Goal: Task Accomplishment & Management: Complete application form

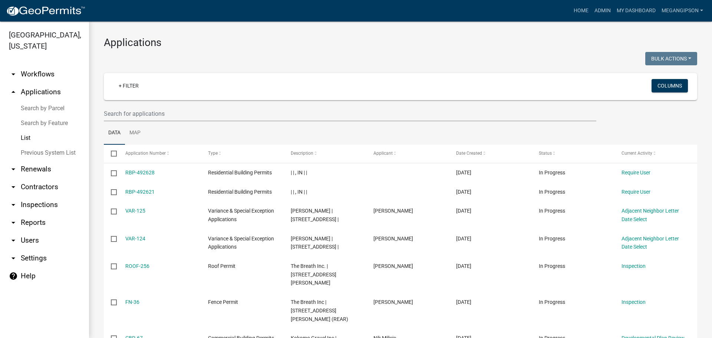
select select "3: 100"
click at [334, 44] on h3 "Applications" at bounding box center [400, 42] width 593 height 13
click at [385, 46] on h3 "Applications" at bounding box center [400, 42] width 593 height 13
click at [186, 121] on input "text" at bounding box center [350, 113] width 492 height 15
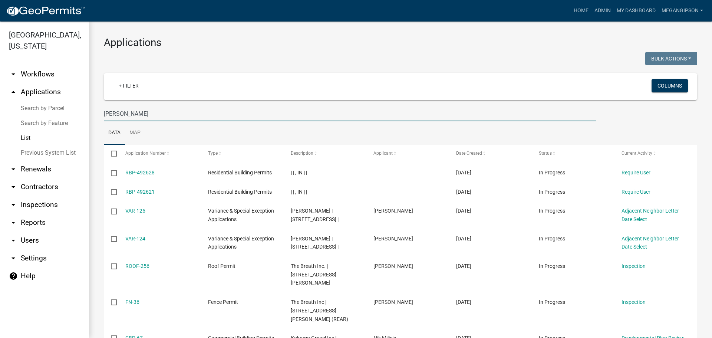
type input "[PERSON_NAME]"
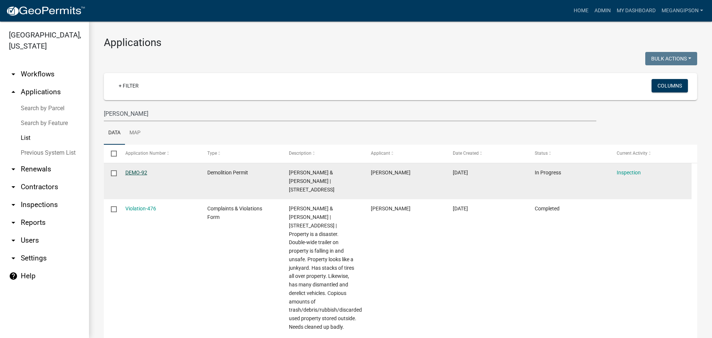
click at [142, 175] on link "DEMO-92" at bounding box center [136, 172] width 22 height 6
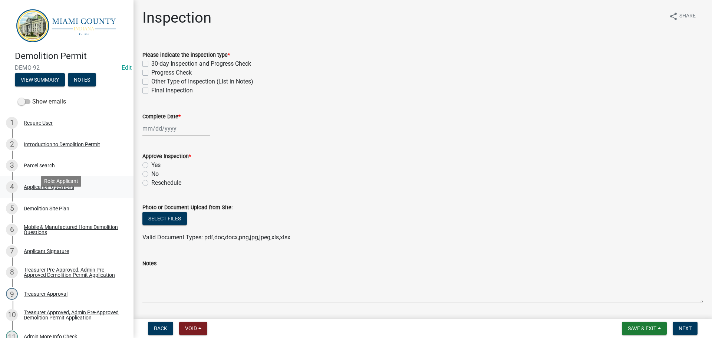
click at [49, 189] on div "Application Questions" at bounding box center [49, 186] width 50 height 5
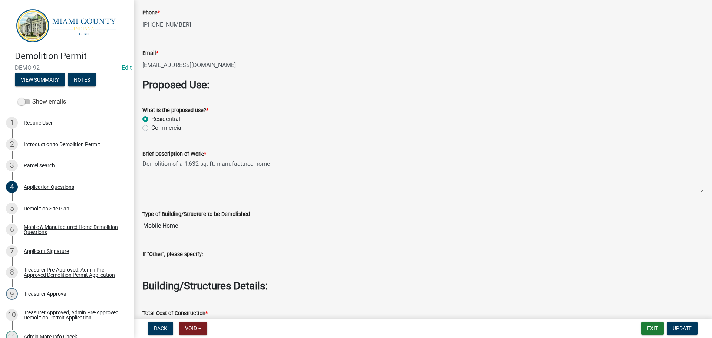
scroll to position [630, 0]
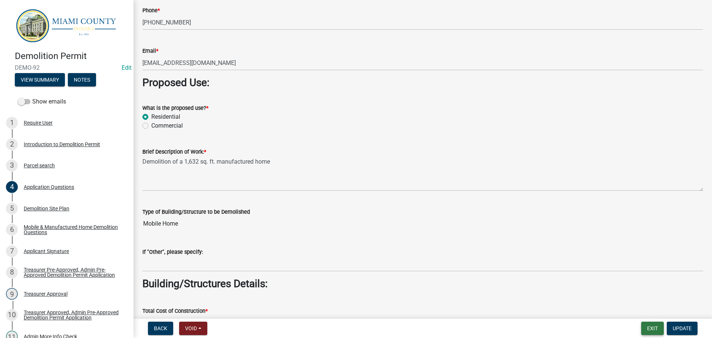
click at [644, 332] on button "Exit" at bounding box center [652, 327] width 23 height 13
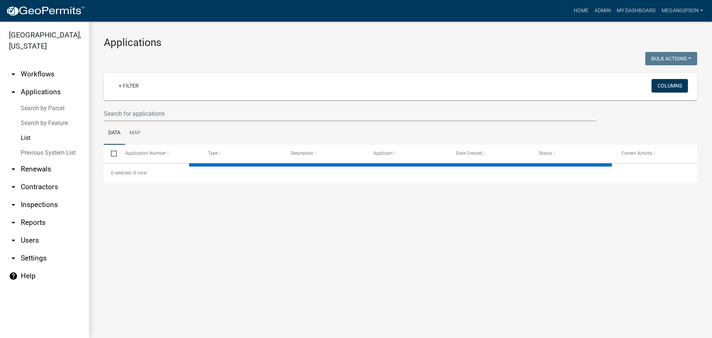
select select "3: 100"
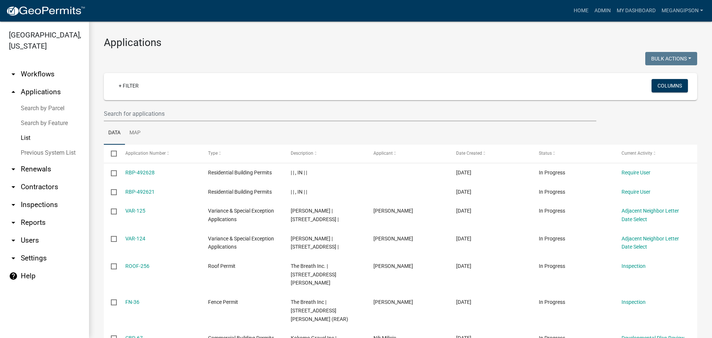
click at [163, 118] on input "text" at bounding box center [350, 113] width 492 height 15
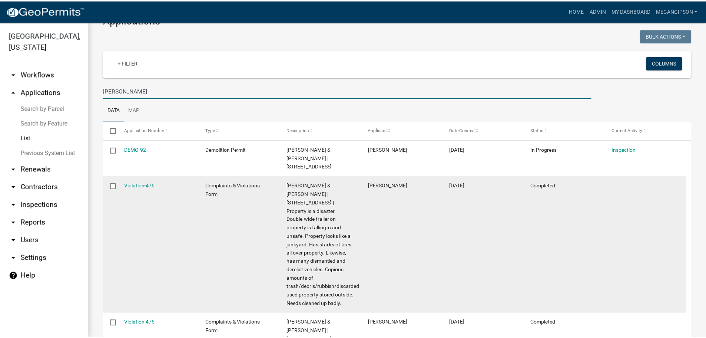
scroll to position [111, 0]
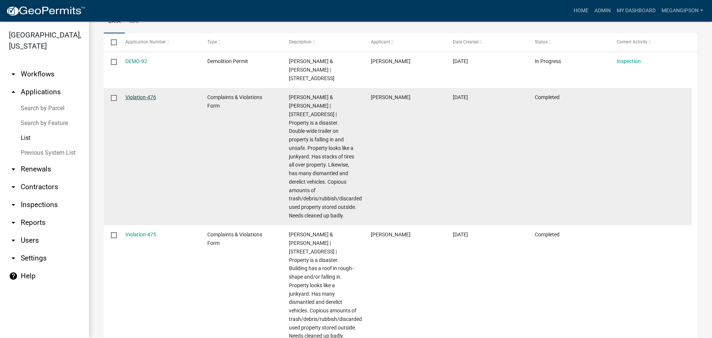
type input "[PERSON_NAME]"
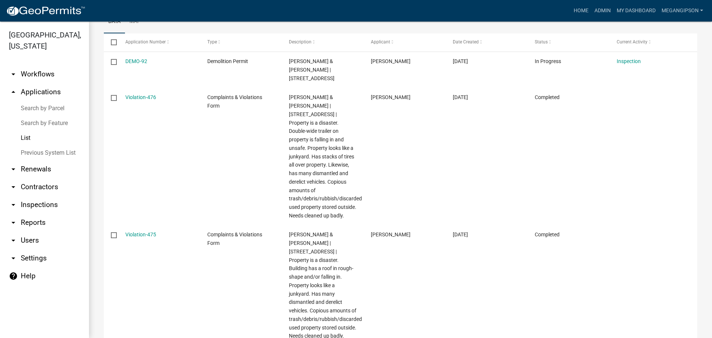
click at [145, 100] on link "Violation-476" at bounding box center [140, 97] width 31 height 6
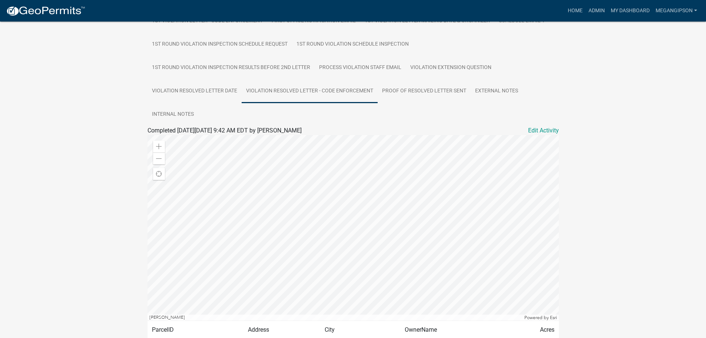
scroll to position [441, 0]
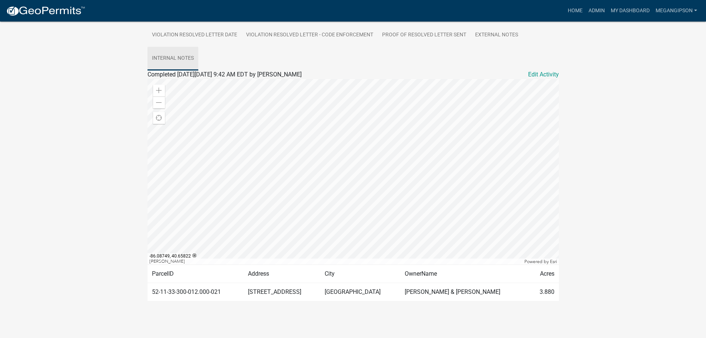
click at [198, 48] on link "Internal Notes" at bounding box center [173, 59] width 51 height 24
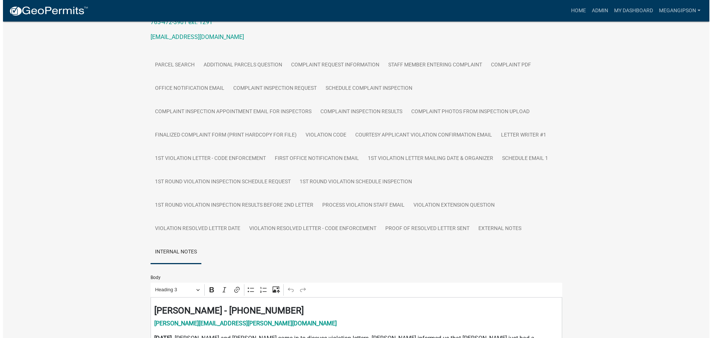
scroll to position [0, 0]
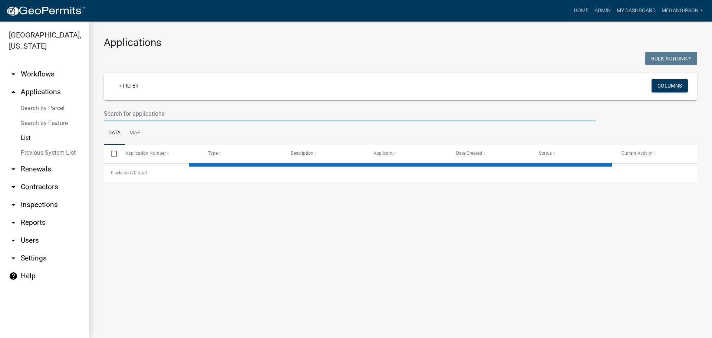
click at [162, 121] on input "text" at bounding box center [350, 113] width 492 height 15
select select "3: 100"
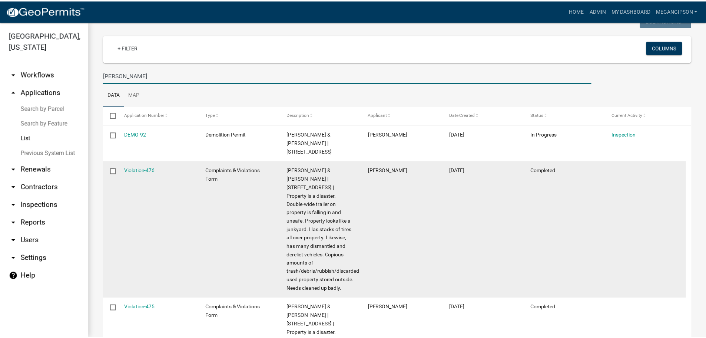
scroll to position [111, 0]
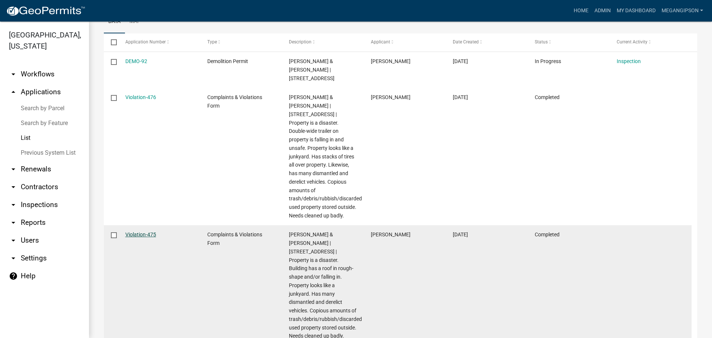
type input "[PERSON_NAME]"
click at [144, 237] on link "Violation-475" at bounding box center [140, 234] width 31 height 6
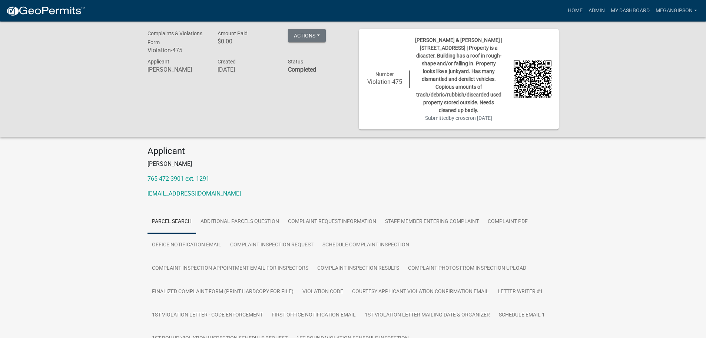
scroll to position [297, 0]
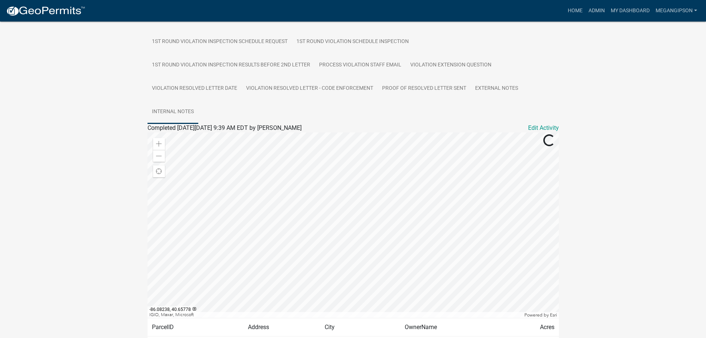
click at [198, 124] on link "Internal Notes" at bounding box center [173, 112] width 51 height 24
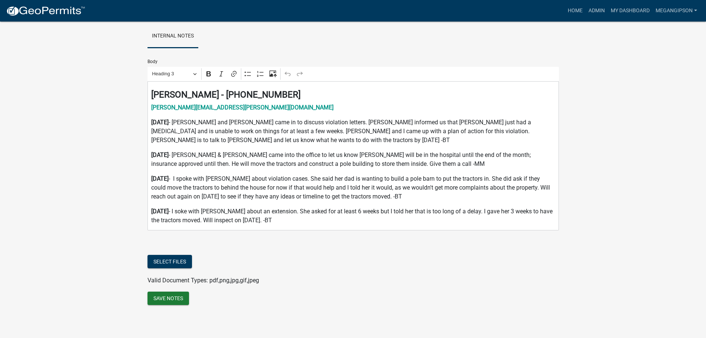
scroll to position [479, 0]
click at [186, 207] on p "[DATE] - I soke with [PERSON_NAME] about an extension. She asked for at least 6…" at bounding box center [353, 216] width 404 height 18
click at [479, 294] on div "Body Rich Text Editor Paragraph Bold Italic Link Bulleted List Numbered List Up…" at bounding box center [353, 177] width 411 height 259
click at [171, 299] on button "Save Notes" at bounding box center [169, 297] width 42 height 13
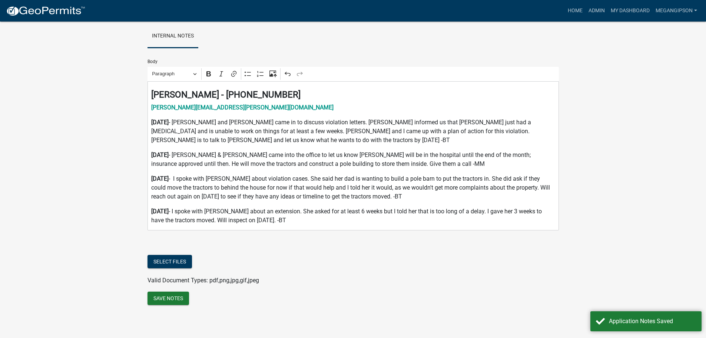
click at [331, 284] on div "Body Rich Text Editor Paragraph Bold Italic Link Bulleted List Numbered List Up…" at bounding box center [353, 177] width 411 height 259
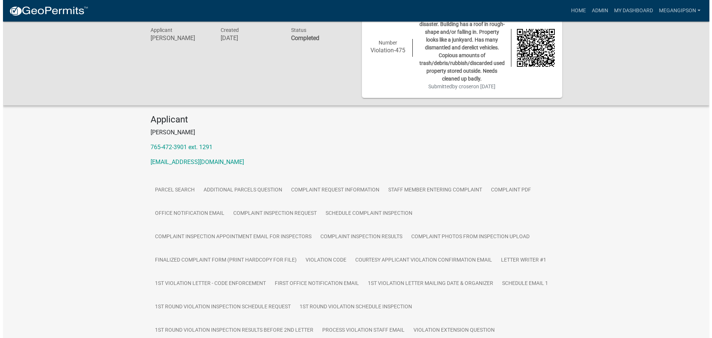
scroll to position [0, 0]
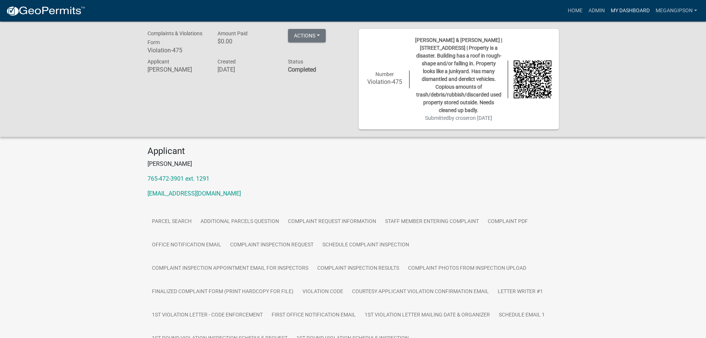
click at [631, 18] on link "My Dashboard" at bounding box center [630, 11] width 45 height 14
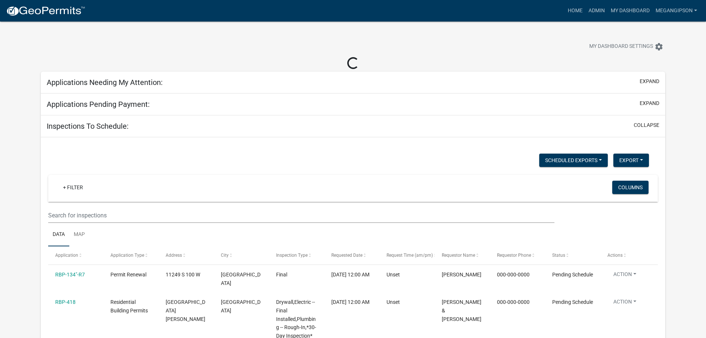
click at [493, 43] on div "My Dashboard Settings settings" at bounding box center [538, 47] width 265 height 16
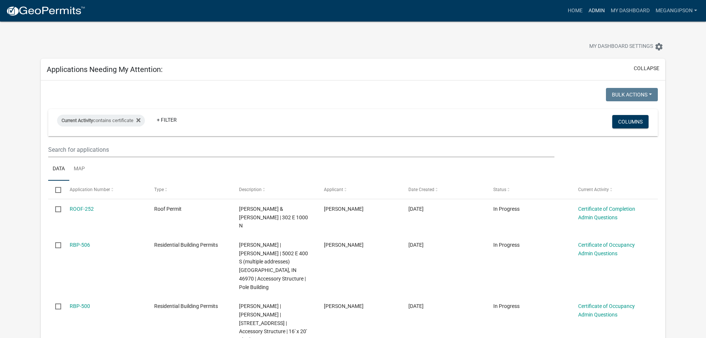
click at [591, 9] on link "Admin" at bounding box center [597, 11] width 22 height 14
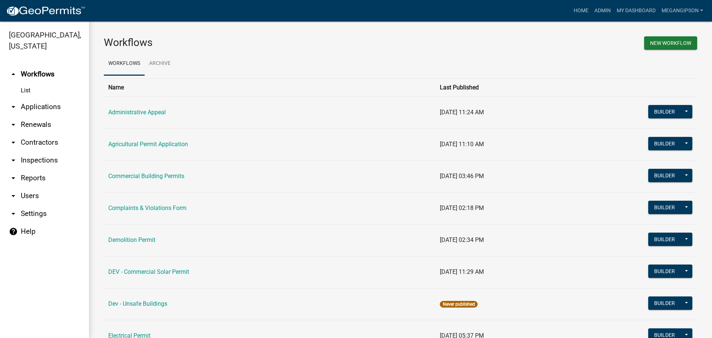
click at [50, 116] on link "arrow_drop_down Applications" at bounding box center [44, 107] width 89 height 18
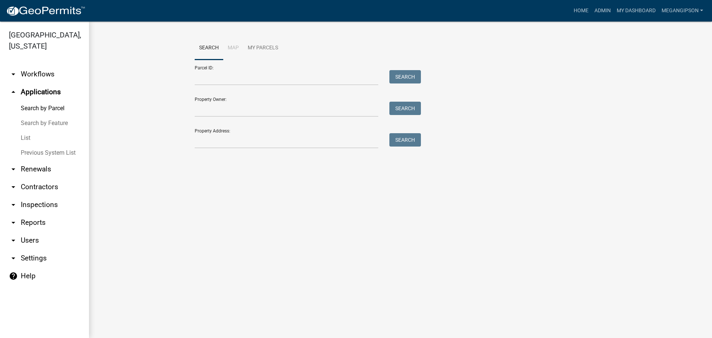
click at [29, 145] on link "List" at bounding box center [44, 137] width 89 height 15
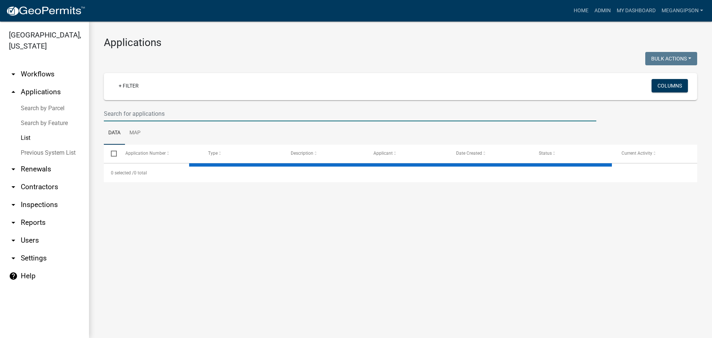
click at [134, 120] on input "text" at bounding box center [350, 113] width 492 height 15
type input "e"
select select "3: 100"
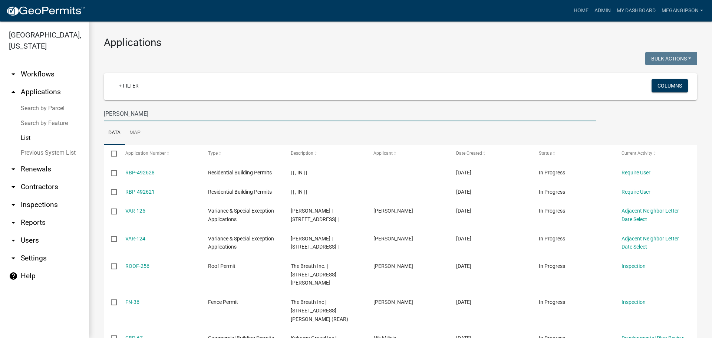
type input "[PERSON_NAME]"
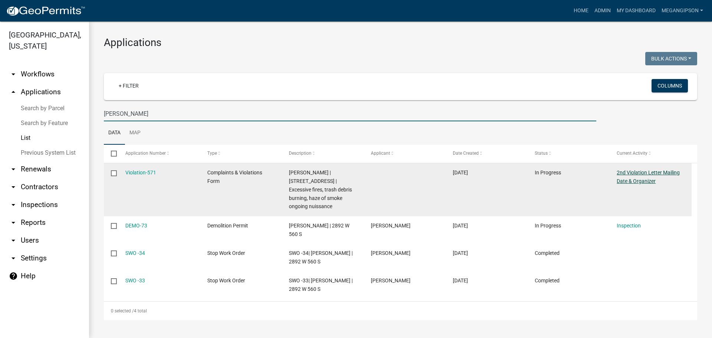
click at [633, 184] on link "2nd Violation Letter Mailing Date & Organizer" at bounding box center [647, 176] width 63 height 14
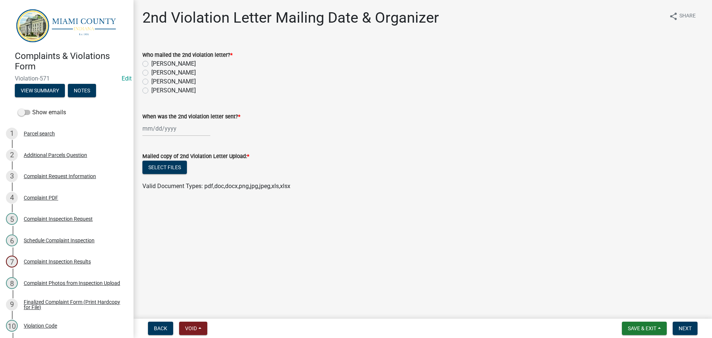
click at [176, 86] on label "[PERSON_NAME]" at bounding box center [173, 81] width 44 height 9
click at [156, 82] on input "[PERSON_NAME]" at bounding box center [153, 79] width 5 height 5
radio input "true"
click at [164, 136] on div at bounding box center [176, 128] width 68 height 15
select select "10"
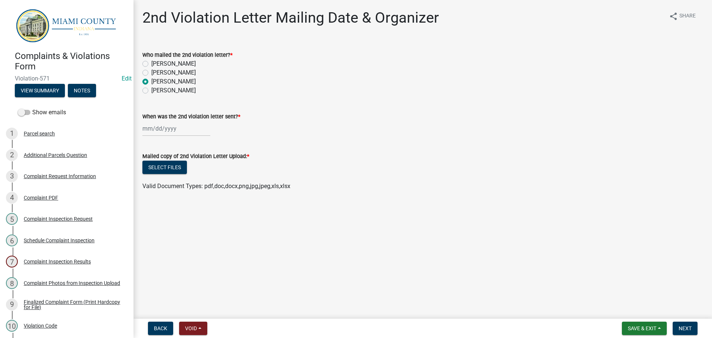
select select "2025"
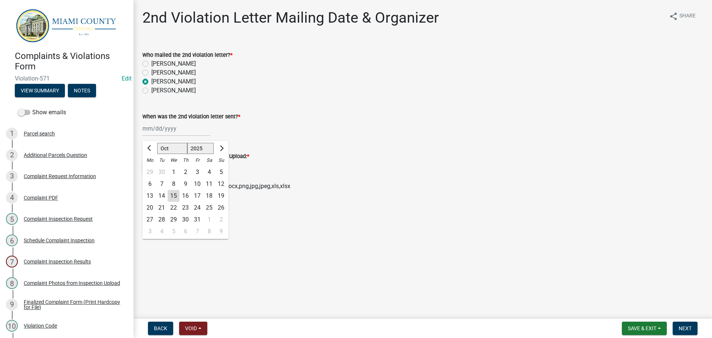
click at [175, 202] on div "15" at bounding box center [174, 196] width 12 height 12
type input "[DATE]"
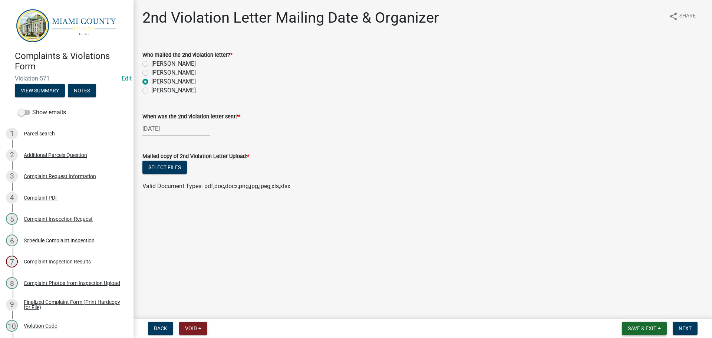
click at [640, 323] on button "Save & Exit" at bounding box center [644, 327] width 45 height 13
click at [628, 286] on button "Save" at bounding box center [636, 289] width 59 height 18
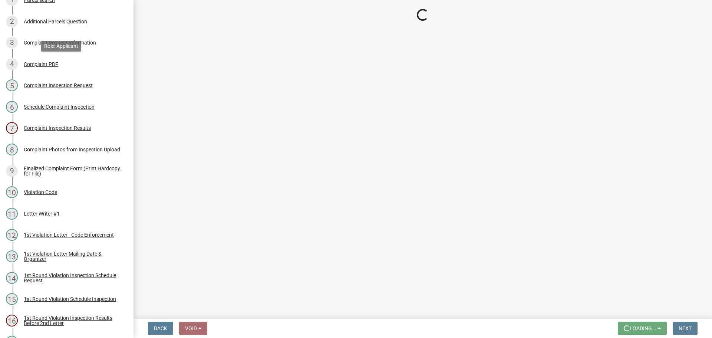
scroll to position [371, 0]
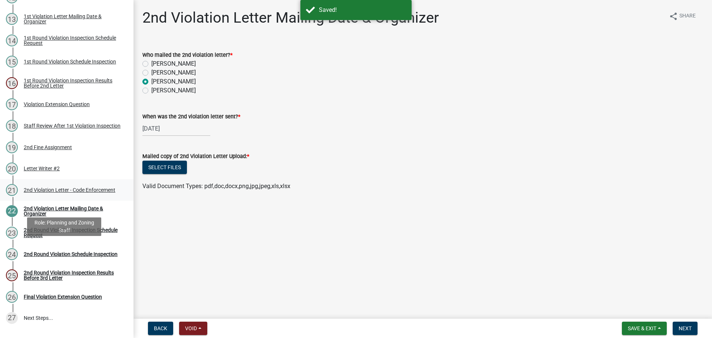
click at [52, 192] on div "2nd Violation Letter - Code Enforcement" at bounding box center [70, 189] width 92 height 5
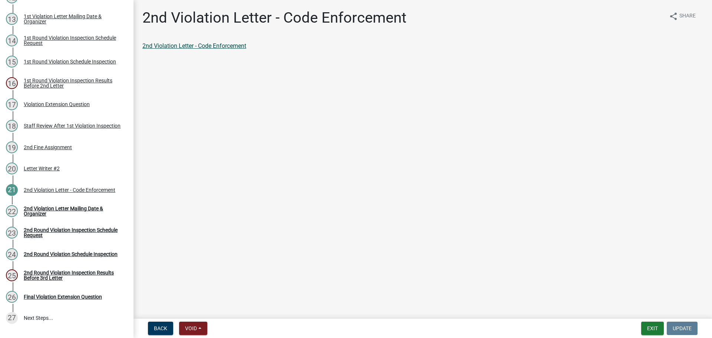
click at [182, 49] on link "2nd Violation Letter - Code Enforcement" at bounding box center [194, 45] width 104 height 7
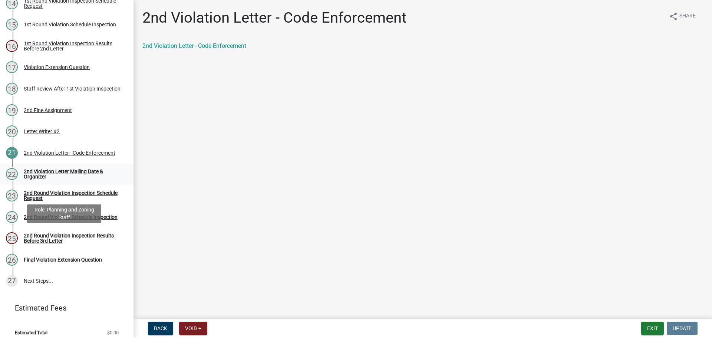
click at [80, 179] on div "2nd Violation Letter Mailing Date & Organizer" at bounding box center [73, 174] width 98 height 10
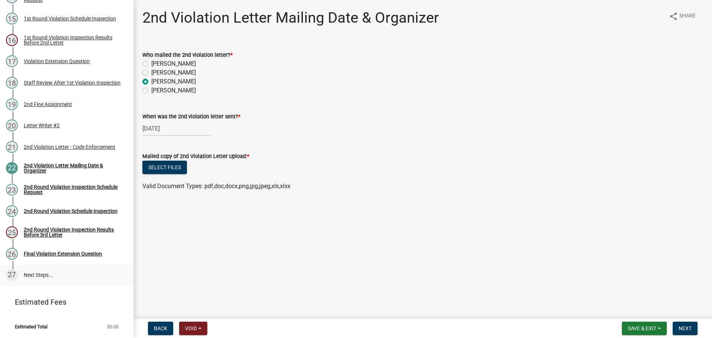
scroll to position [500, 0]
drag, startPoint x: 149, startPoint y: 82, endPoint x: 151, endPoint y: 86, distance: 4.5
click at [151, 77] on label "[PERSON_NAME]" at bounding box center [173, 72] width 44 height 9
click at [151, 73] on input "[PERSON_NAME]" at bounding box center [153, 70] width 5 height 5
radio input "true"
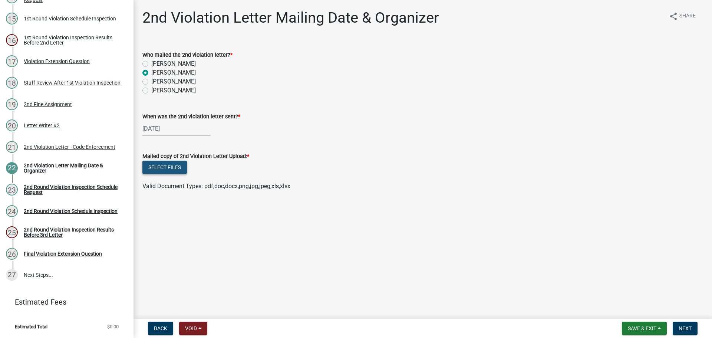
click at [176, 174] on button "Select files" at bounding box center [164, 166] width 44 height 13
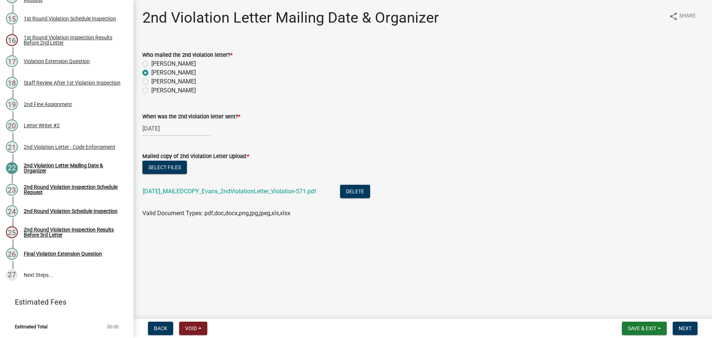
click at [698, 324] on form "Save & Exit Save Save & Exit Next" at bounding box center [660, 327] width 82 height 13
click at [687, 328] on span "Next" at bounding box center [684, 328] width 13 height 6
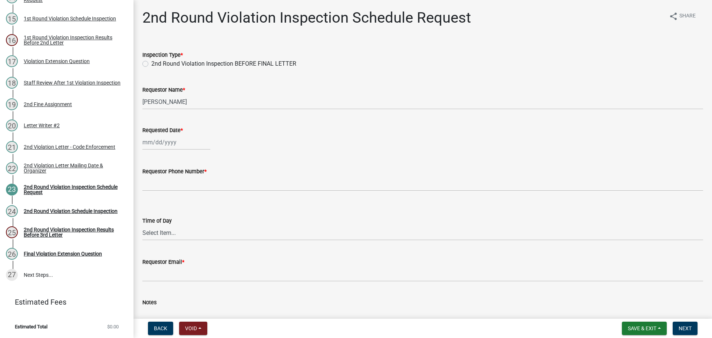
click at [151, 68] on label "2nd Round Violation Inspection BEFORE FINAL LETTER" at bounding box center [223, 63] width 145 height 9
click at [151, 64] on input "2nd Round Violation Inspection BEFORE FINAL LETTER" at bounding box center [153, 61] width 5 height 5
radio input "true"
click at [161, 94] on div "Requestor Name *" at bounding box center [422, 89] width 560 height 9
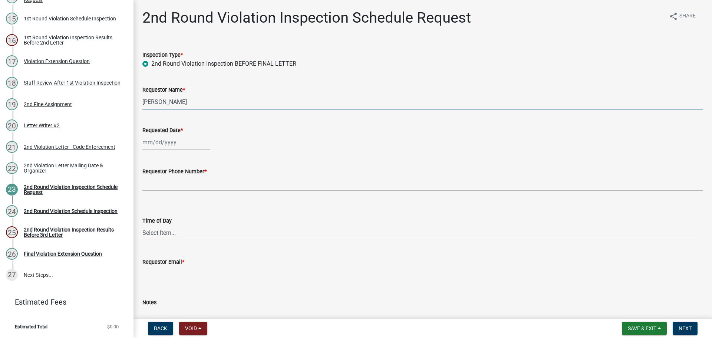
click at [180, 109] on input "[PERSON_NAME]" at bounding box center [422, 101] width 560 height 15
click at [208, 109] on input "[PERSON_NAME]" at bounding box center [422, 101] width 560 height 15
type input "[PERSON_NAME]"
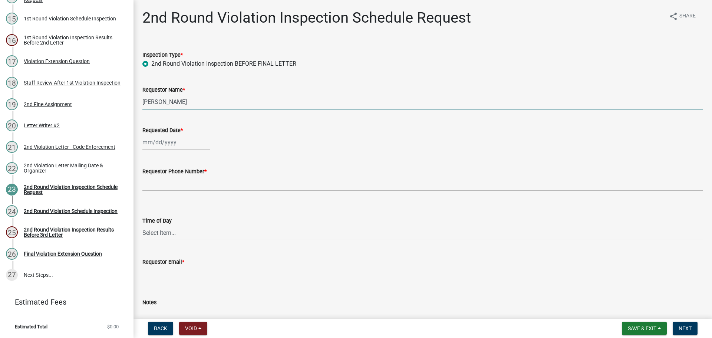
select select "10"
select select "2025"
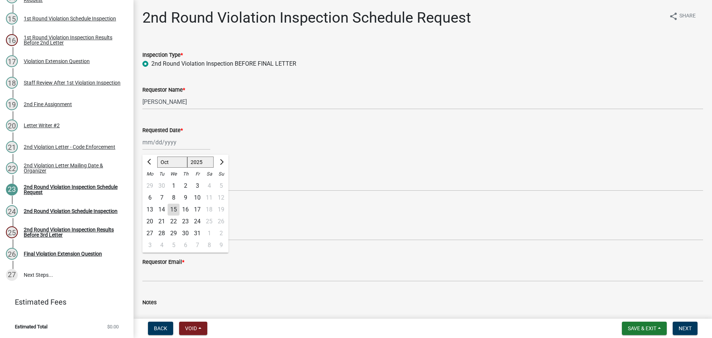
click at [154, 239] on div "27" at bounding box center [150, 233] width 12 height 12
type input "[DATE]"
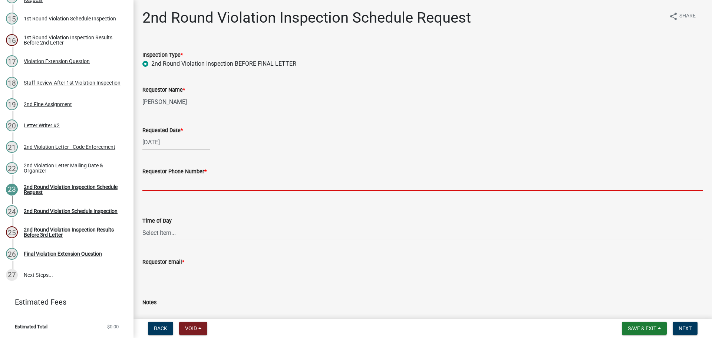
click at [189, 191] on input "Requestor Phone Number *" at bounding box center [422, 183] width 560 height 15
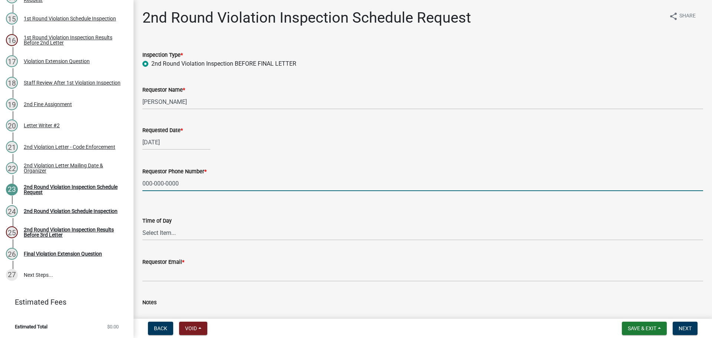
type input "000-000-0000"
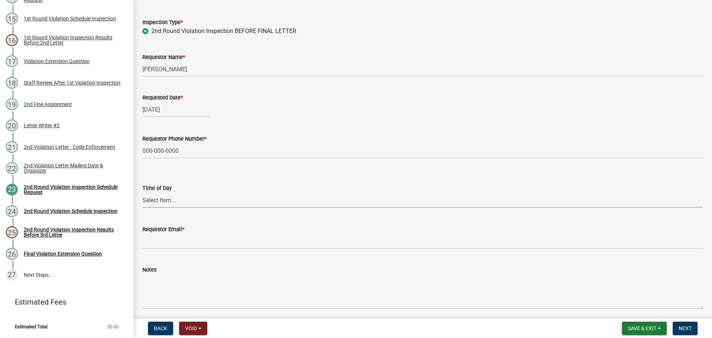
scroll to position [74, 0]
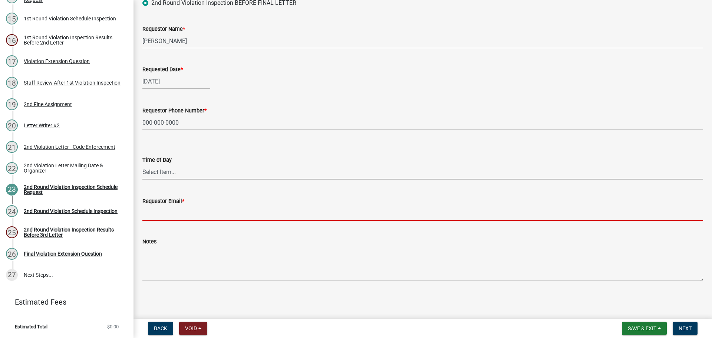
click at [181, 221] on input "Requestor Email *" at bounding box center [422, 212] width 560 height 15
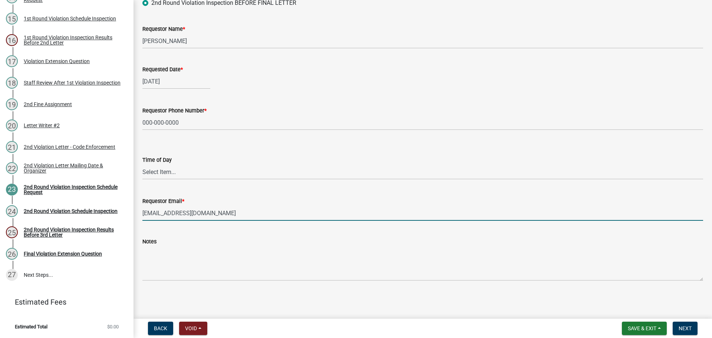
scroll to position [105, 0]
type input "[EMAIL_ADDRESS][DOMAIN_NAME]"
click at [679, 325] on span "Next" at bounding box center [684, 328] width 13 height 6
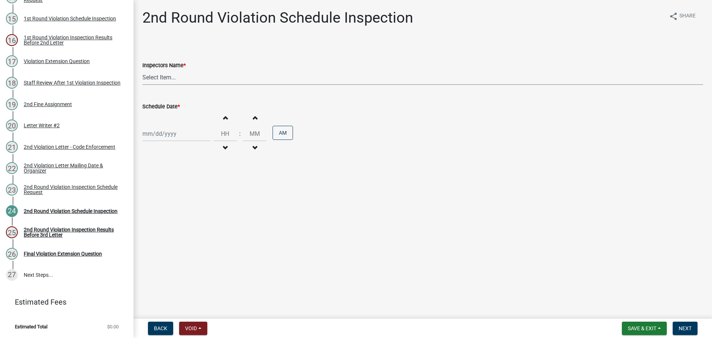
click at [178, 85] on select "Select Item... bmthomas ([PERSON_NAME]) croser ([PERSON_NAME]) [PERSON_NAME] ([…" at bounding box center [422, 77] width 560 height 15
select select "0324ce59-dc13-463c-88f6-21718b6e040a"
click at [143, 78] on select "Select Item... bmthomas ([PERSON_NAME]) croser ([PERSON_NAME]) [PERSON_NAME] ([…" at bounding box center [422, 77] width 560 height 15
click at [167, 141] on div at bounding box center [176, 133] width 68 height 15
select select "10"
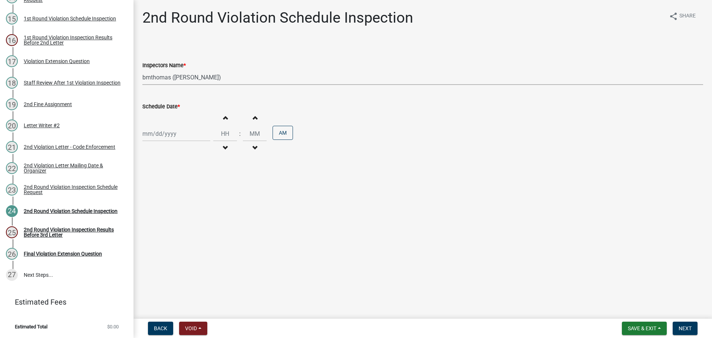
select select "2025"
click at [154, 233] on div "27" at bounding box center [150, 227] width 12 height 12
type input "[DATE]"
click at [688, 327] on span "Next" at bounding box center [684, 328] width 13 height 6
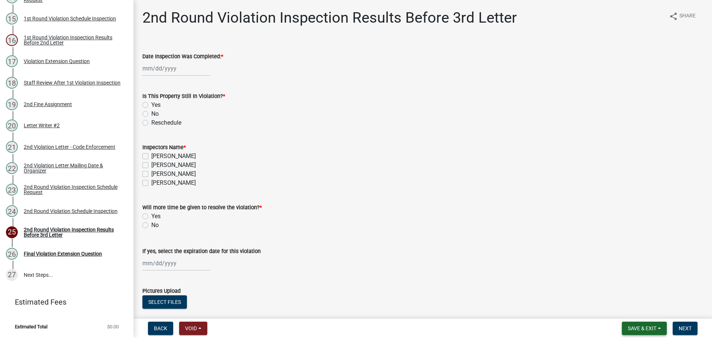
click at [652, 326] on button "Save & Exit" at bounding box center [644, 327] width 45 height 13
click at [611, 306] on button "Save & Exit" at bounding box center [636, 307] width 59 height 18
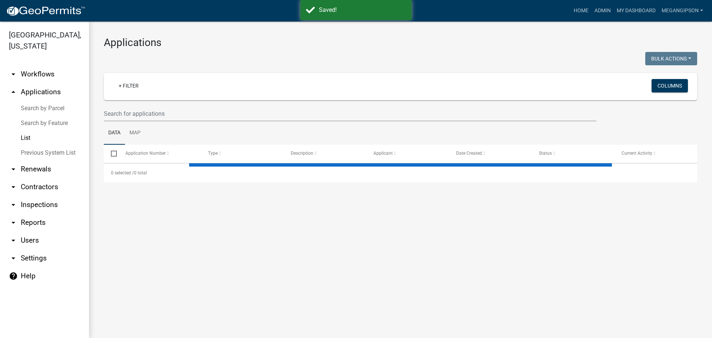
select select "3: 100"
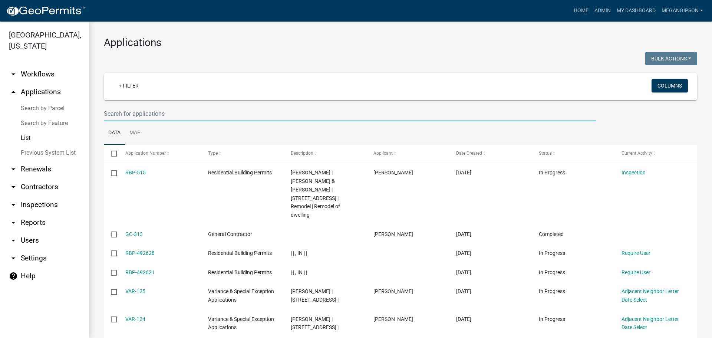
click at [184, 121] on input "text" at bounding box center [350, 113] width 492 height 15
type input "[PERSON_NAME]"
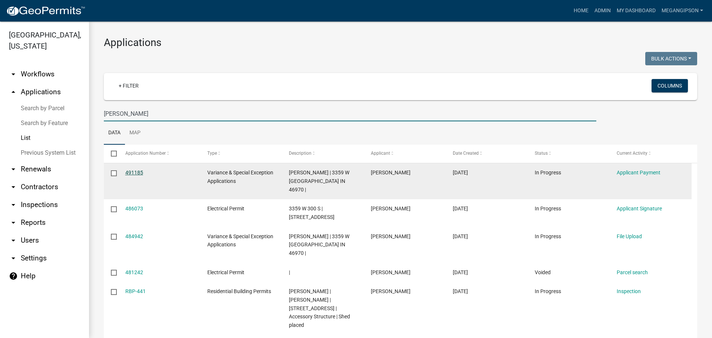
click at [138, 175] on link "491185" at bounding box center [134, 172] width 18 height 6
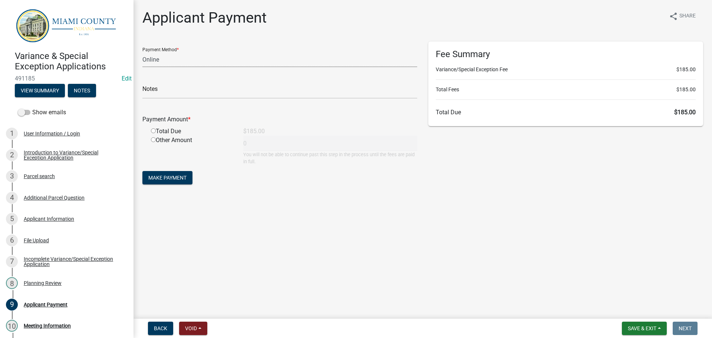
click at [174, 66] on select "Credit Card POS Check Cash Online" at bounding box center [279, 59] width 275 height 15
select select "2: 1"
click at [143, 58] on select "Credit Card POS Check Cash Online" at bounding box center [279, 59] width 275 height 15
click at [156, 133] on input "radio" at bounding box center [153, 130] width 5 height 5
radio input "true"
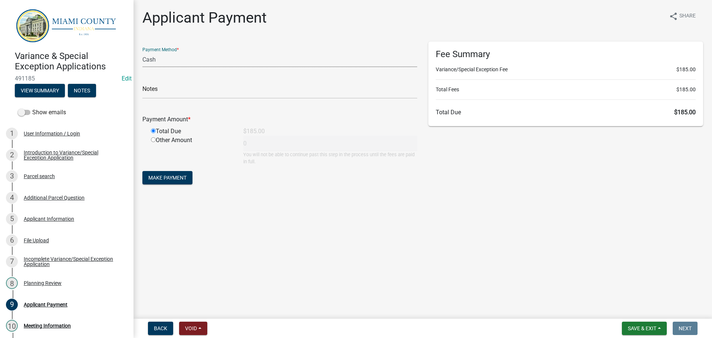
type input "185"
click at [175, 181] on span "Make Payment" at bounding box center [167, 178] width 38 height 6
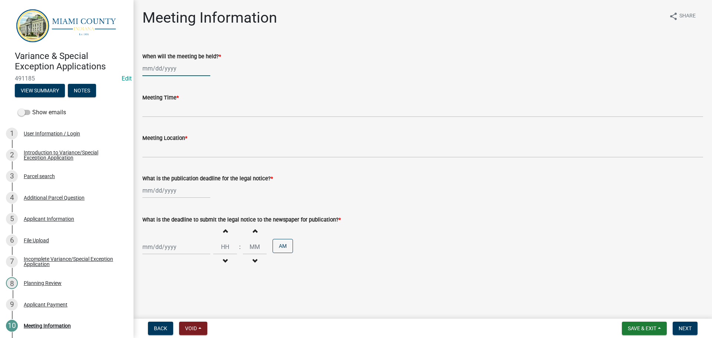
click at [178, 76] on div at bounding box center [176, 68] width 68 height 15
select select "10"
select select "2025"
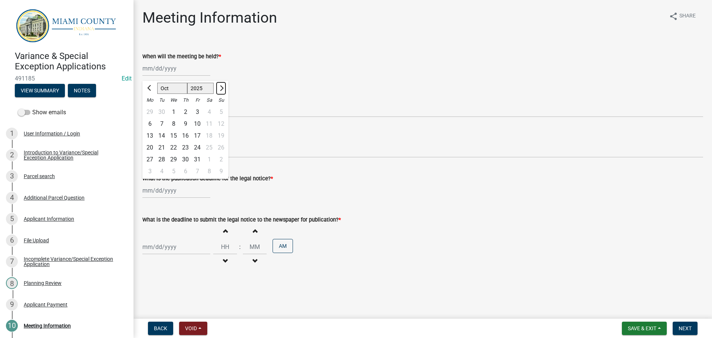
click at [224, 91] on span "Next month" at bounding box center [221, 88] width 6 height 6
select select "11"
click at [179, 142] on div "12" at bounding box center [174, 136] width 12 height 12
type input "[DATE]"
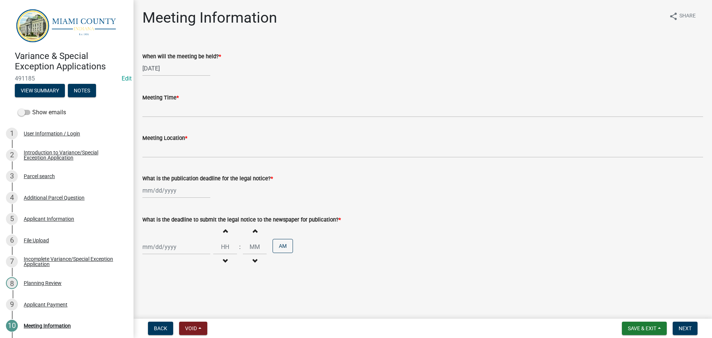
click at [186, 102] on div "Meeting Time *" at bounding box center [422, 97] width 560 height 9
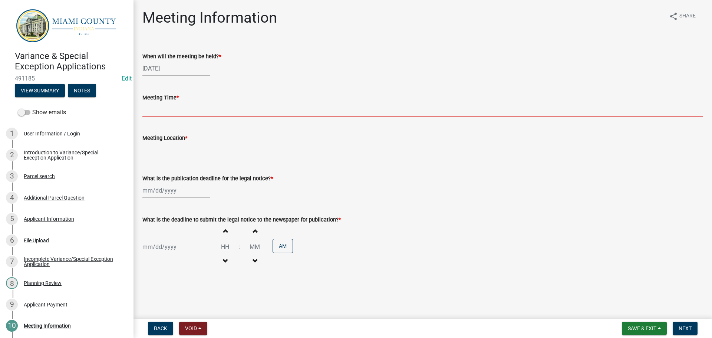
click at [181, 117] on input "Meeting Time *" at bounding box center [422, 109] width 560 height 15
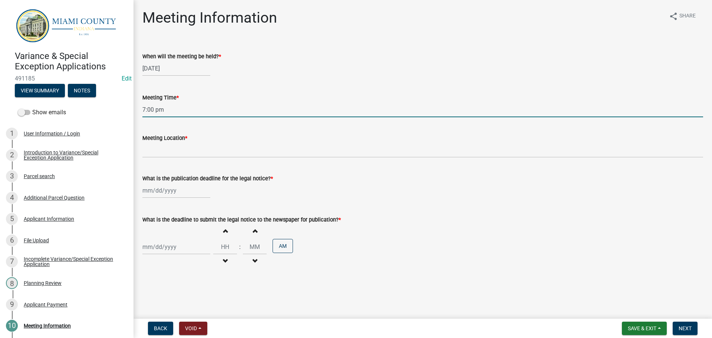
type input "7:00 pm"
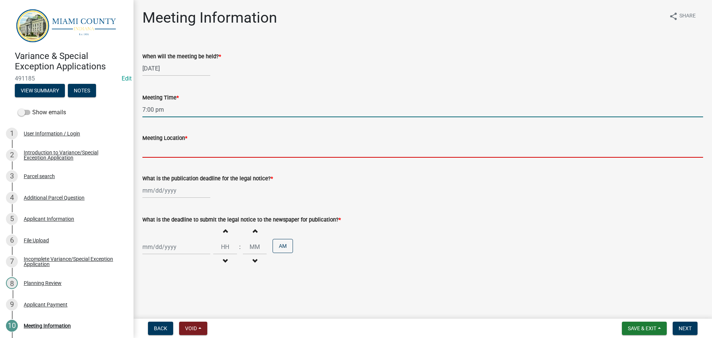
click at [197, 158] on input "Meeting Location *" at bounding box center [422, 149] width 560 height 15
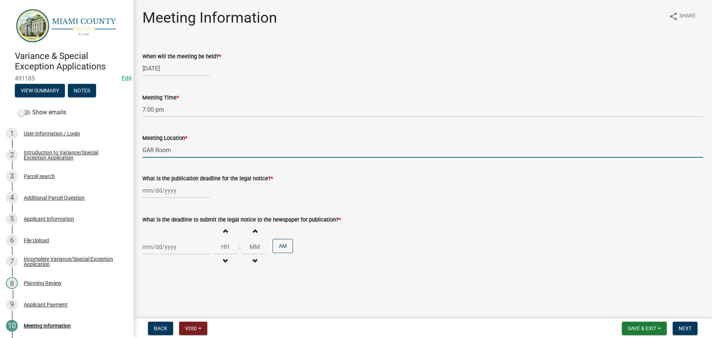
type input "GAR Room"
click at [154, 198] on div at bounding box center [176, 190] width 68 height 15
select select "10"
select select "2025"
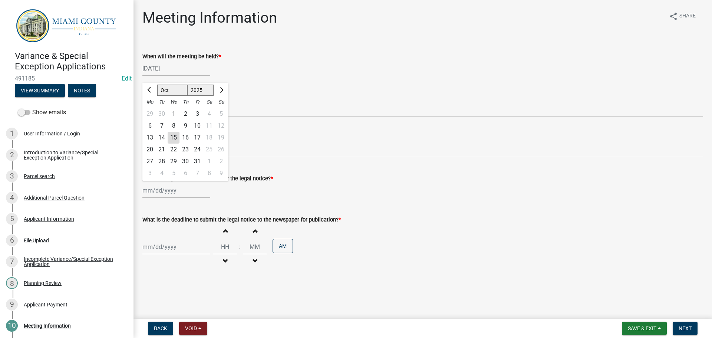
click at [179, 167] on div "29" at bounding box center [174, 161] width 12 height 12
type input "[DATE]"
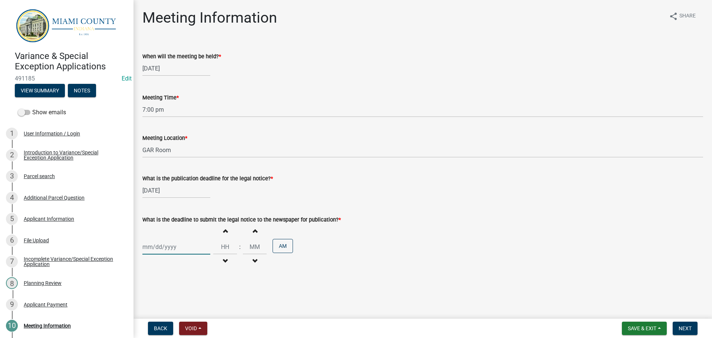
click at [171, 254] on div at bounding box center [176, 246] width 68 height 15
select select "10"
select select "2025"
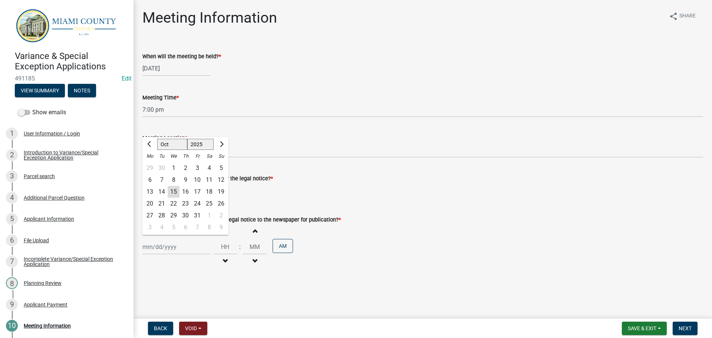
click at [203, 209] on div "24" at bounding box center [197, 204] width 12 height 12
type input "[DATE]"
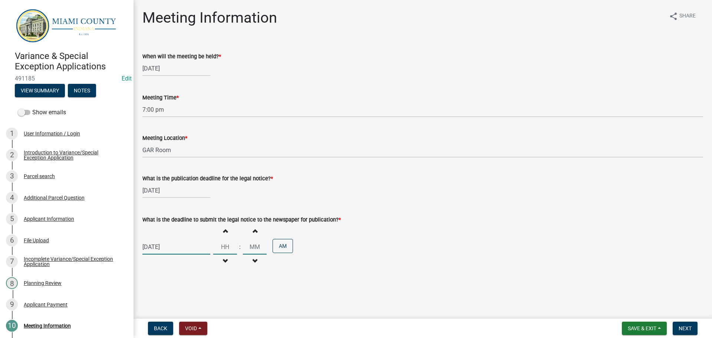
click at [230, 254] on input "Hours" at bounding box center [225, 246] width 24 height 15
type input "03"
type input "00"
click at [310, 269] on div "[DATE] Increment hours 03 Decrement hours : Increment minutes 00 Decrement minu…" at bounding box center [422, 247] width 560 height 46
click at [293, 253] on button "AM" at bounding box center [282, 246] width 20 height 14
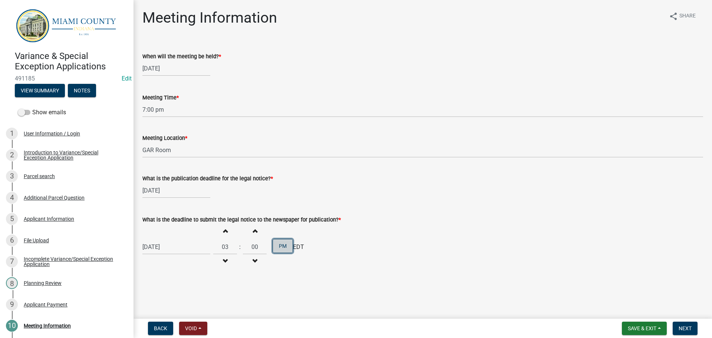
scroll to position [24, 0]
click at [685, 325] on span "Next" at bounding box center [684, 328] width 13 height 6
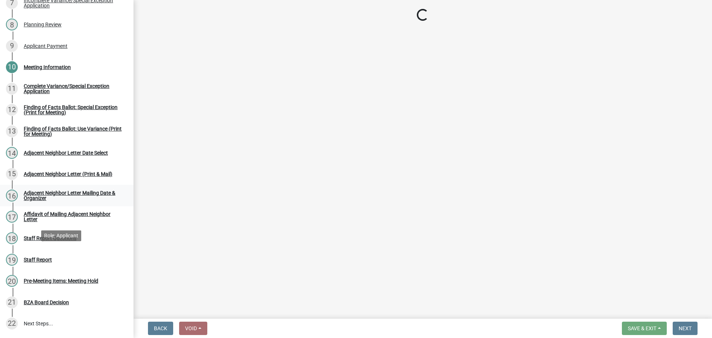
scroll to position [259, 0]
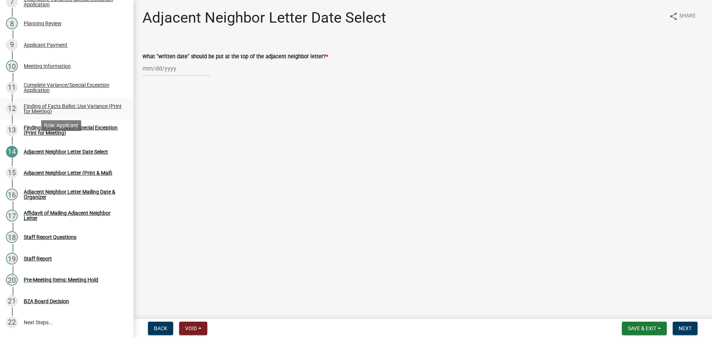
click at [57, 114] on div "Finding of Facts Ballot: Use Variance (Print for Meeting)" at bounding box center [73, 108] width 98 height 10
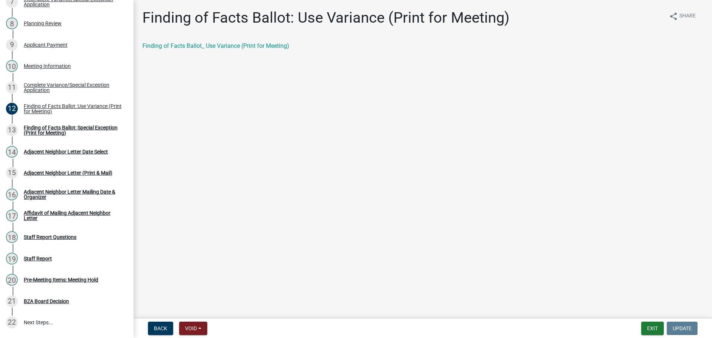
click at [261, 56] on div "Finding of Facts Ballot_ Use Variance (Print for Meeting)" at bounding box center [423, 49] width 572 height 15
click at [262, 49] on link "Finding of Facts Ballot_ Use Variance (Print for Meeting)" at bounding box center [215, 45] width 147 height 7
click at [65, 93] on div "Complete Variance/Special Exception Application" at bounding box center [73, 87] width 98 height 10
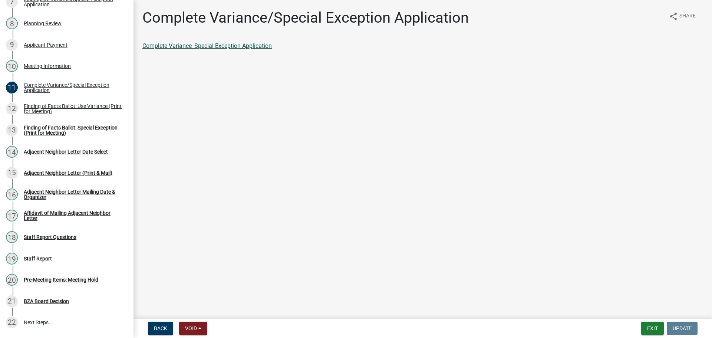
click at [258, 49] on link "Complete Variance_Special Exception Application" at bounding box center [206, 45] width 129 height 7
click at [67, 47] on div "Applicant Payment" at bounding box center [46, 44] width 44 height 5
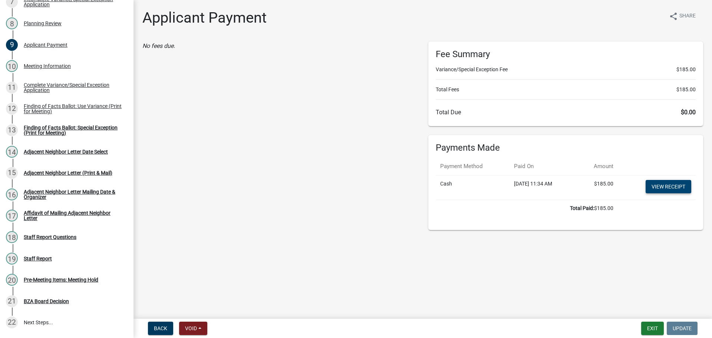
click at [662, 193] on link "View receipt" at bounding box center [668, 186] width 46 height 13
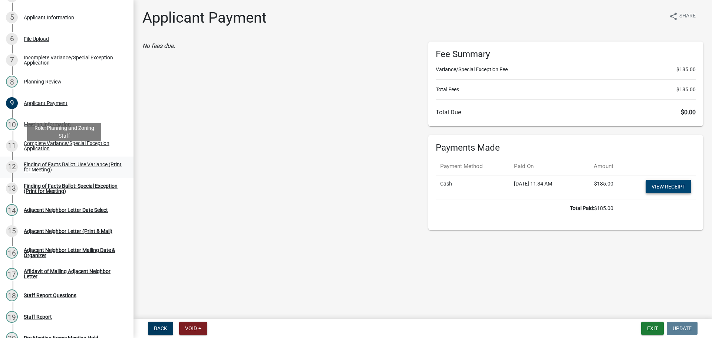
scroll to position [111, 0]
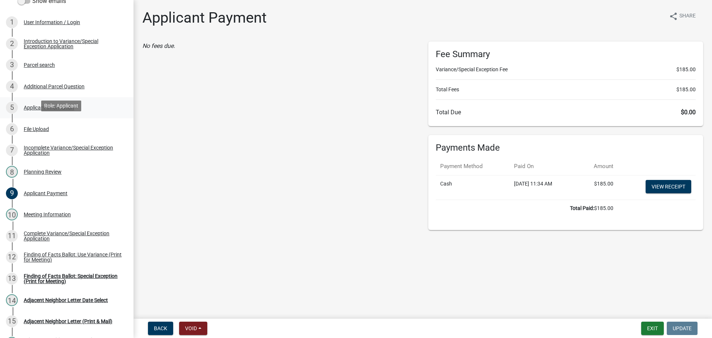
click at [62, 110] on div "Applicant Information" at bounding box center [49, 107] width 50 height 5
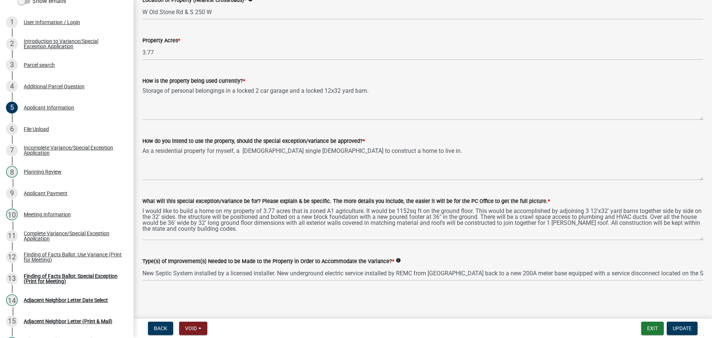
scroll to position [847, 0]
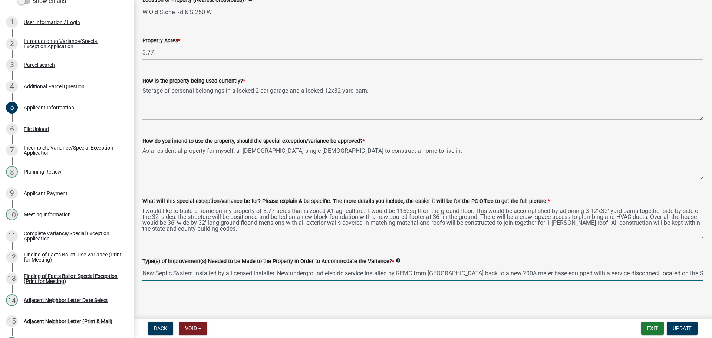
click at [436, 269] on input "New Septic System installed by a licensed installer. New underground electric s…" at bounding box center [422, 272] width 560 height 15
click at [317, 299] on main "Applicant Information share Share BOARD OF ZONING APPEALS PROCEDURES The county…" at bounding box center [422, 157] width 578 height 315
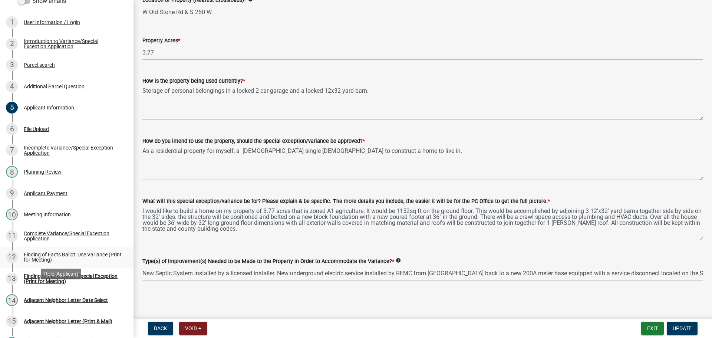
click at [70, 262] on div "Finding of Facts Ballot: Use Variance (Print for Meeting)" at bounding box center [73, 257] width 98 height 10
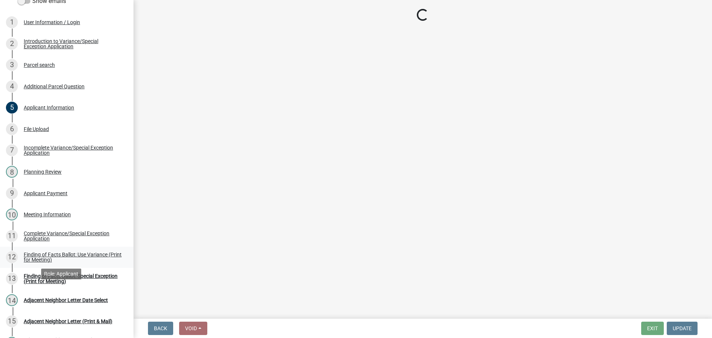
scroll to position [0, 0]
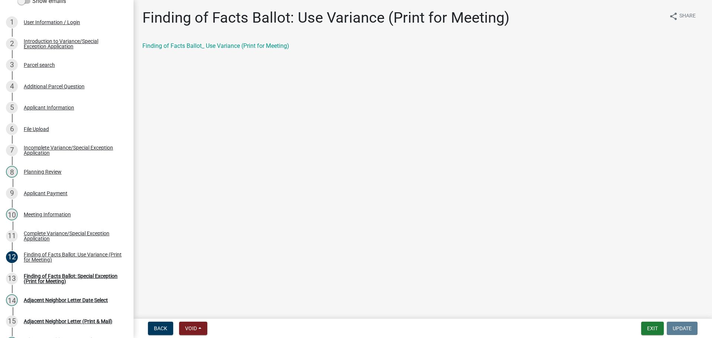
click at [238, 46] on div "Finding of Facts Ballot: Use Variance (Print for Meeting) share Share Finding o…" at bounding box center [423, 36] width 572 height 54
click at [280, 49] on link "Finding of Facts Ballot_ Use Variance (Print for Meeting)" at bounding box center [215, 45] width 147 height 7
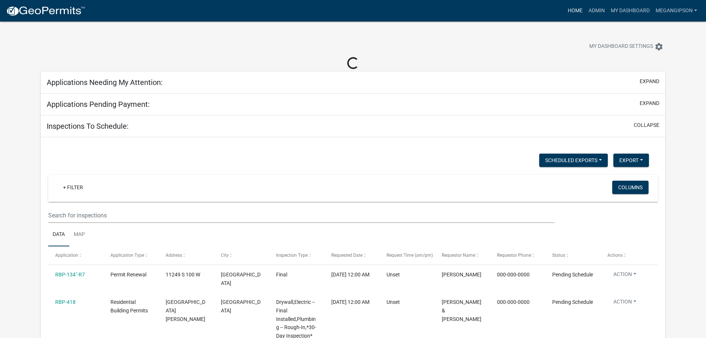
click at [565, 14] on link "Home" at bounding box center [575, 11] width 21 height 14
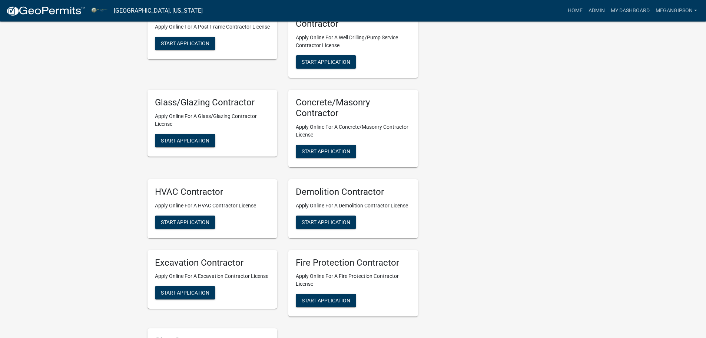
scroll to position [1816, 0]
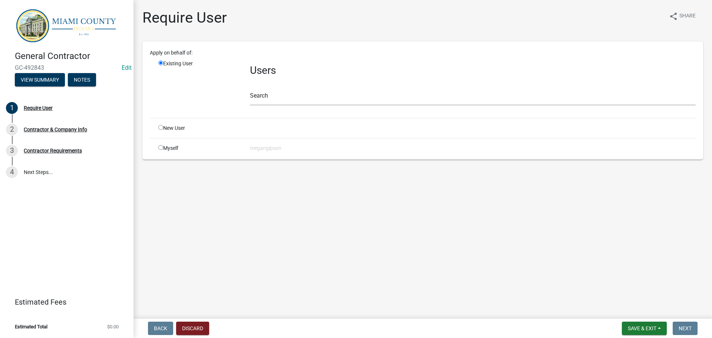
click at [163, 130] on input "radio" at bounding box center [160, 127] width 5 height 5
radio input "true"
radio input "false"
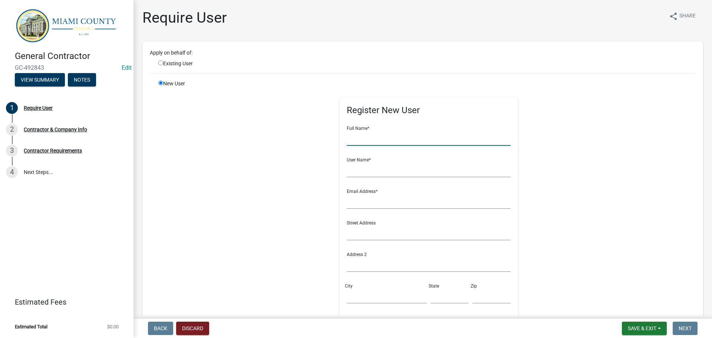
click at [385, 146] on input "text" at bounding box center [429, 137] width 164 height 15
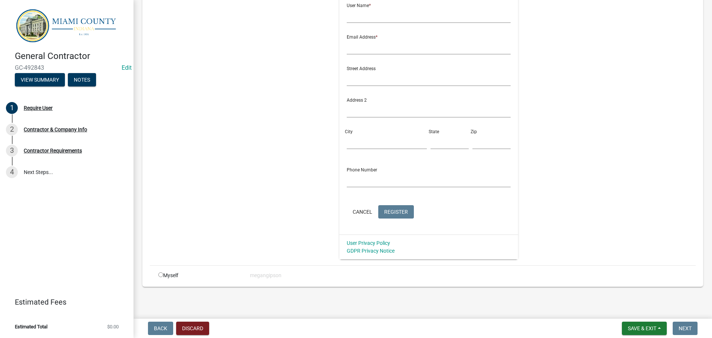
scroll to position [61, 0]
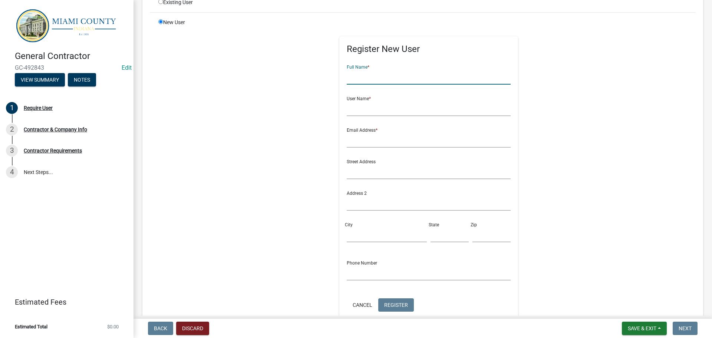
click at [387, 85] on input "text" at bounding box center [429, 76] width 164 height 15
type input "[PERSON_NAME]"
type input "bruceadams"
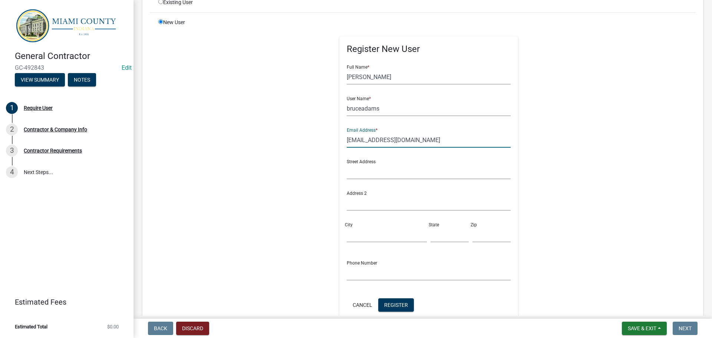
type input "badams@protechsinc.com"
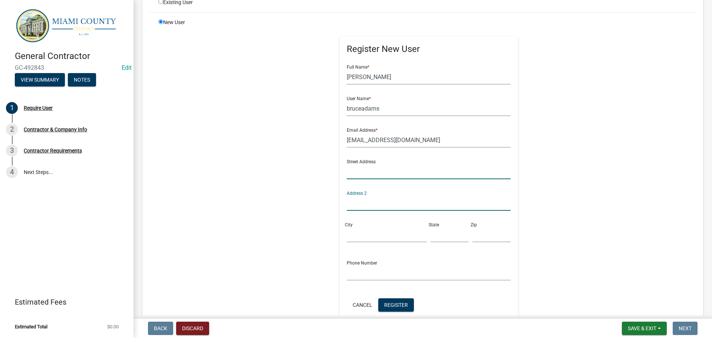
click at [382, 179] on input "text" at bounding box center [429, 171] width 164 height 15
type input "1631 Armstrong Rd."
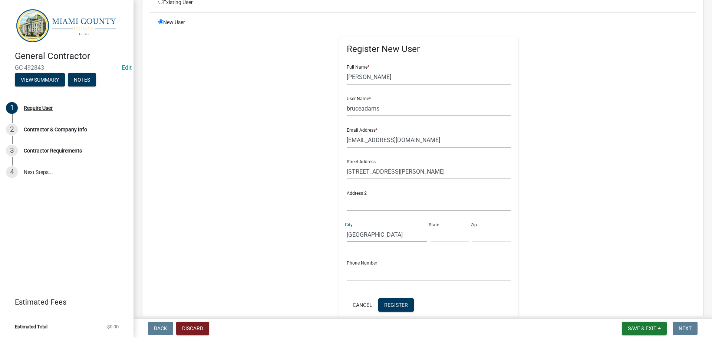
type input "Warsaw"
type input "IN"
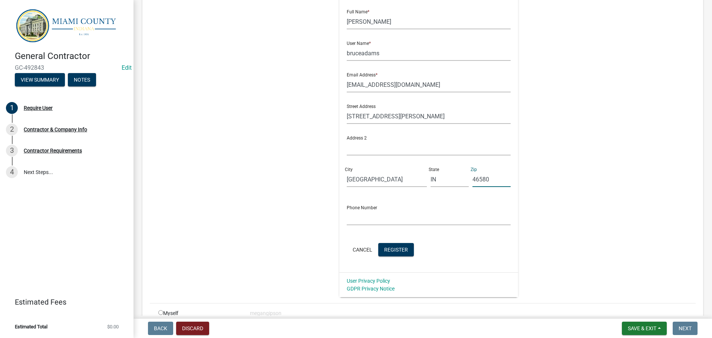
scroll to position [172, 0]
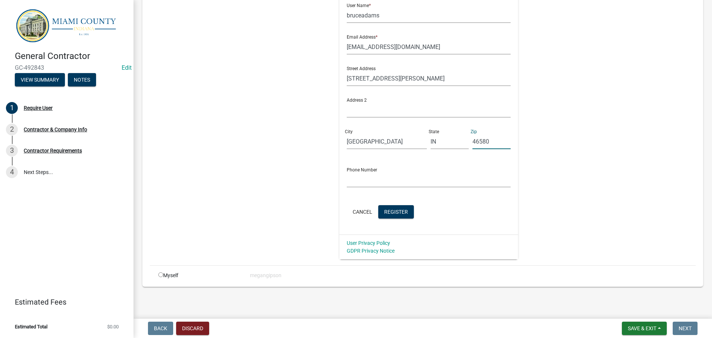
type input "46580"
click at [389, 187] on input "text" at bounding box center [429, 179] width 164 height 15
drag, startPoint x: 436, startPoint y: 197, endPoint x: 287, endPoint y: 202, distance: 149.5
click at [291, 202] on div "Register New User Full Name * Bruce Adams User Name * bruceadams Email Address …" at bounding box center [429, 92] width 380 height 334
click at [469, 187] on input "574-267-6755" at bounding box center [429, 179] width 164 height 15
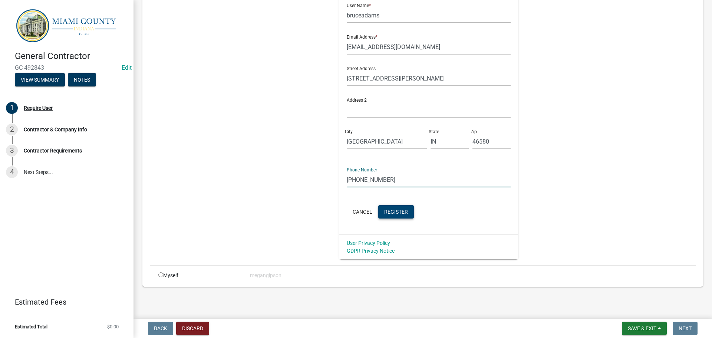
type input "574-267-6755"
click at [408, 214] on span "Register" at bounding box center [396, 211] width 24 height 6
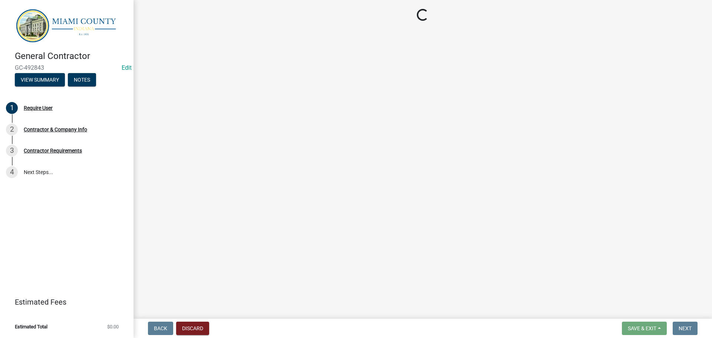
select select "IN"
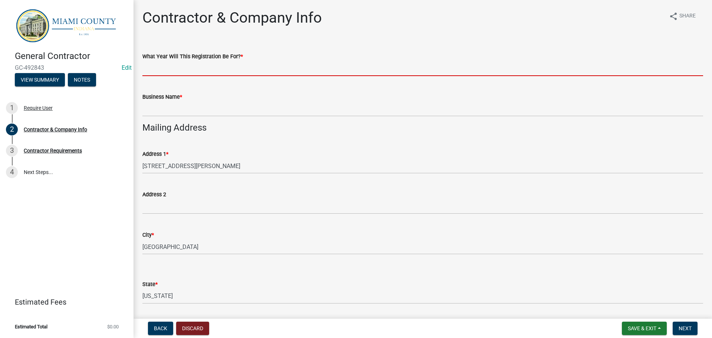
click at [209, 76] on input "What Year Will This Registration Be For? *" at bounding box center [422, 68] width 560 height 15
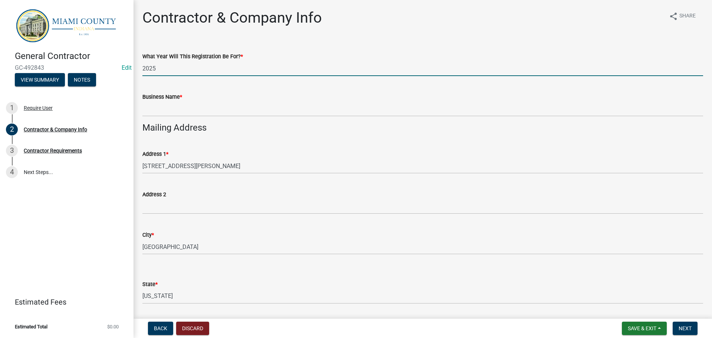
type input "2025"
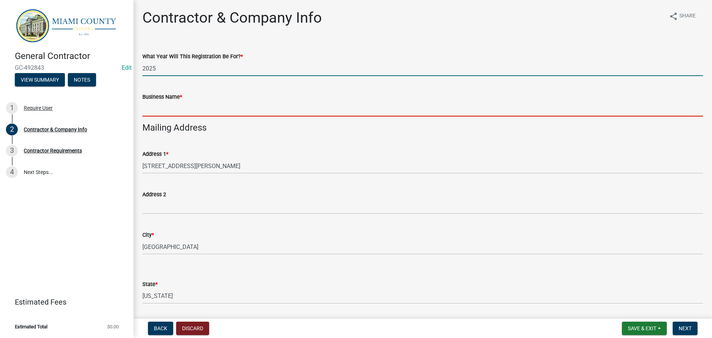
click at [242, 116] on input "Business Name *" at bounding box center [422, 108] width 560 height 15
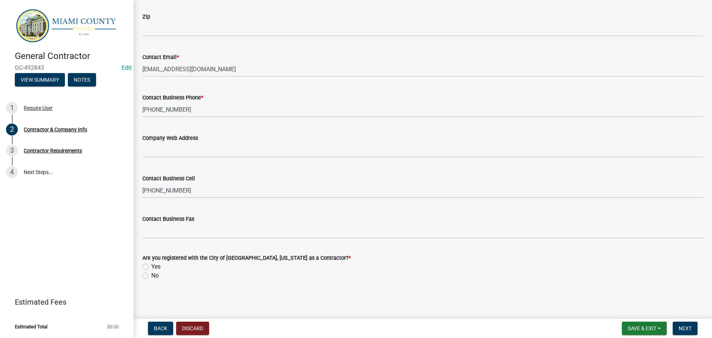
scroll to position [593, 0]
type input "Protechs, Inc."
click at [151, 271] on label "No" at bounding box center [154, 275] width 7 height 9
click at [151, 271] on input "No" at bounding box center [153, 273] width 5 height 5
radio input "true"
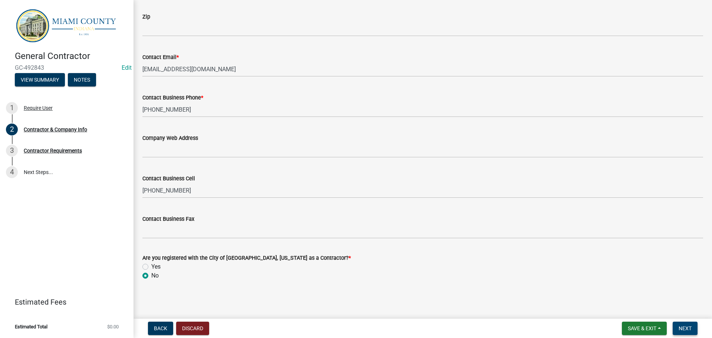
click at [690, 324] on button "Next" at bounding box center [684, 327] width 25 height 13
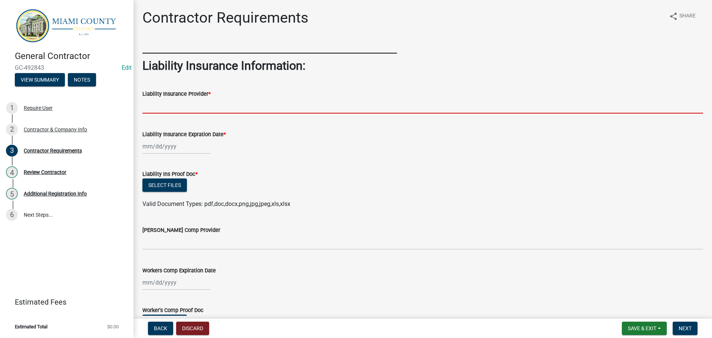
click at [179, 113] on input "Liability Insurance Provider *" at bounding box center [422, 105] width 560 height 15
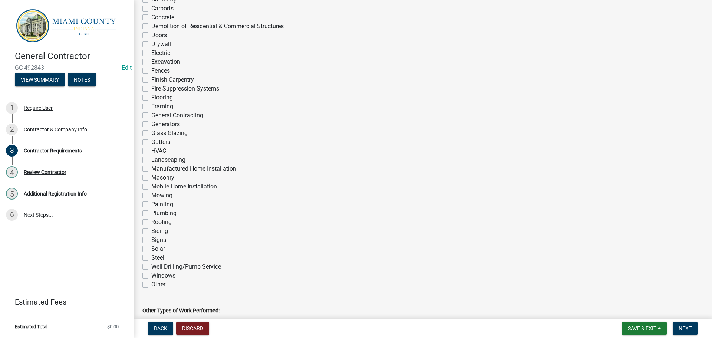
scroll to position [445, 0]
checkbox input "true"
checkbox input "false"
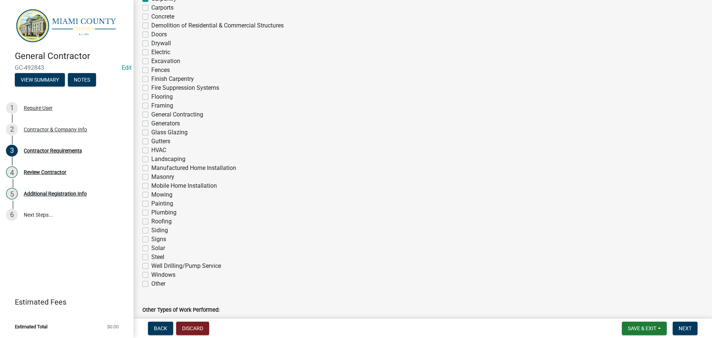
checkbox input "false"
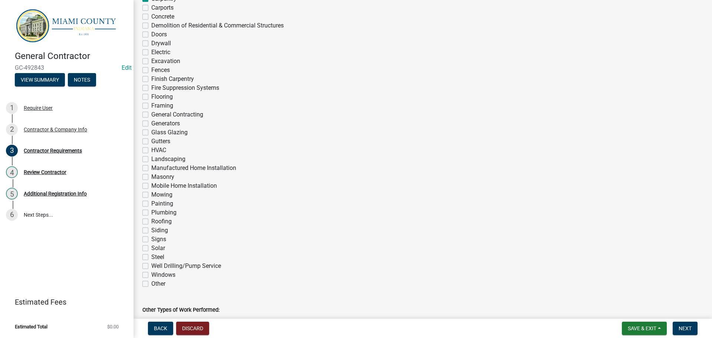
checkbox input "false"
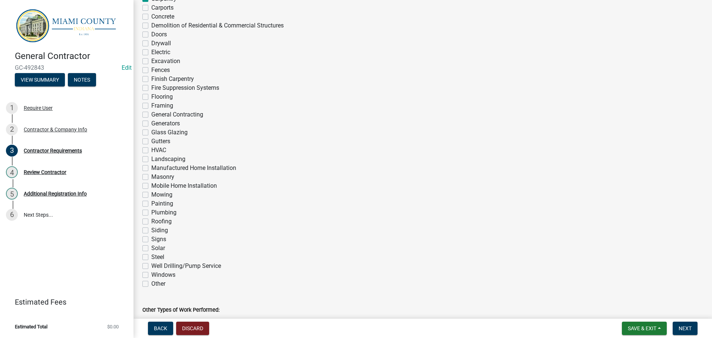
checkbox input "false"
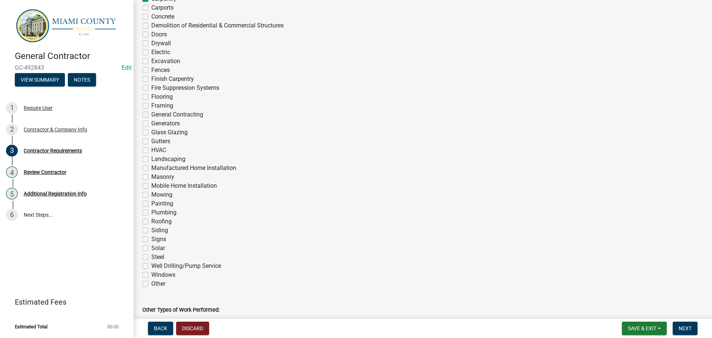
checkbox input "false"
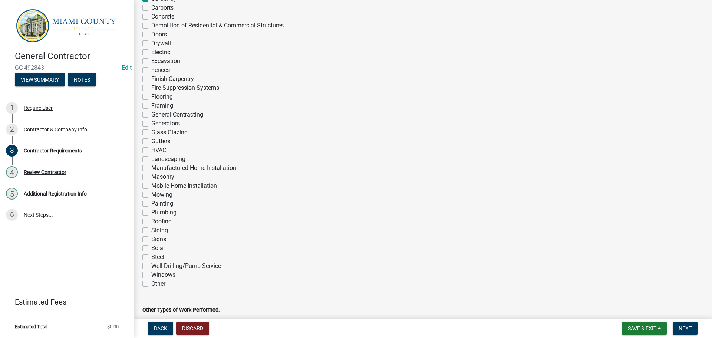
checkbox input "false"
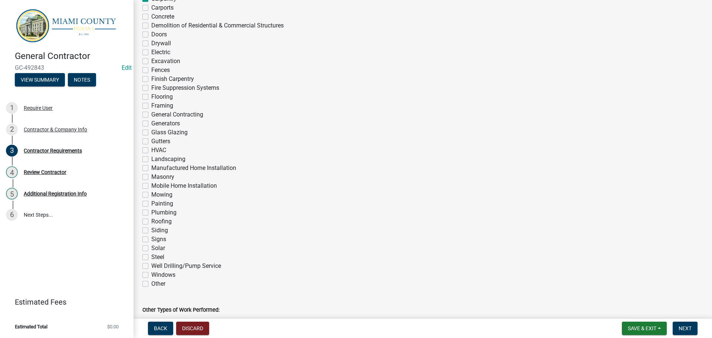
checkbox input "false"
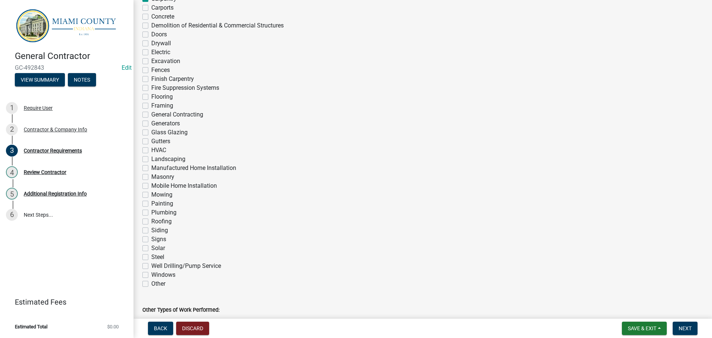
checkbox input "false"
click at [151, 47] on label "Drywall" at bounding box center [161, 42] width 20 height 9
click at [151, 43] on input "Drywall" at bounding box center [153, 40] width 5 height 5
checkbox input "true"
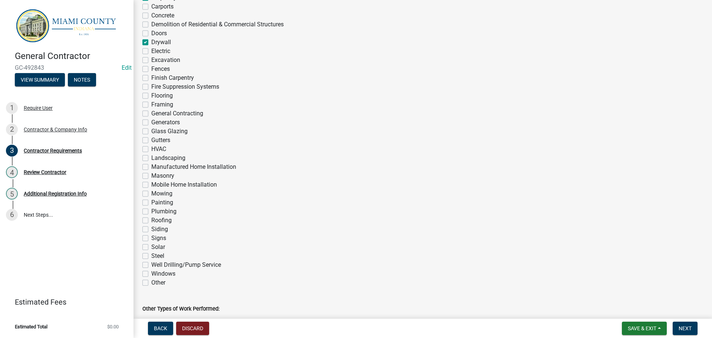
checkbox input "true"
checkbox input "false"
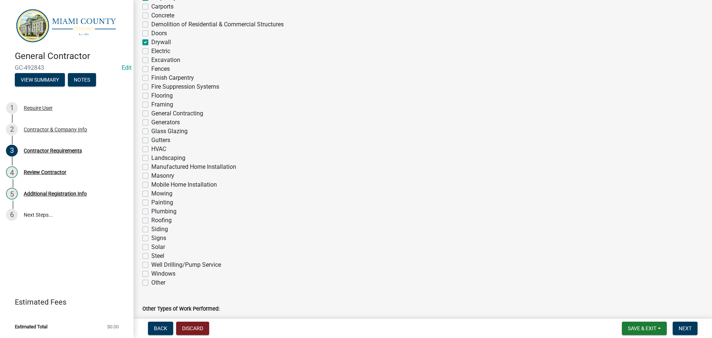
checkbox input "true"
checkbox input "false"
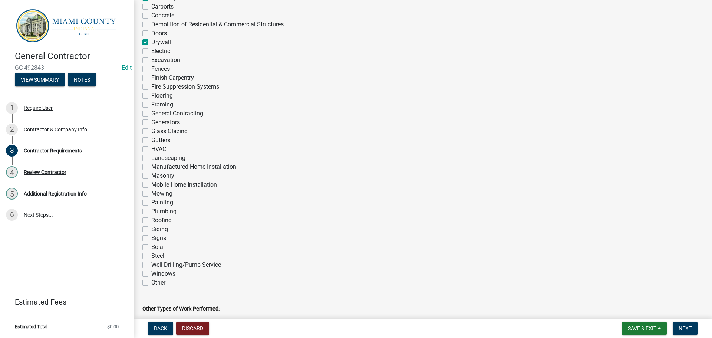
checkbox input "false"
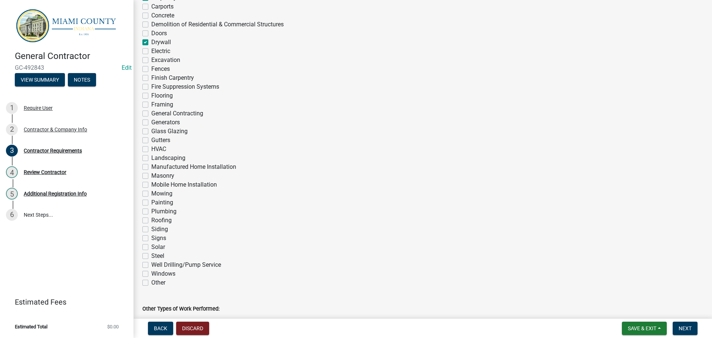
checkbox input "false"
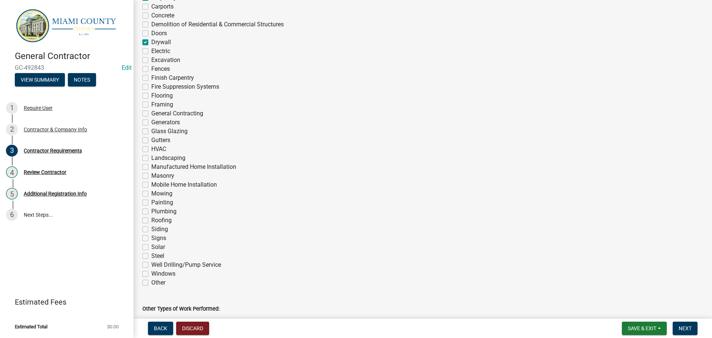
checkbox input "false"
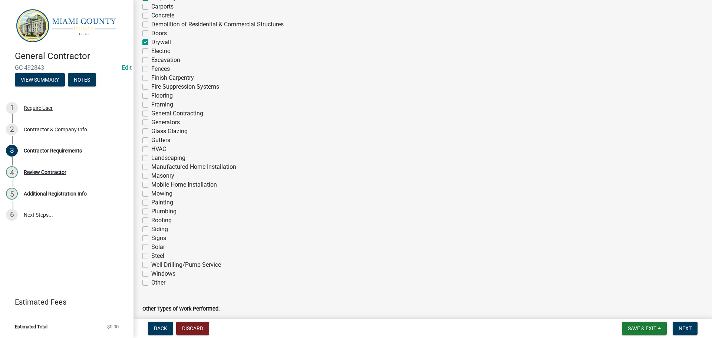
checkbox input "false"
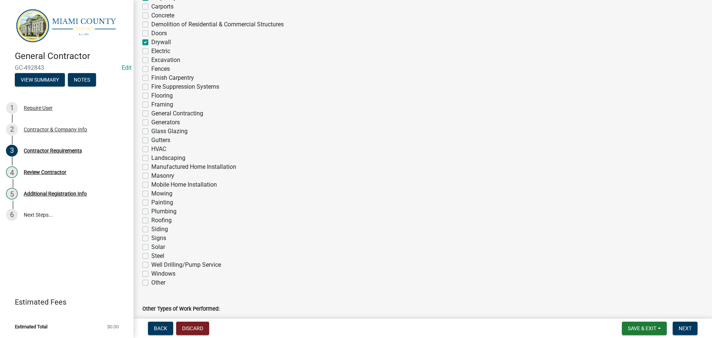
checkbox input "false"
click at [146, 38] on div "Doors" at bounding box center [422, 33] width 560 height 9
click at [151, 38] on label "Doors" at bounding box center [159, 33] width 16 height 9
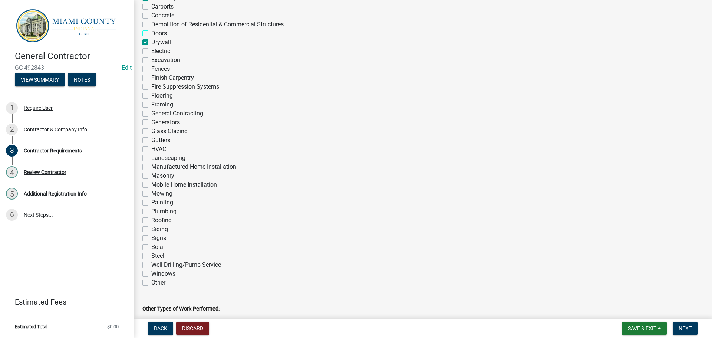
click at [151, 34] on input "Doors" at bounding box center [153, 31] width 5 height 5
checkbox input "true"
checkbox input "false"
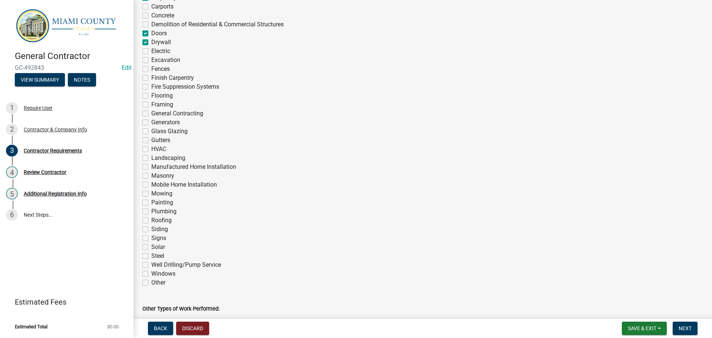
checkbox input "false"
checkbox input "true"
checkbox input "false"
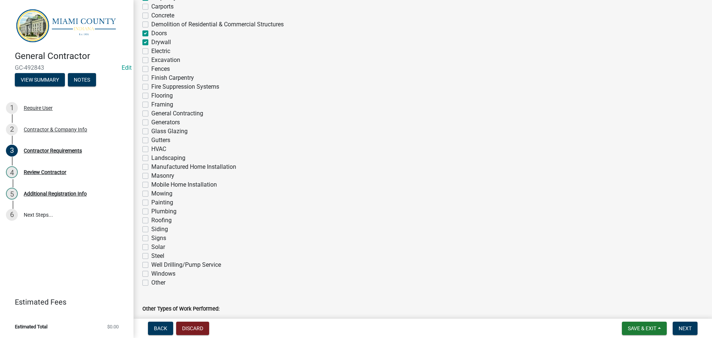
checkbox input "false"
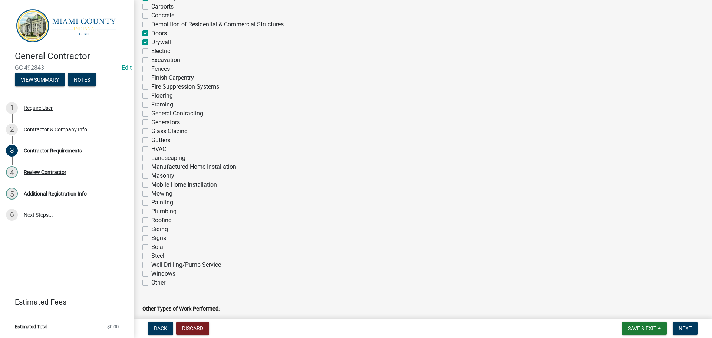
checkbox input "false"
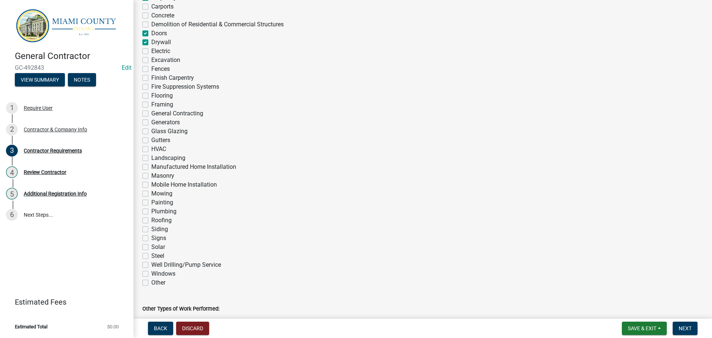
checkbox input "false"
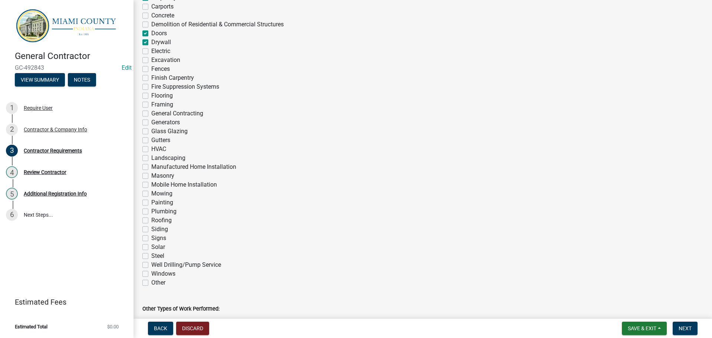
checkbox input "false"
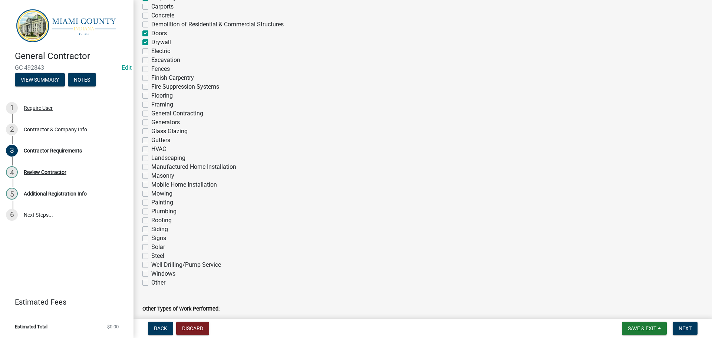
checkbox input "false"
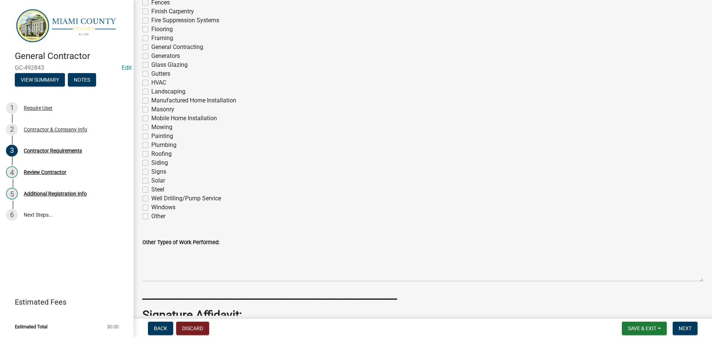
scroll to position [529, 0]
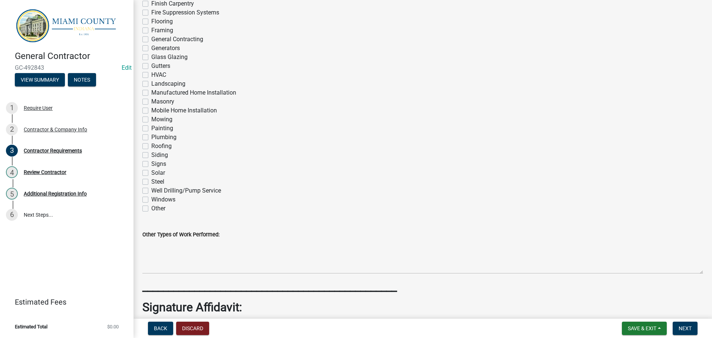
click at [151, 8] on label "Finish Carpentry" at bounding box center [172, 3] width 43 height 9
click at [151, 4] on input "Finish Carpentry" at bounding box center [153, 1] width 5 height 5
checkbox input "true"
checkbox input "false"
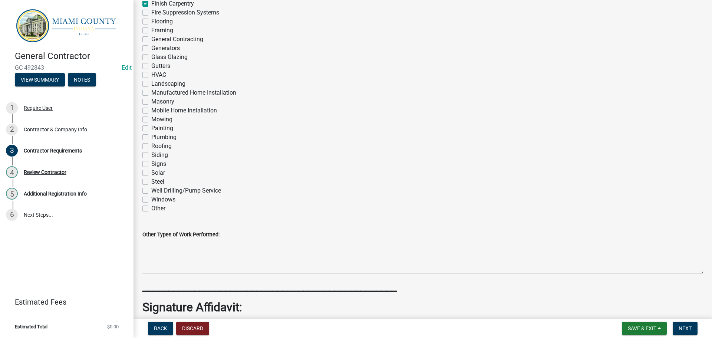
checkbox input "false"
checkbox input "true"
checkbox input "false"
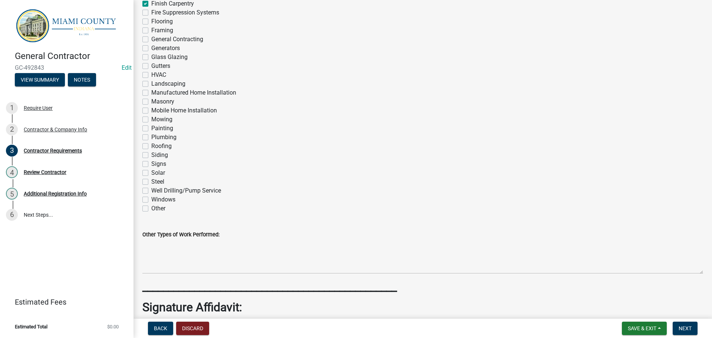
checkbox input "false"
checkbox input "true"
checkbox input "false"
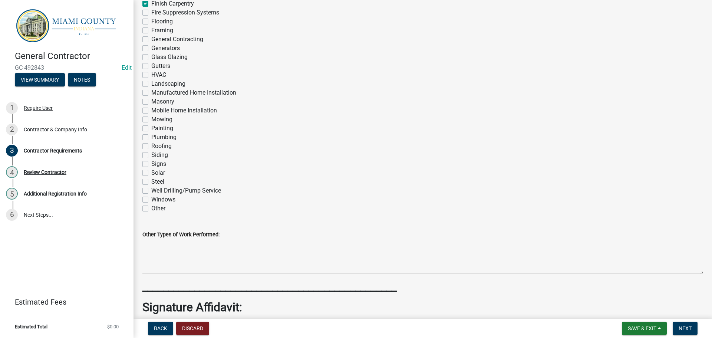
checkbox input "false"
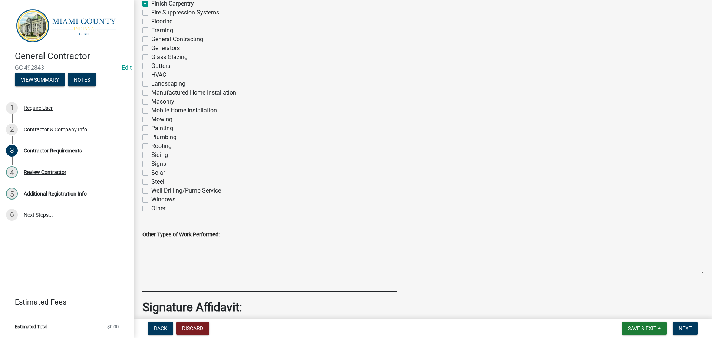
checkbox input "false"
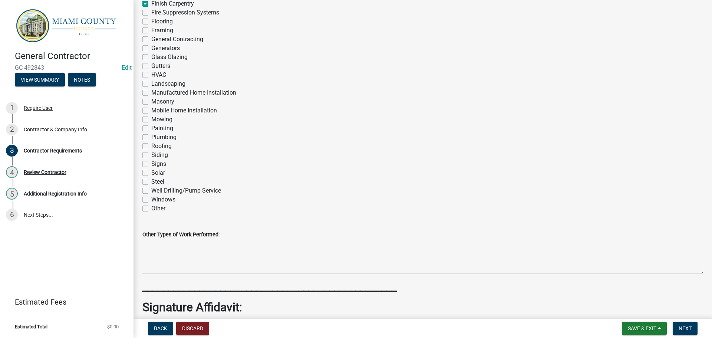
checkbox input "false"
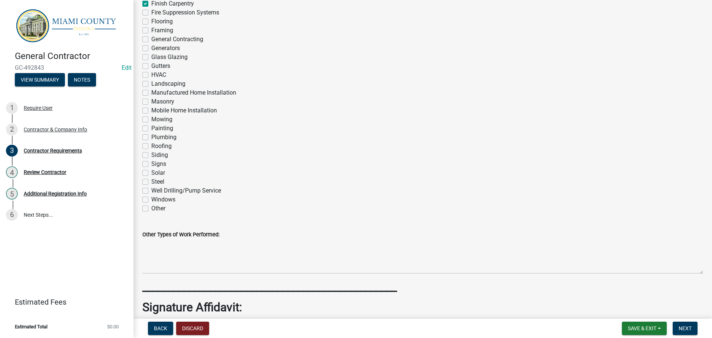
checkbox input "false"
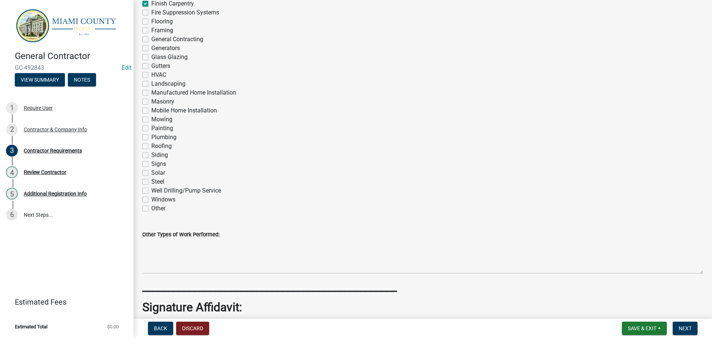
checkbox input "false"
click at [151, 26] on label "Flooring" at bounding box center [161, 21] width 21 height 9
click at [151, 22] on input "Flooring" at bounding box center [153, 19] width 5 height 5
checkbox input "true"
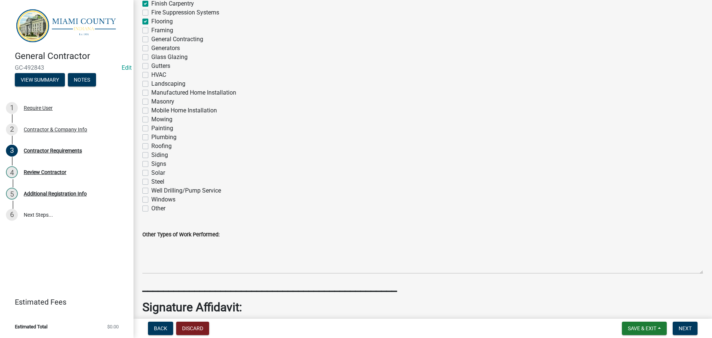
checkbox input "false"
checkbox input "true"
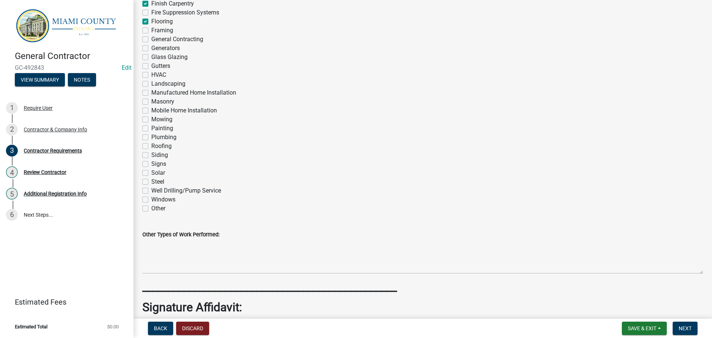
checkbox input "false"
checkbox input "true"
checkbox input "false"
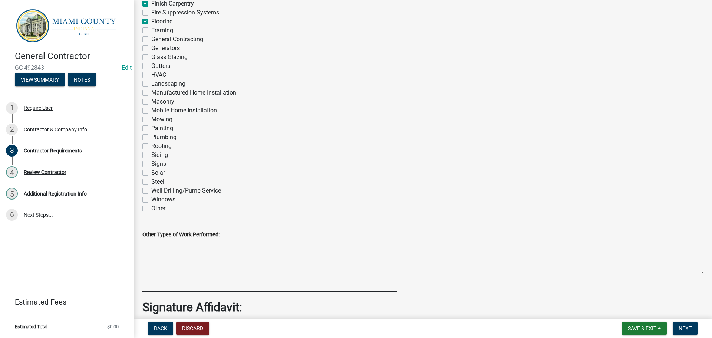
checkbox input "true"
checkbox input "false"
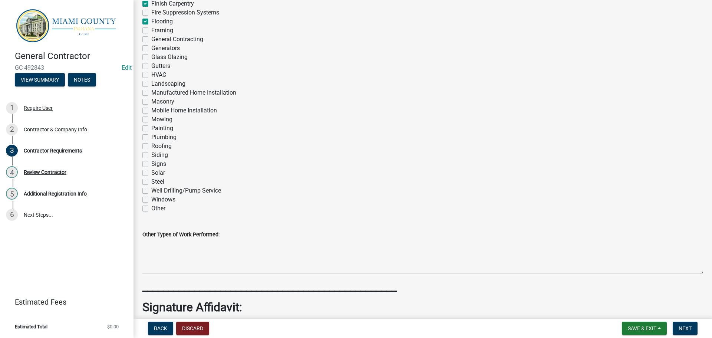
checkbox input "false"
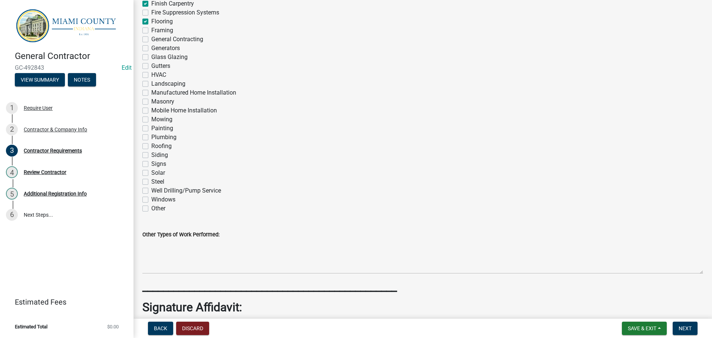
checkbox input "false"
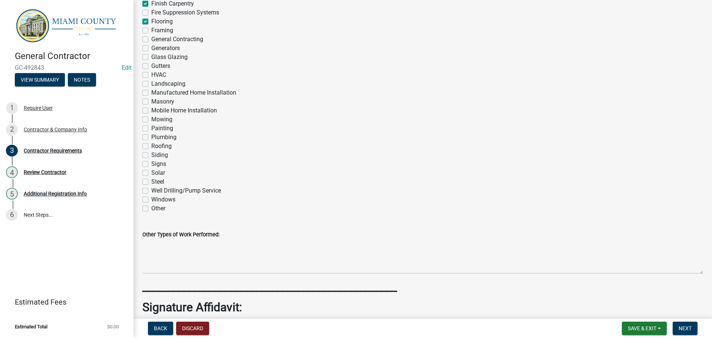
checkbox input "false"
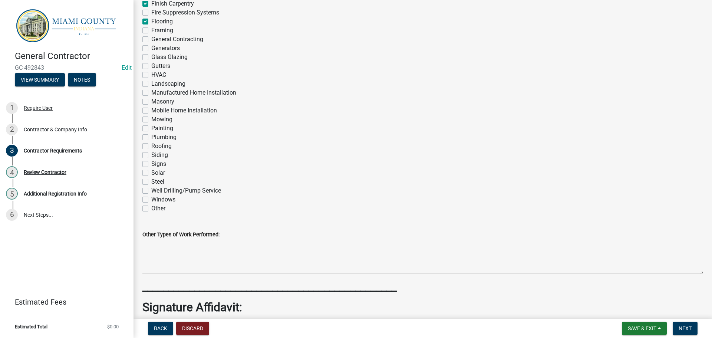
checkbox input "false"
click at [151, 35] on label "Framing" at bounding box center [162, 30] width 22 height 9
click at [151, 31] on input "Framing" at bounding box center [153, 28] width 5 height 5
checkbox input "true"
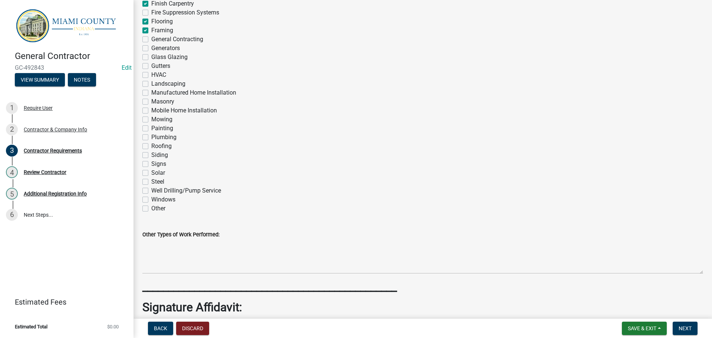
checkbox input "true"
checkbox input "false"
checkbox input "true"
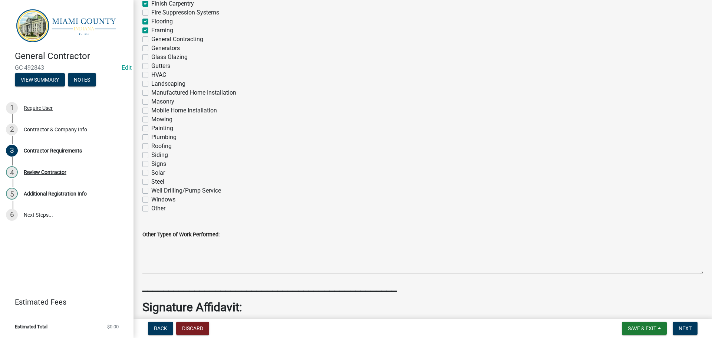
checkbox input "true"
checkbox input "false"
checkbox input "true"
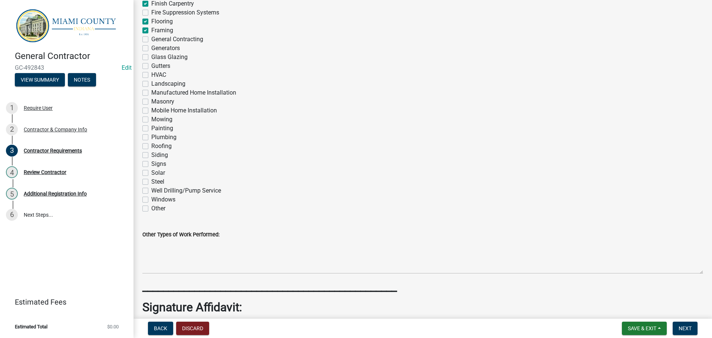
checkbox input "false"
checkbox input "true"
checkbox input "false"
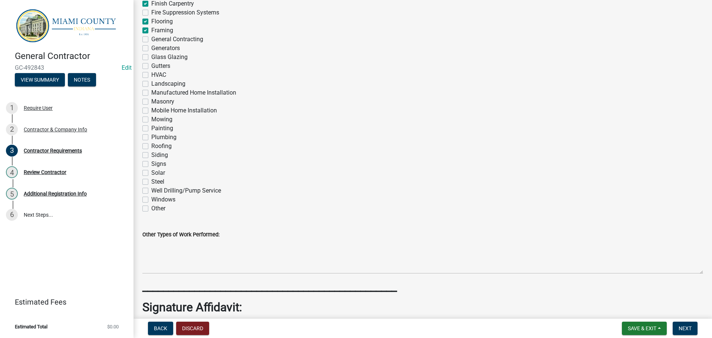
checkbox input "false"
click at [151, 44] on label "General Contracting" at bounding box center [177, 39] width 52 height 9
click at [151, 40] on input "General Contracting" at bounding box center [153, 37] width 5 height 5
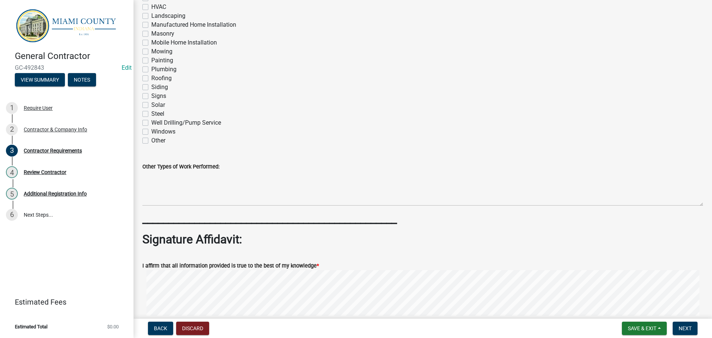
scroll to position [603, 0]
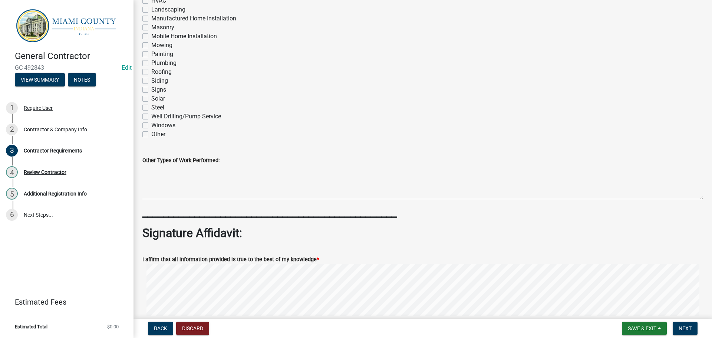
click at [151, 5] on label "HVAC" at bounding box center [158, 0] width 15 height 9
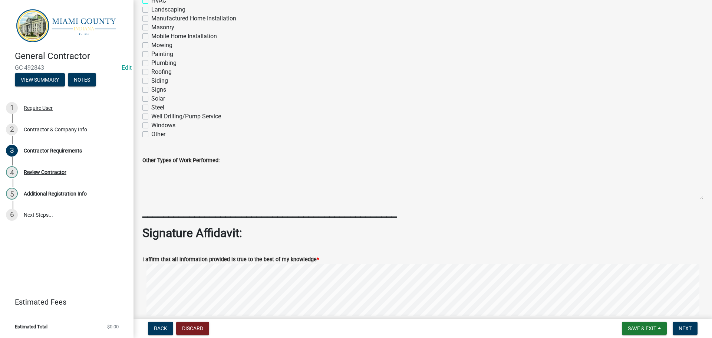
click at [151, 76] on label "Roofing" at bounding box center [161, 71] width 20 height 9
click at [151, 72] on input "Roofing" at bounding box center [153, 69] width 5 height 5
click at [151, 67] on label "Plumbing" at bounding box center [163, 63] width 25 height 9
click at [151, 63] on input "Plumbing" at bounding box center [153, 61] width 5 height 5
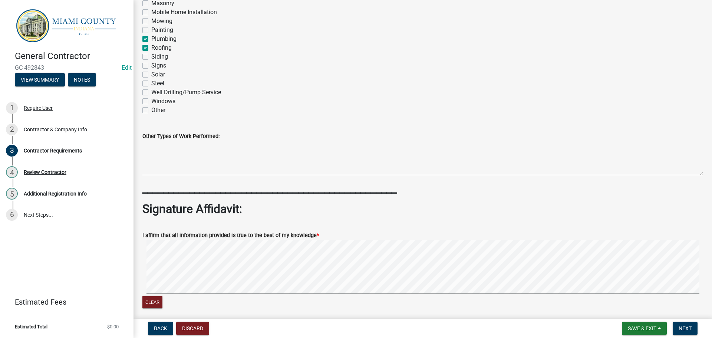
scroll to position [640, 0]
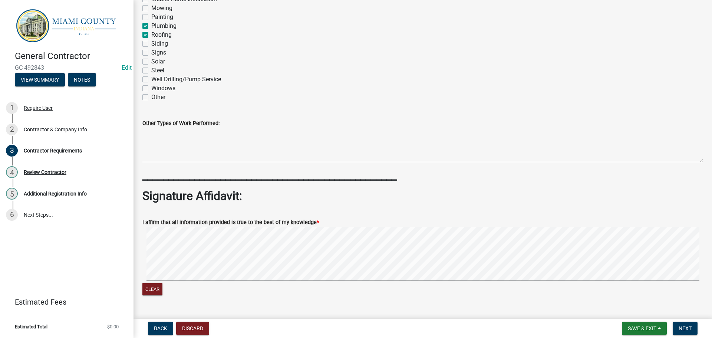
click at [151, 48] on label "Siding" at bounding box center [159, 43] width 17 height 9
click at [151, 44] on input "Siding" at bounding box center [153, 41] width 5 height 5
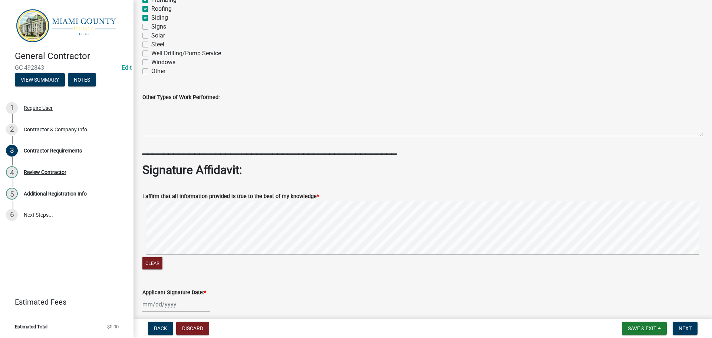
scroll to position [677, 0]
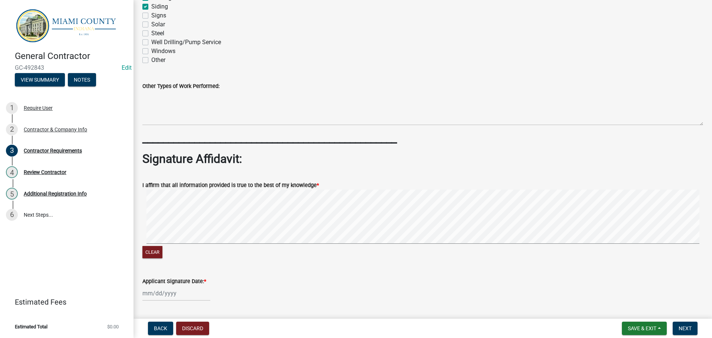
click at [151, 56] on label "Windows" at bounding box center [163, 51] width 24 height 9
click at [151, 52] on input "Windows" at bounding box center [153, 49] width 5 height 5
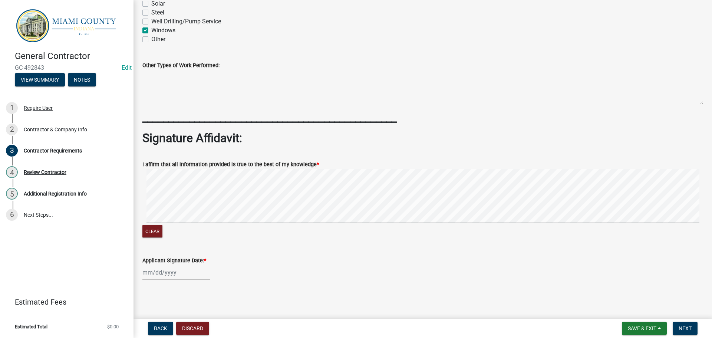
scroll to position [814, 0]
click at [150, 271] on div at bounding box center [176, 272] width 68 height 15
click at [179, 213] on div "15" at bounding box center [174, 219] width 12 height 12
click at [642, 329] on span "Save & Exit" at bounding box center [642, 328] width 29 height 6
click at [615, 288] on button "Save" at bounding box center [636, 289] width 59 height 18
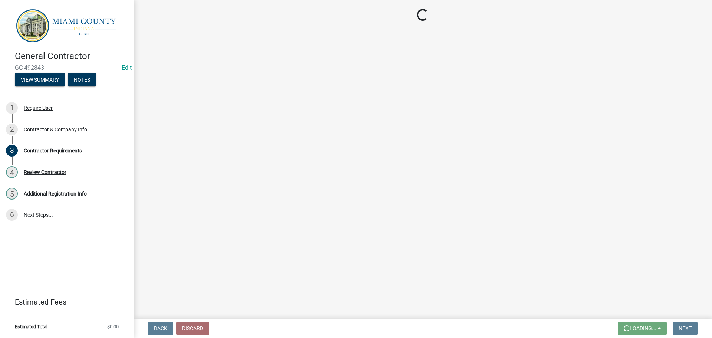
scroll to position [0, 0]
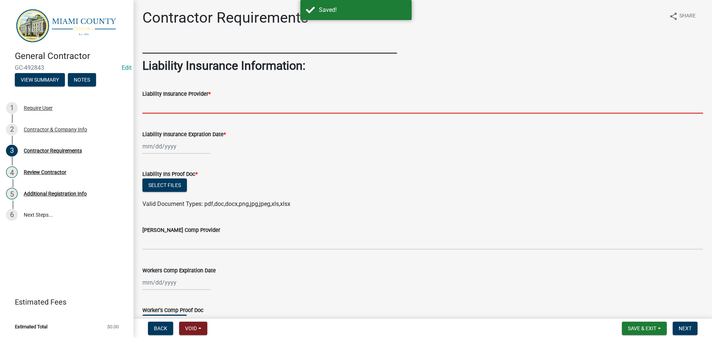
click at [195, 113] on input "Liability Insurance Provider *" at bounding box center [422, 105] width 560 height 15
click at [644, 329] on span "Save & Exit" at bounding box center [642, 328] width 29 height 6
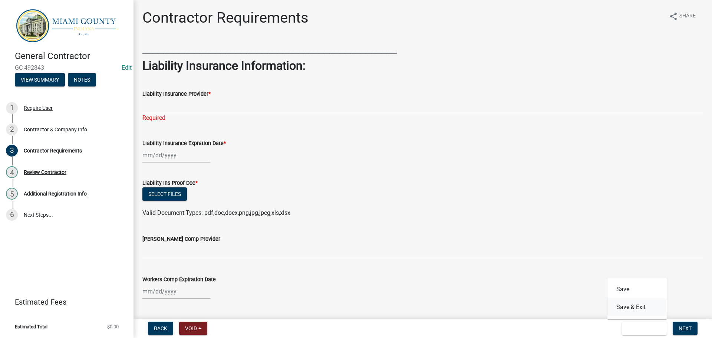
click at [616, 309] on button "Save & Exit" at bounding box center [636, 307] width 59 height 18
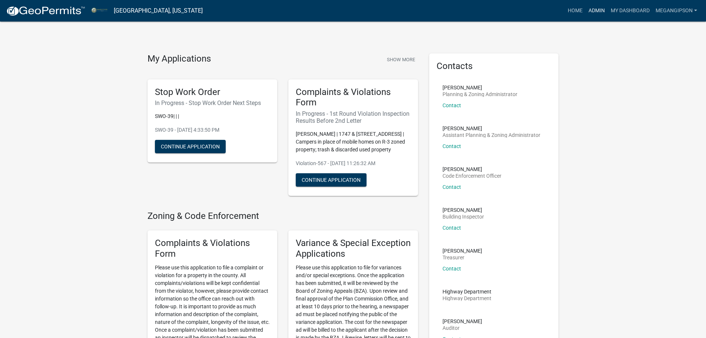
click at [586, 8] on link "Admin" at bounding box center [597, 11] width 22 height 14
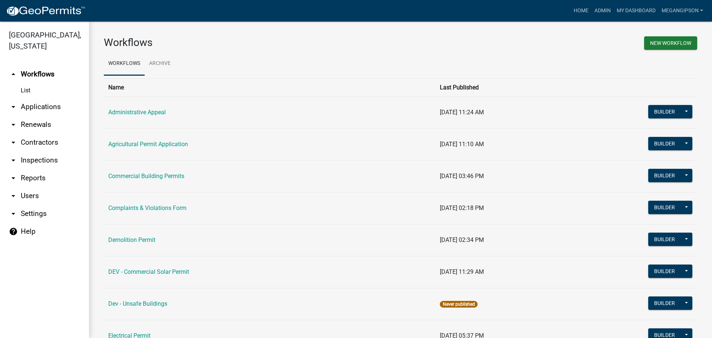
click at [44, 151] on link "arrow_drop_down Contractors" at bounding box center [44, 142] width 89 height 18
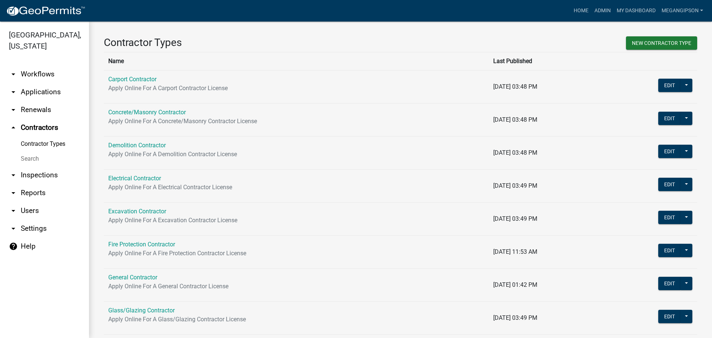
click at [39, 166] on link "Search" at bounding box center [44, 158] width 89 height 15
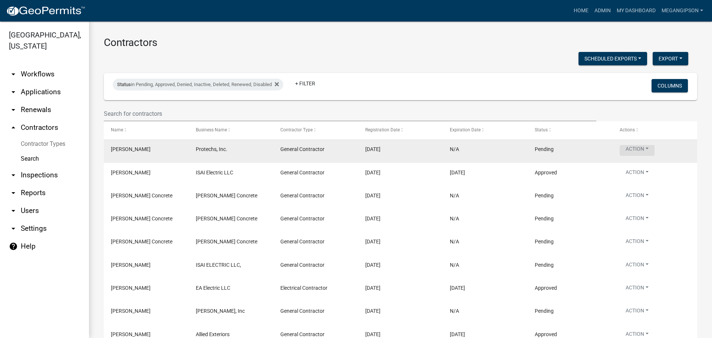
click at [630, 156] on button "Action" at bounding box center [636, 150] width 35 height 11
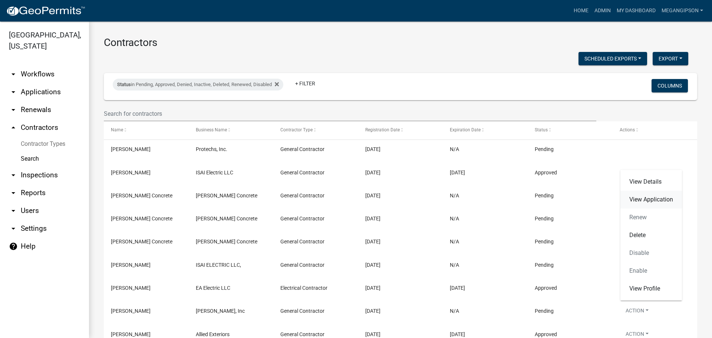
click at [642, 206] on link "View Application" at bounding box center [651, 200] width 62 height 18
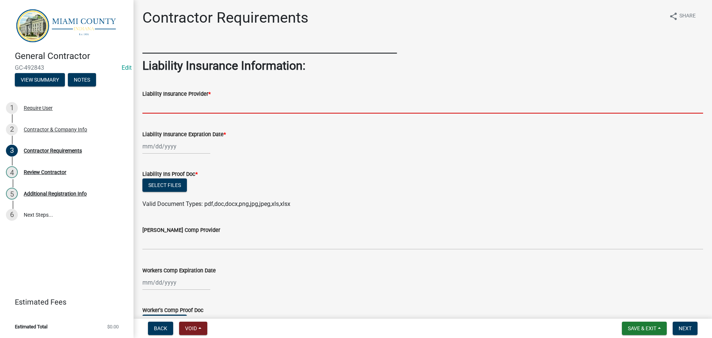
click at [236, 113] on input "Liability Insurance Provider *" at bounding box center [422, 105] width 560 height 15
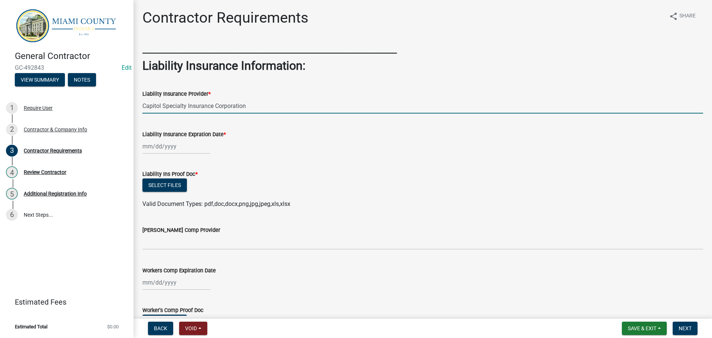
click at [171, 154] on div at bounding box center [176, 146] width 68 height 15
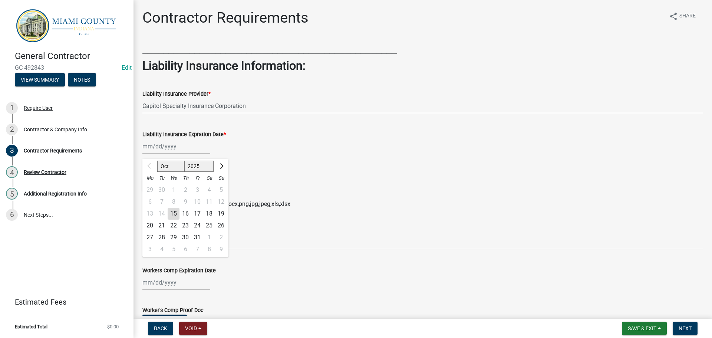
click at [214, 172] on select "2025 2026 2027 2028 2029 2030 2031 2032 2033 2034 2035 2036 2037 2038 2039 2040…" at bounding box center [199, 165] width 30 height 11
click at [191, 172] on select "2025 2026 2027 2028 2029 2030 2031 2032 2033 2034 2035 2036 2037 2038 2039 2040…" at bounding box center [199, 165] width 30 height 11
click at [180, 172] on select "Jan Feb Mar Apr May Jun Jul Aug Sep Oct Nov Dec" at bounding box center [172, 165] width 30 height 11
click at [160, 172] on select "Jan Feb Mar Apr May Jun Jul Aug Sep Oct Nov Dec" at bounding box center [172, 165] width 30 height 11
click at [179, 172] on select "Jan Feb Mar Apr May Jun Jul Aug Sep Oct Nov Dec" at bounding box center [172, 165] width 30 height 11
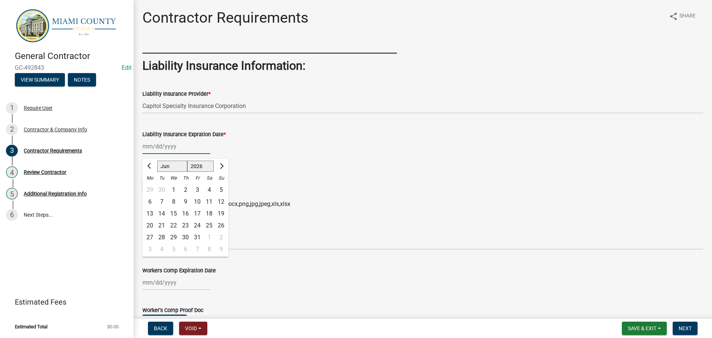
click at [160, 172] on select "Jan Feb Mar Apr May Jun Jul Aug Sep Oct Nov Dec" at bounding box center [172, 165] width 30 height 11
click at [215, 196] on div "6" at bounding box center [209, 190] width 12 height 12
click at [167, 154] on div "06/06/2026 Jan Feb Mar Apr May Jun Jul Aug Sep Oct Nov Dec 2025 2026 2027 2028 …" at bounding box center [176, 146] width 68 height 15
click at [227, 231] on div "28" at bounding box center [221, 225] width 12 height 12
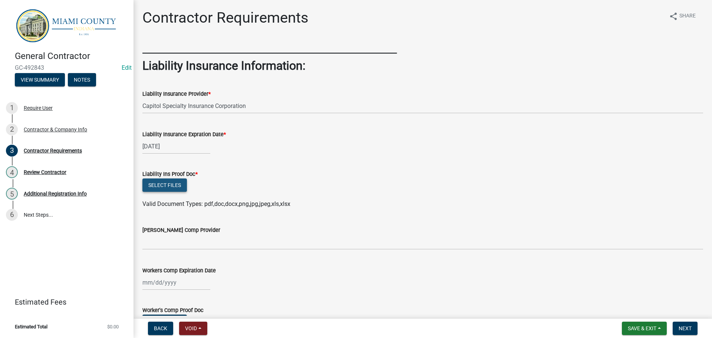
click at [179, 192] on button "Select files" at bounding box center [164, 184] width 44 height 13
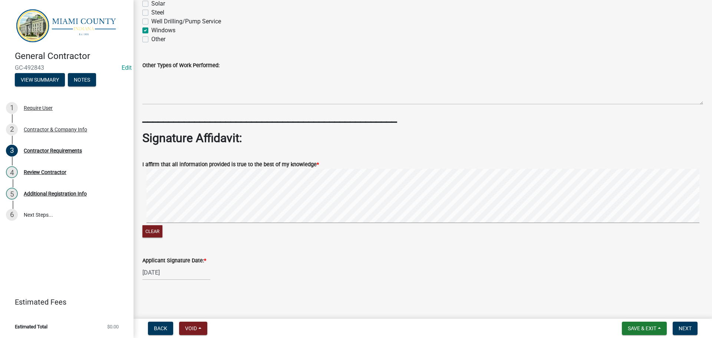
scroll to position [835, 0]
click at [679, 323] on button "Next" at bounding box center [684, 327] width 25 height 13
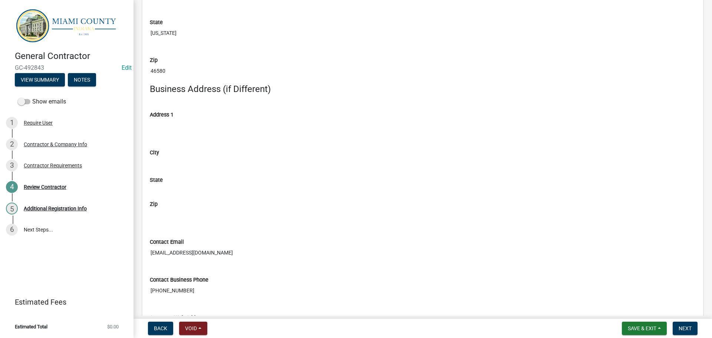
scroll to position [408, 0]
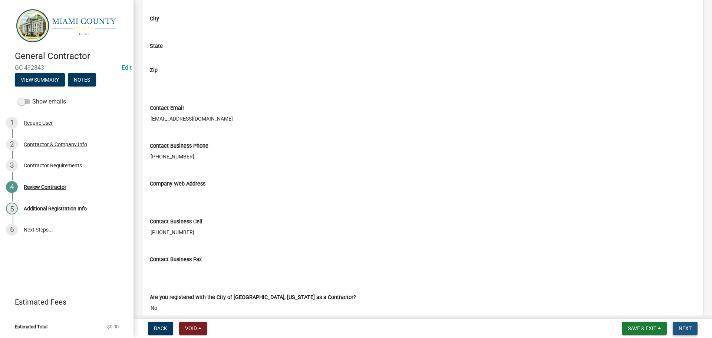
click at [689, 321] on button "Next" at bounding box center [684, 327] width 25 height 13
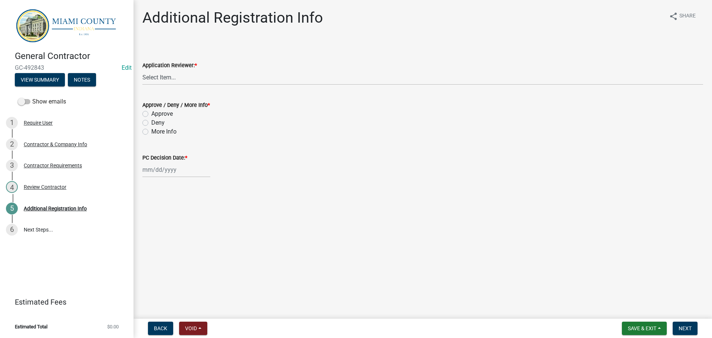
click at [208, 70] on div "Application Reviewer: *" at bounding box center [422, 65] width 560 height 9
click at [207, 85] on select "Select Item... Corey Roser Megan Gipson Brooklyn Thomas Kenny Burton" at bounding box center [422, 77] width 560 height 15
click at [143, 78] on select "Select Item... Corey Roser Megan Gipson Brooklyn Thomas Kenny Burton" at bounding box center [422, 77] width 560 height 15
click at [150, 118] on div "Approve" at bounding box center [422, 113] width 560 height 9
click at [151, 118] on label "Approve" at bounding box center [161, 113] width 21 height 9
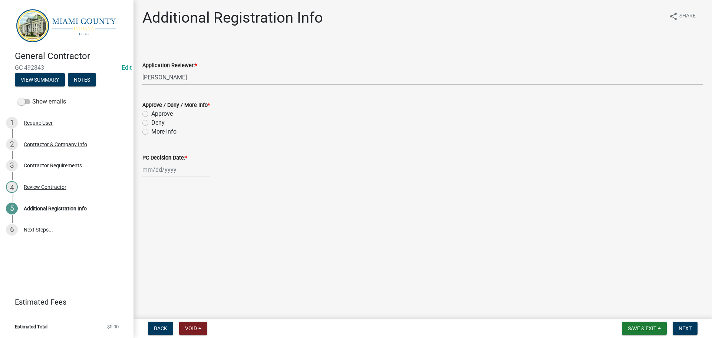
click at [151, 114] on input "Approve" at bounding box center [153, 111] width 5 height 5
click at [172, 177] on div at bounding box center [176, 169] width 68 height 15
click at [179, 243] on div "15" at bounding box center [174, 237] width 12 height 12
click at [685, 332] on button "Next" at bounding box center [684, 327] width 25 height 13
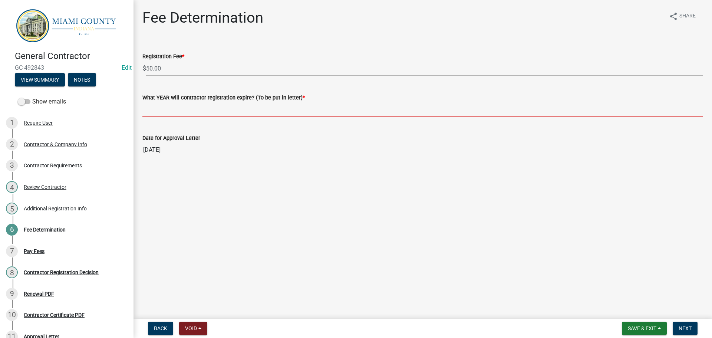
click at [172, 117] on input "What YEAR will contractor registration expire? (To be put in letter) *" at bounding box center [422, 109] width 560 height 15
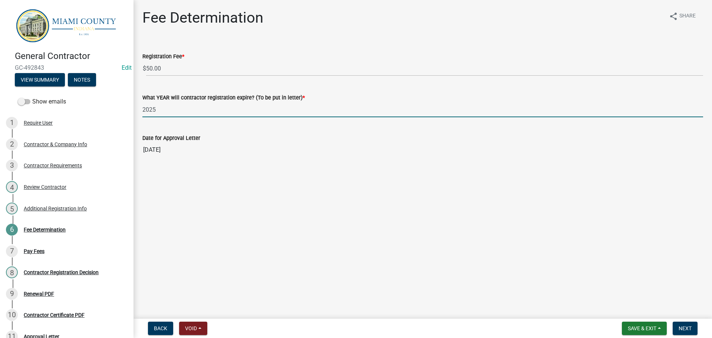
click at [698, 332] on form "Save & Exit Save Save & Exit Next" at bounding box center [660, 327] width 82 height 13
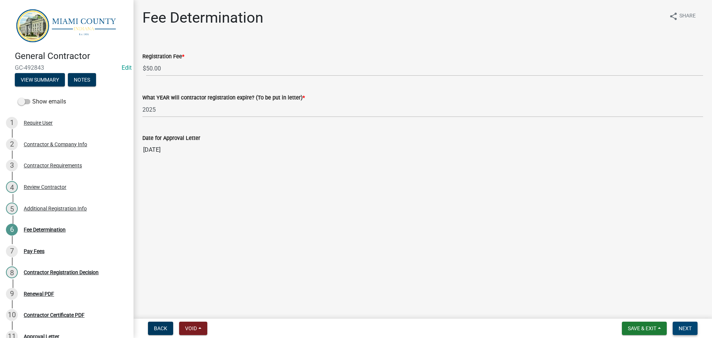
click at [691, 328] on button "Next" at bounding box center [684, 327] width 25 height 13
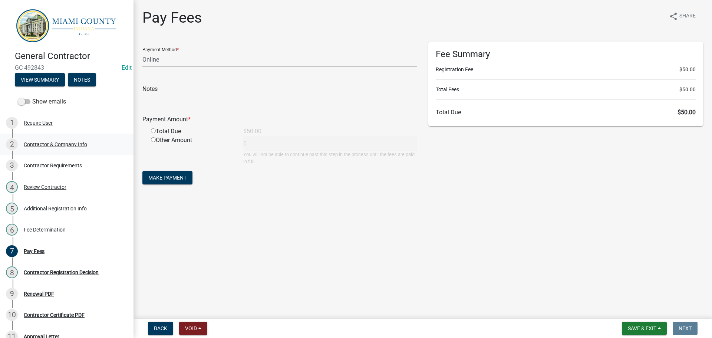
click at [68, 150] on div "2 Contractor & Company Info" at bounding box center [64, 144] width 116 height 12
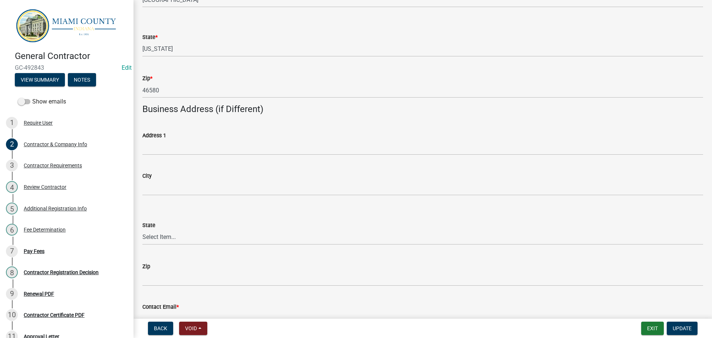
scroll to position [111, 0]
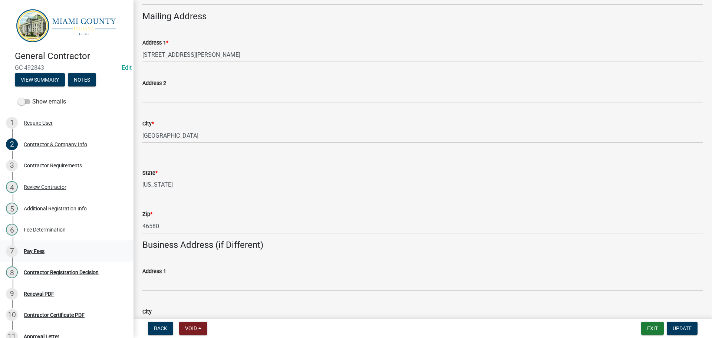
drag, startPoint x: 63, startPoint y: 280, endPoint x: 70, endPoint y: 277, distance: 7.8
click at [63, 257] on div "7 Pay Fees" at bounding box center [64, 251] width 116 height 12
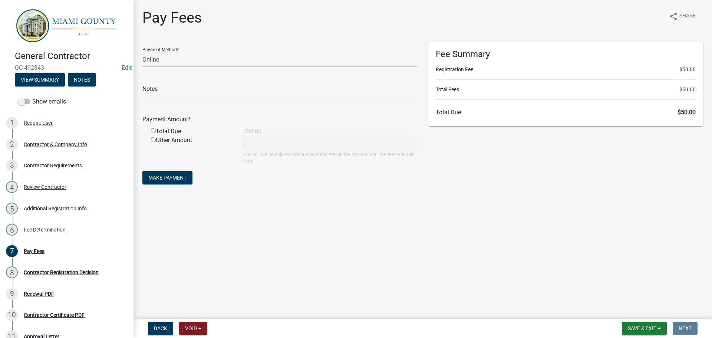
drag, startPoint x: 181, startPoint y: 67, endPoint x: 179, endPoint y: 75, distance: 8.2
click at [181, 67] on select "Credit Card POS Check Cash Online" at bounding box center [279, 59] width 275 height 15
click at [143, 58] on select "Credit Card POS Check Cash Online" at bounding box center [279, 59] width 275 height 15
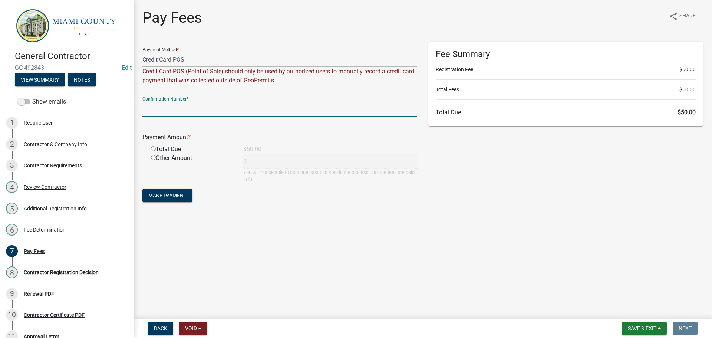
paste input "15126799"
click at [156, 151] on input "radio" at bounding box center [153, 148] width 5 height 5
click at [173, 198] on span "Make Payment" at bounding box center [167, 195] width 38 height 6
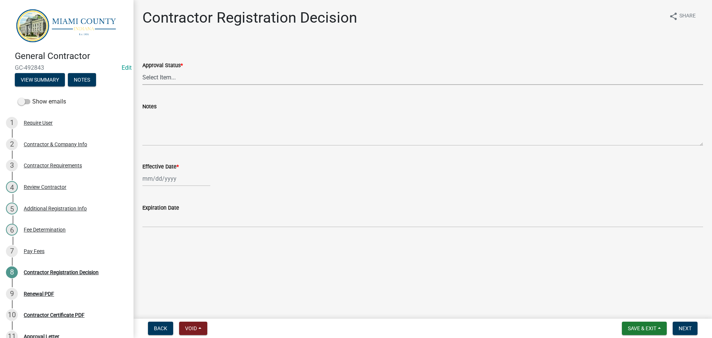
click at [177, 85] on select "Select Item... Approved Denied" at bounding box center [422, 77] width 560 height 15
click at [143, 78] on select "Select Item... Approved Denied" at bounding box center [422, 77] width 560 height 15
click at [159, 186] on div at bounding box center [176, 178] width 68 height 15
click at [179, 132] on div "15" at bounding box center [174, 126] width 12 height 12
click at [691, 330] on button "Next" at bounding box center [684, 327] width 25 height 13
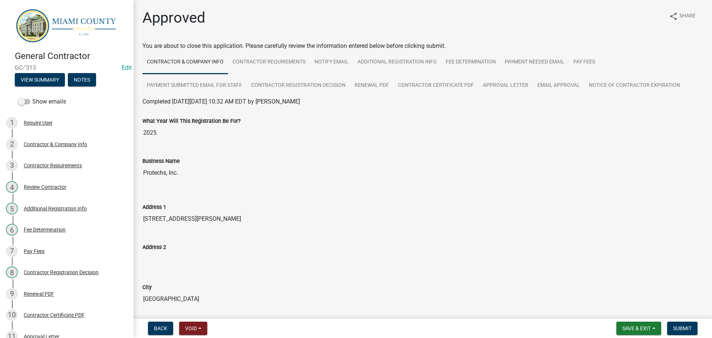
click at [119, 66] on wm-edit-application-number "Edit" at bounding box center [125, 67] width 13 height 7
click at [122, 67] on link "Edit" at bounding box center [127, 67] width 10 height 7
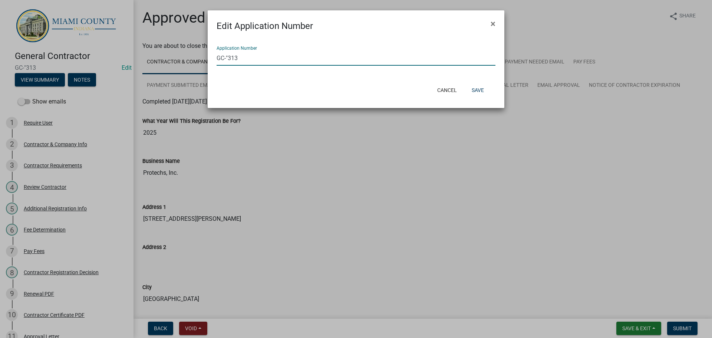
click at [230, 62] on input "GC-"313" at bounding box center [355, 57] width 279 height 15
click at [478, 97] on button "Save" at bounding box center [478, 89] width 24 height 13
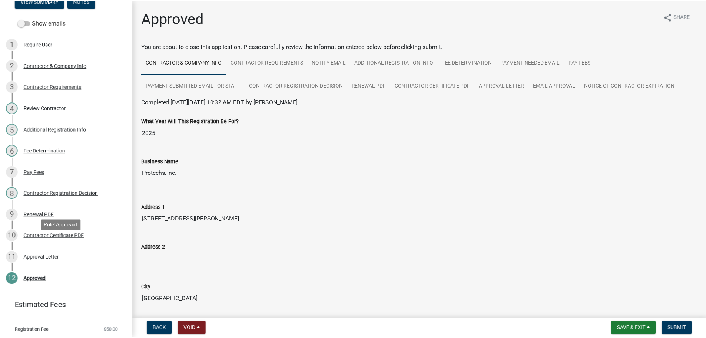
scroll to position [147, 0]
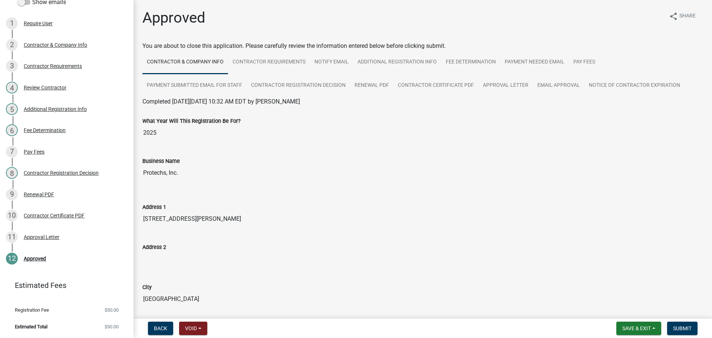
click at [59, 234] on div "Approval Letter" at bounding box center [42, 236] width 36 height 5
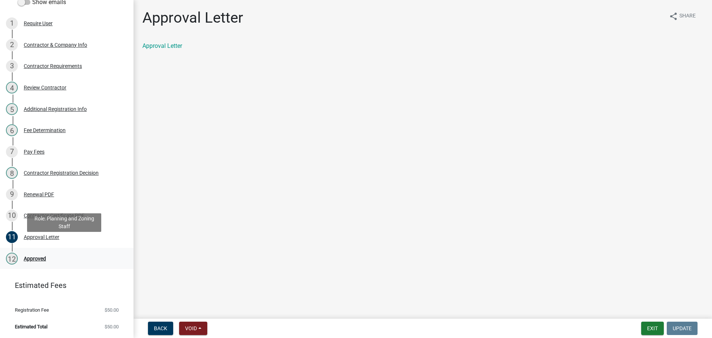
click at [52, 252] on div "12 Approved" at bounding box center [64, 258] width 116 height 12
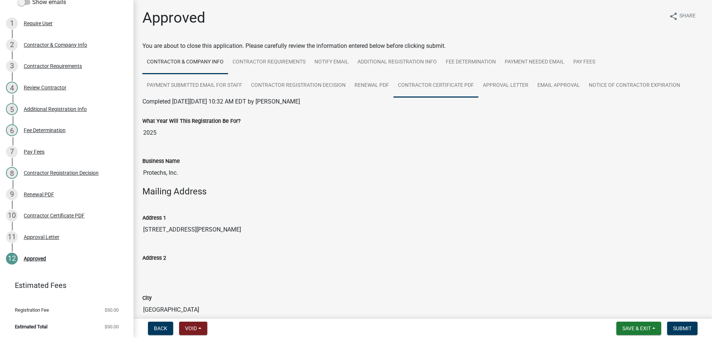
click at [478, 97] on link "Contractor Certificate PDF" at bounding box center [435, 86] width 85 height 24
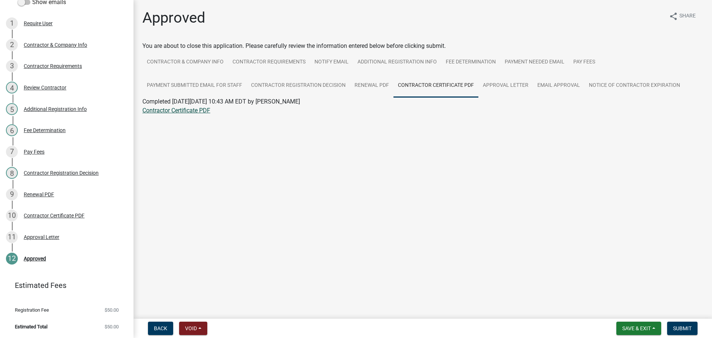
click at [205, 114] on link "Contractor Certificate PDF" at bounding box center [176, 110] width 68 height 7
click at [54, 213] on div "Contractor Certificate PDF" at bounding box center [54, 215] width 61 height 5
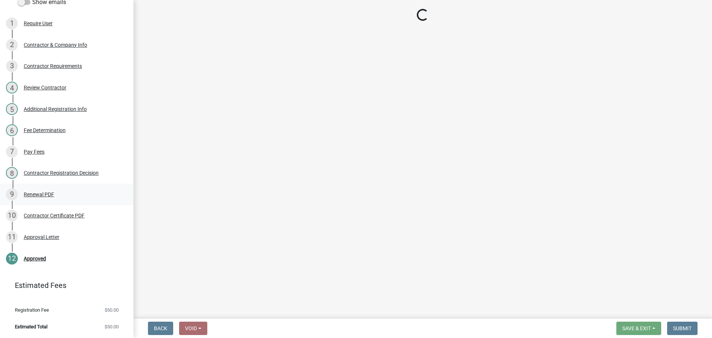
click at [59, 188] on div "9 Renewal PDF" at bounding box center [64, 194] width 116 height 12
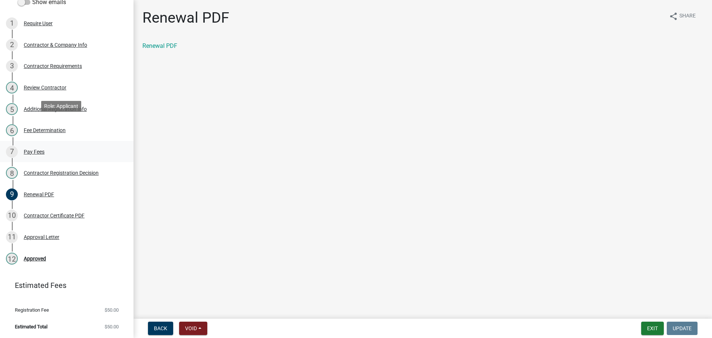
click at [50, 146] on div "7 Pay Fees" at bounding box center [64, 152] width 116 height 12
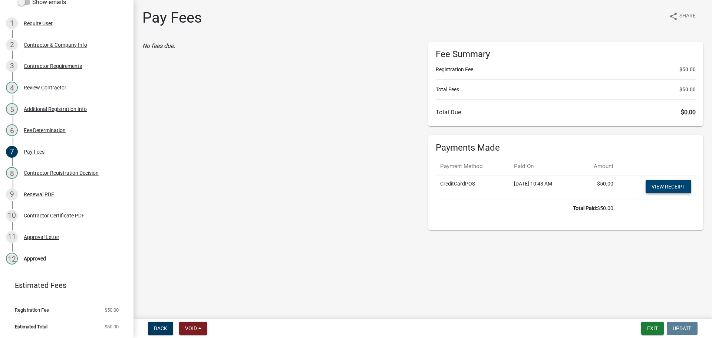
click at [652, 193] on link "View receipt" at bounding box center [668, 186] width 46 height 13
click at [54, 213] on div "Contractor Certificate PDF" at bounding box center [54, 215] width 61 height 5
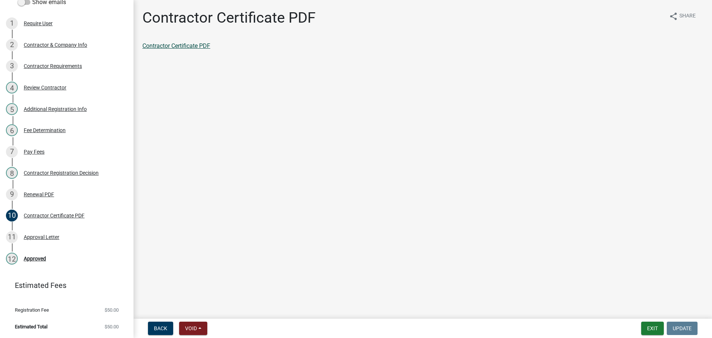
click at [189, 49] on link "Contractor Certificate PDF" at bounding box center [176, 45] width 68 height 7
click at [46, 256] on div "Approved" at bounding box center [35, 258] width 22 height 5
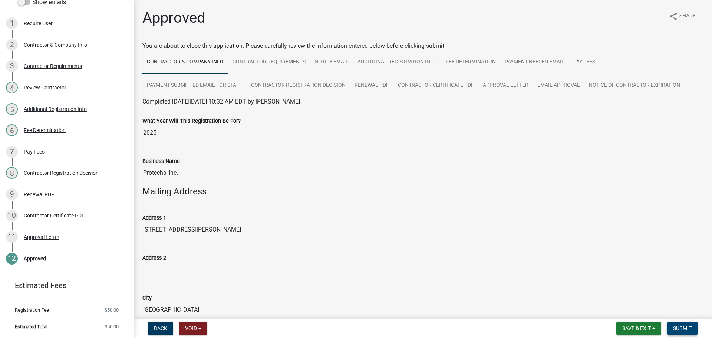
click at [683, 326] on span "Submit" at bounding box center [682, 328] width 19 height 6
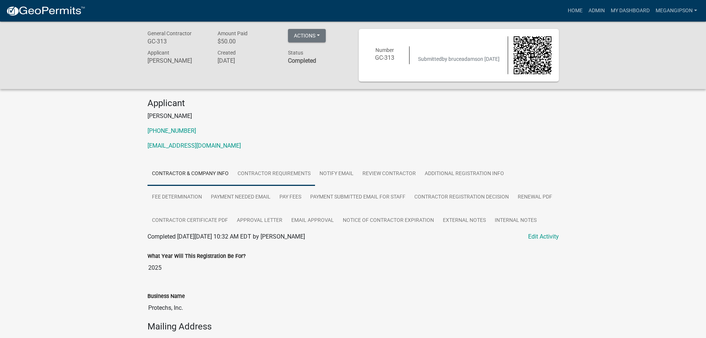
click at [312, 186] on link "Contractor Requirements" at bounding box center [274, 174] width 82 height 24
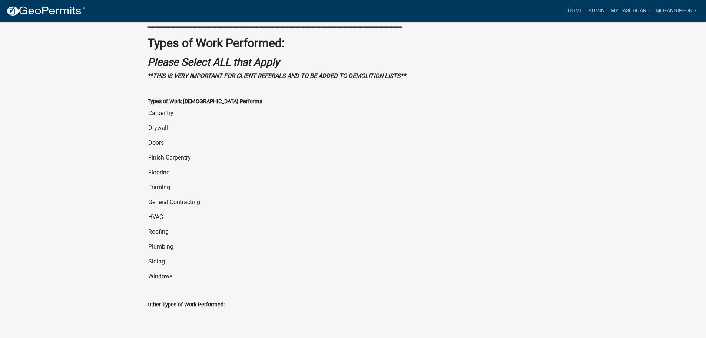
scroll to position [259, 0]
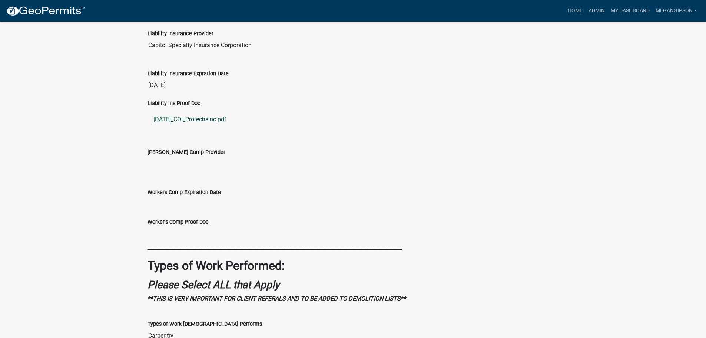
click at [217, 128] on link "10.15.25_COI_ProtechsInc.pdf" at bounding box center [353, 119] width 411 height 18
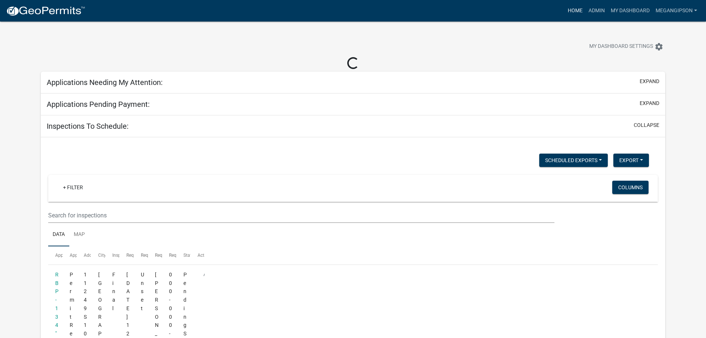
click at [565, 11] on link "Home" at bounding box center [575, 11] width 21 height 14
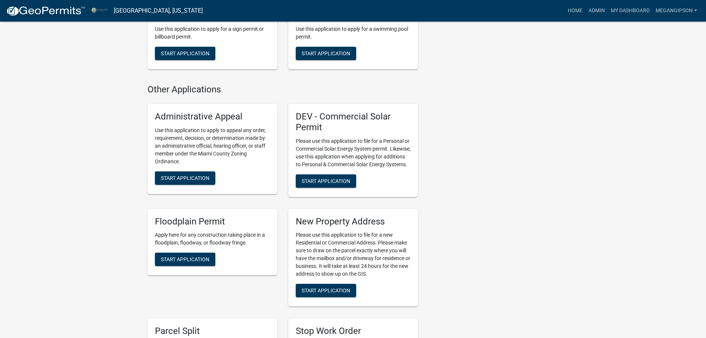
scroll to position [927, 0]
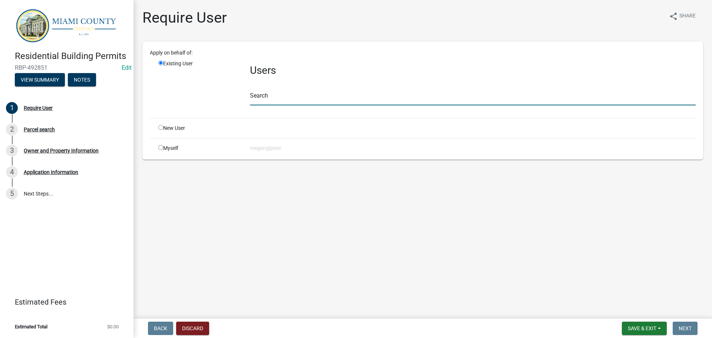
click at [274, 105] on input "text" at bounding box center [473, 97] width 446 height 15
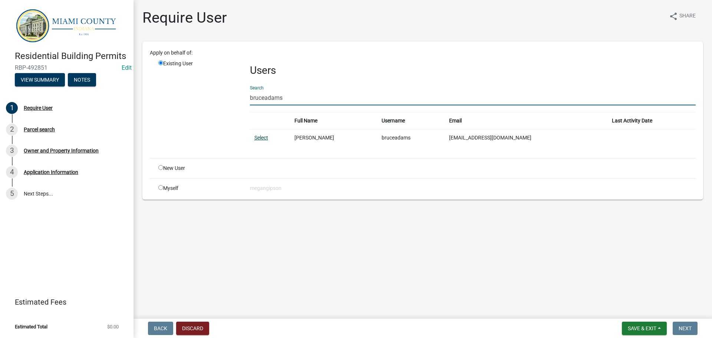
type input "bruceadams"
click at [257, 140] on link "Select" at bounding box center [261, 138] width 14 height 6
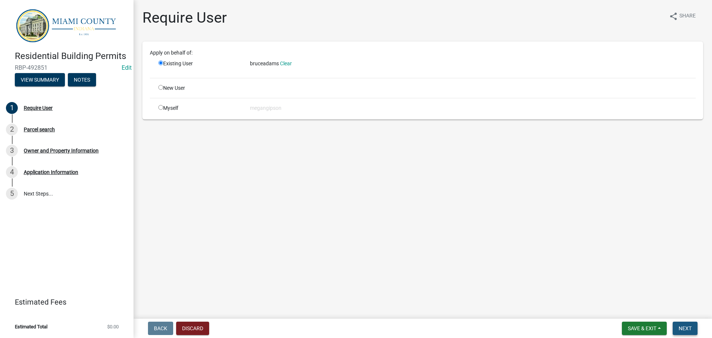
click at [688, 325] on span "Next" at bounding box center [684, 328] width 13 height 6
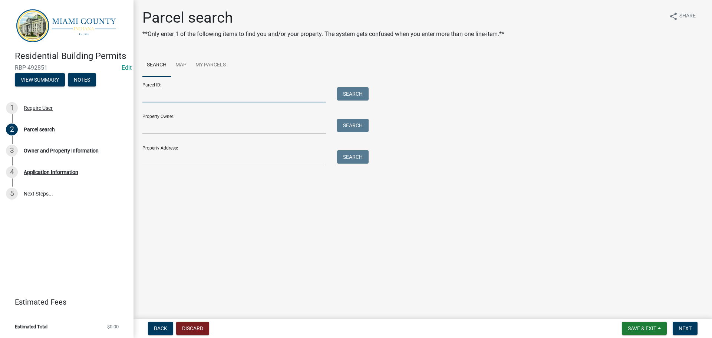
click at [164, 102] on input "Parcel ID:" at bounding box center [233, 94] width 183 height 15
paste input "52-09-08-100-004.000-006"
type input "52-09-08-100-004.000-006"
click at [339, 248] on main "Parcel search **Only enter 1 of the following items to find you and/or your pro…" at bounding box center [422, 157] width 578 height 315
click at [348, 100] on button "Search" at bounding box center [353, 93] width 32 height 13
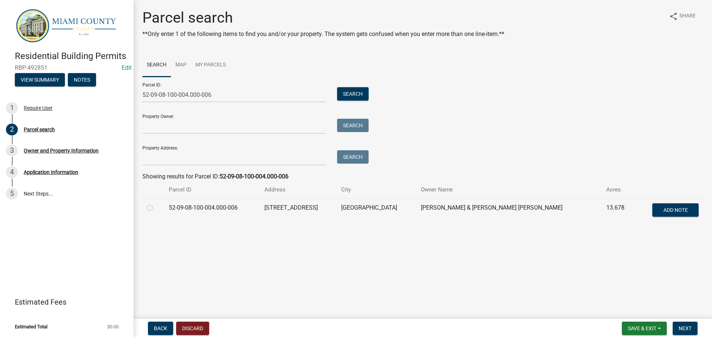
click at [156, 203] on label at bounding box center [156, 203] width 0 height 0
click at [156, 208] on input "radio" at bounding box center [158, 205] width 5 height 5
radio input "true"
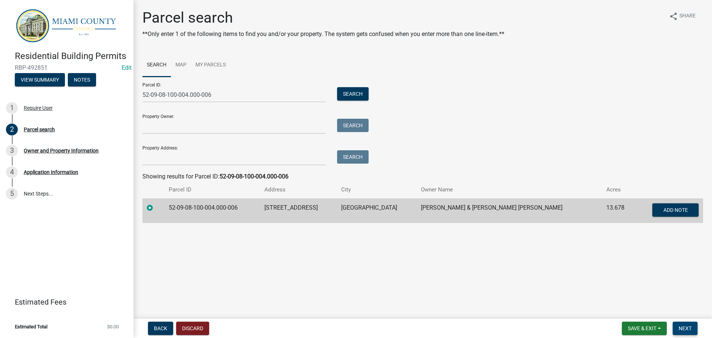
click at [684, 327] on span "Next" at bounding box center [684, 328] width 13 height 6
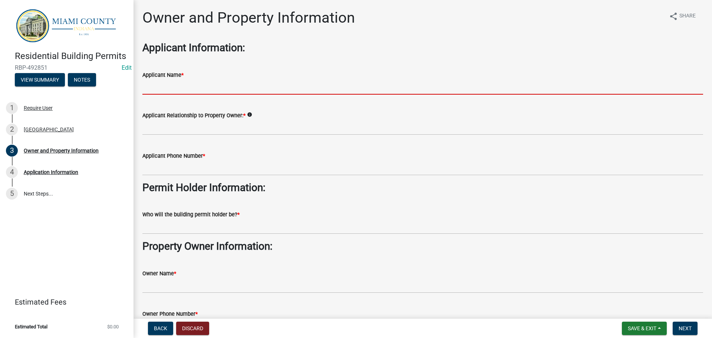
click at [189, 92] on input "Applicant Name *" at bounding box center [422, 86] width 560 height 15
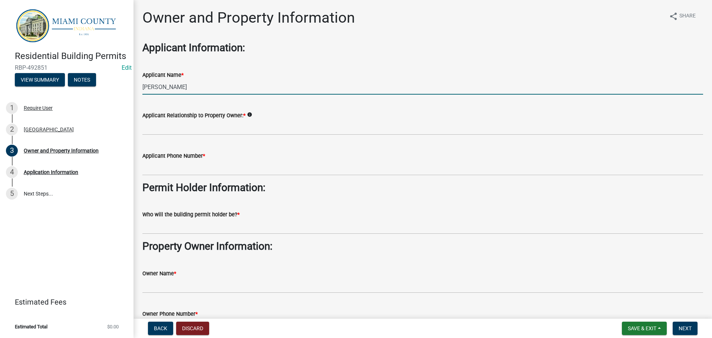
type input "[PERSON_NAME]"
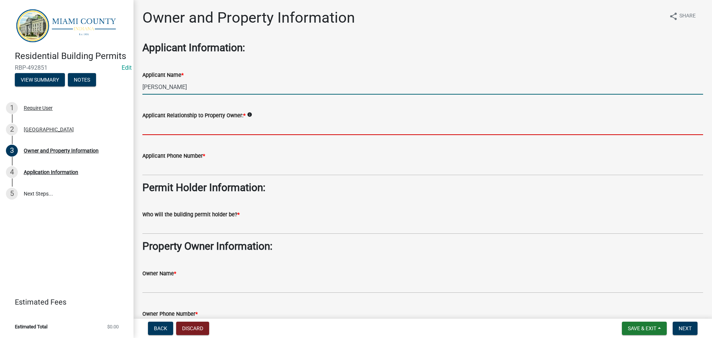
type input "q"
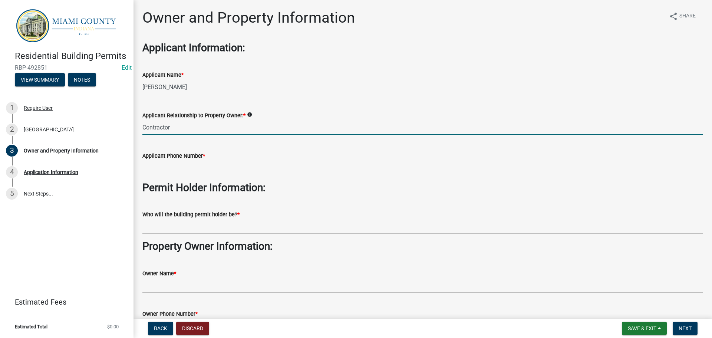
type input "Contractor"
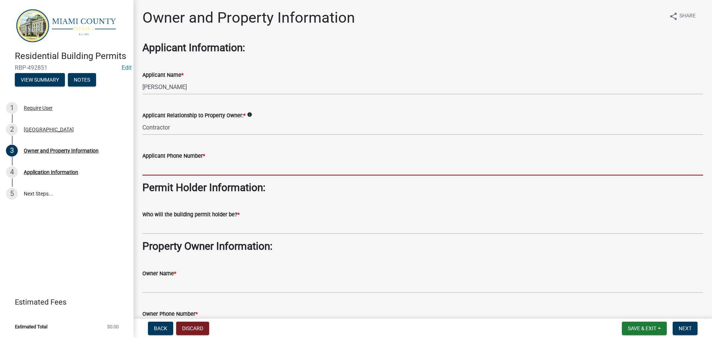
paste input "52-09-08-100-004.000-006"
type input "52-09-08-100-004.000-006"
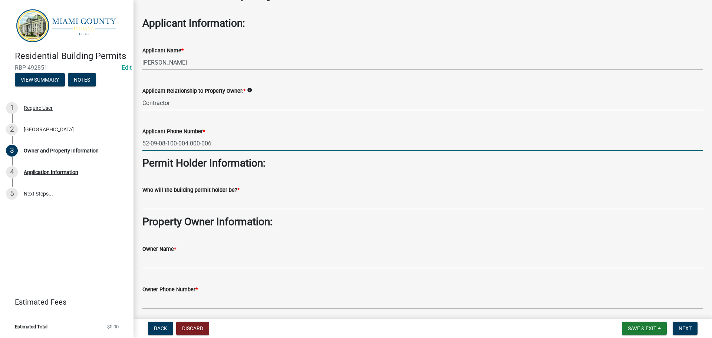
scroll to position [37, 0]
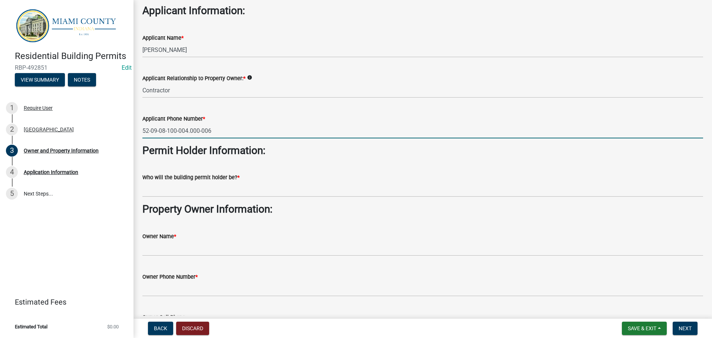
click at [238, 138] on input "52-09-08-100-004.000-006" at bounding box center [422, 130] width 560 height 15
type input "574-267-6755"
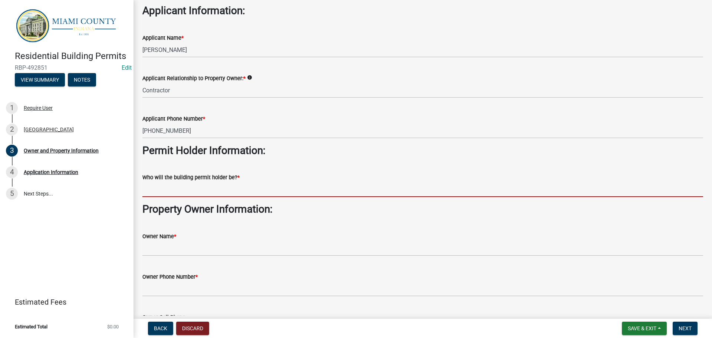
click at [241, 197] on input "Who will the building permit holder be? *" at bounding box center [422, 189] width 560 height 15
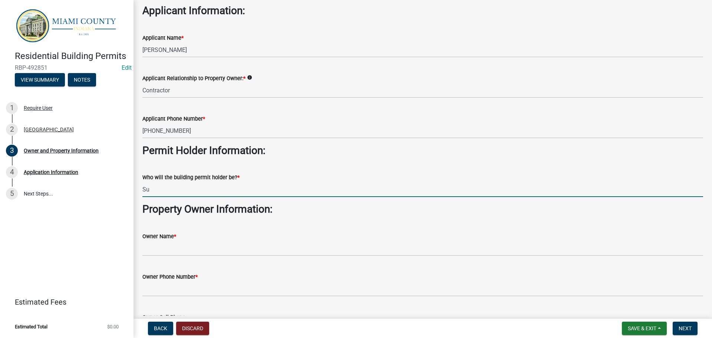
type input "S"
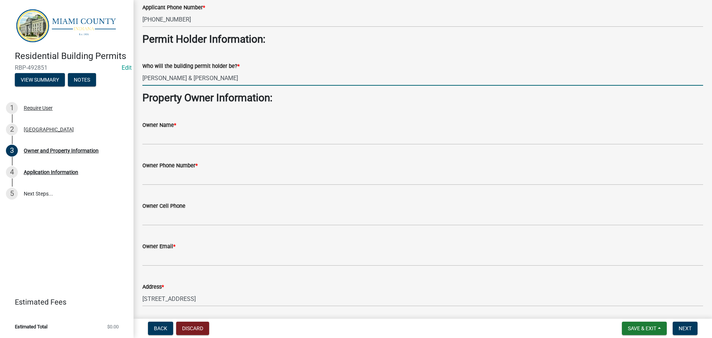
click at [198, 86] on input "Steven & Sue Ellen Sopher" at bounding box center [422, 77] width 560 height 15
type input "Steven & Sue Ellen Sopher"
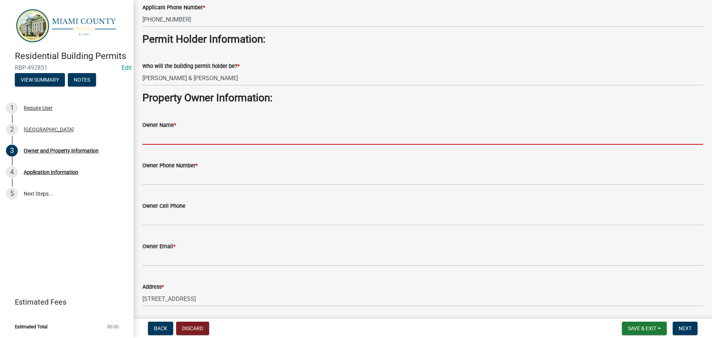
click at [166, 145] on input "Owner Name *" at bounding box center [422, 136] width 560 height 15
paste input "Steven & Sue Ellen Sopher"
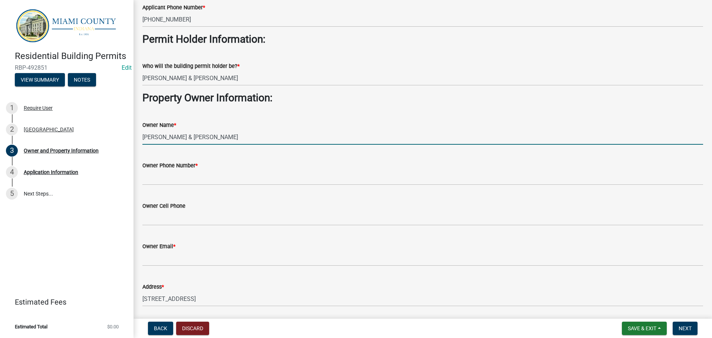
type input "Steven & Sue Ellen Sopher"
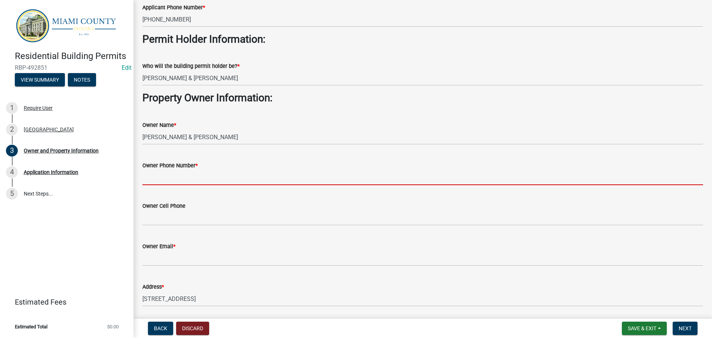
click at [182, 185] on input "Owner Phone Number *" at bounding box center [422, 177] width 560 height 15
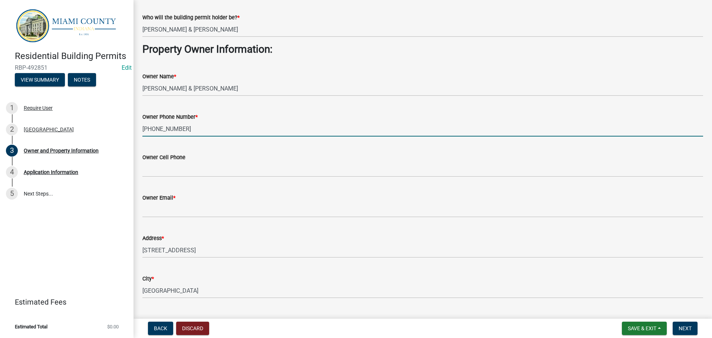
scroll to position [259, 0]
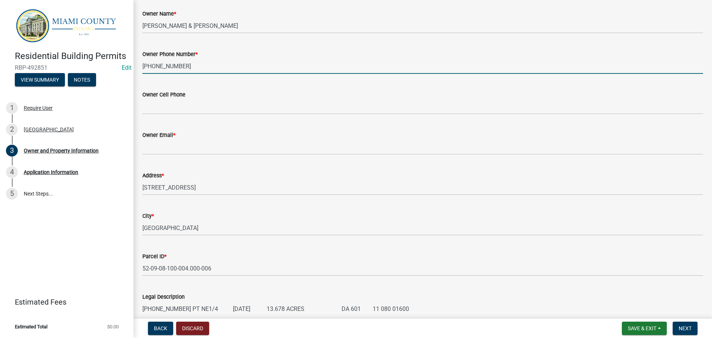
type input "765-469-1980"
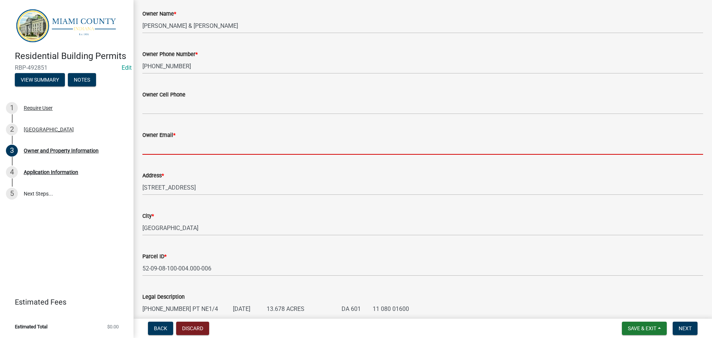
click at [188, 155] on input "Owner Email *" at bounding box center [422, 146] width 560 height 15
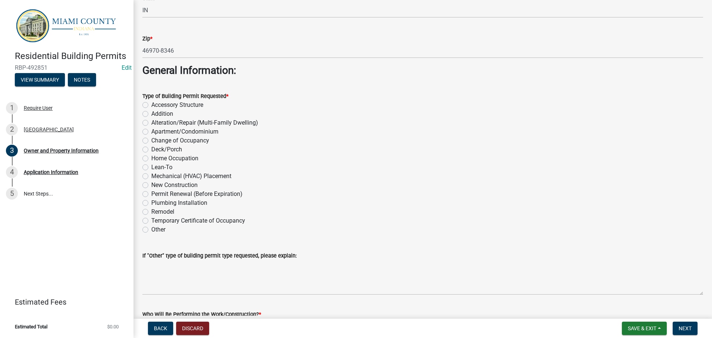
scroll to position [815, 0]
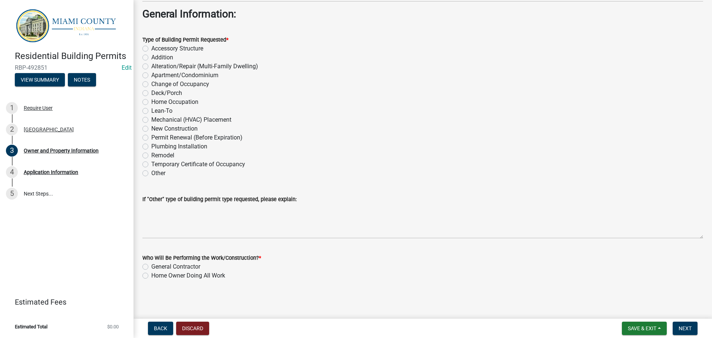
type input "sopher1977@yahoo.com"
click at [151, 160] on label "Remodel" at bounding box center [162, 155] width 23 height 9
click at [151, 156] on input "Remodel" at bounding box center [153, 153] width 5 height 5
radio input "true"
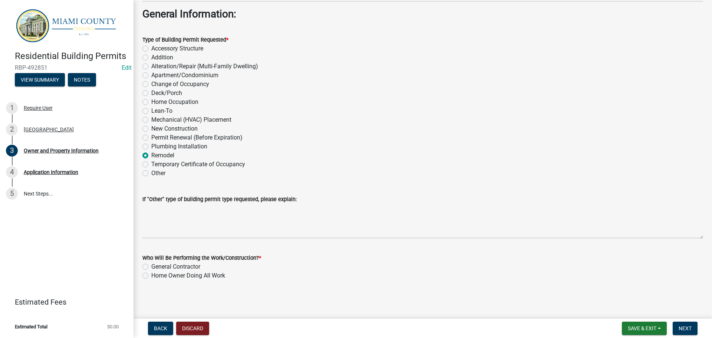
click at [151, 264] on label "General Contractor" at bounding box center [175, 266] width 49 height 9
click at [151, 264] on input "General Contractor" at bounding box center [153, 264] width 5 height 5
radio input "true"
click at [684, 327] on span "Next" at bounding box center [684, 328] width 13 height 6
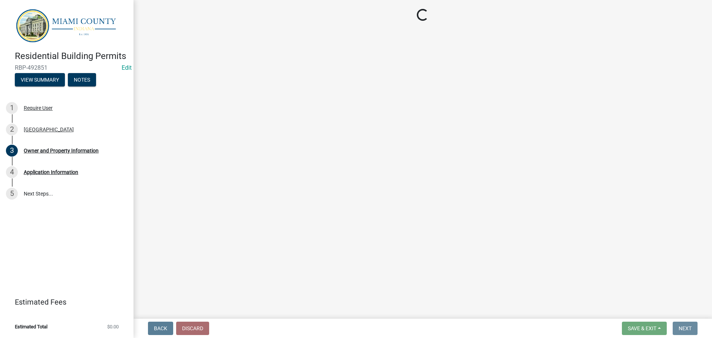
scroll to position [0, 0]
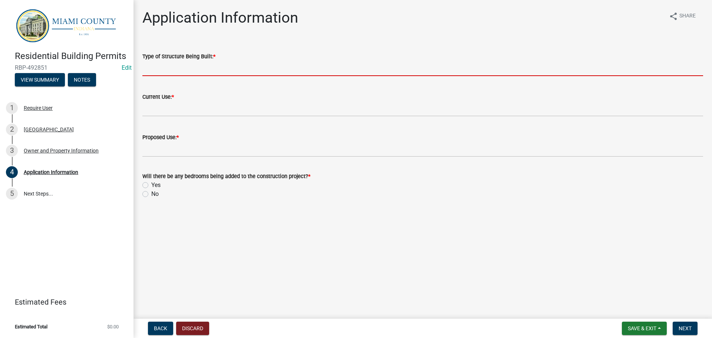
click at [196, 76] on input "Type of Structure Being Built: *" at bounding box center [422, 68] width 560 height 15
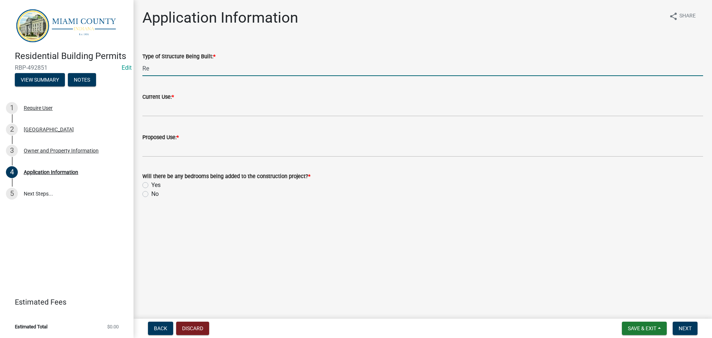
type input "R"
type input "Remodel of dwelling"
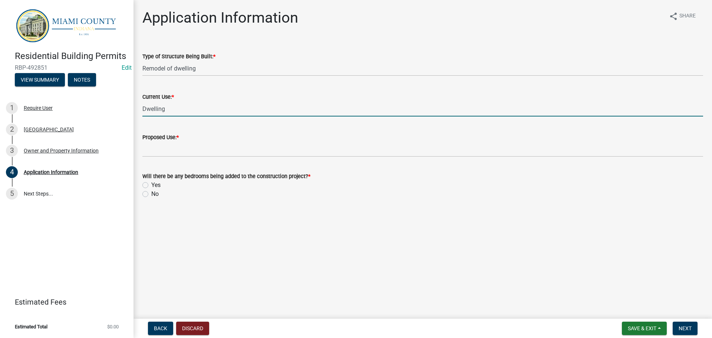
type input "Dwelling"
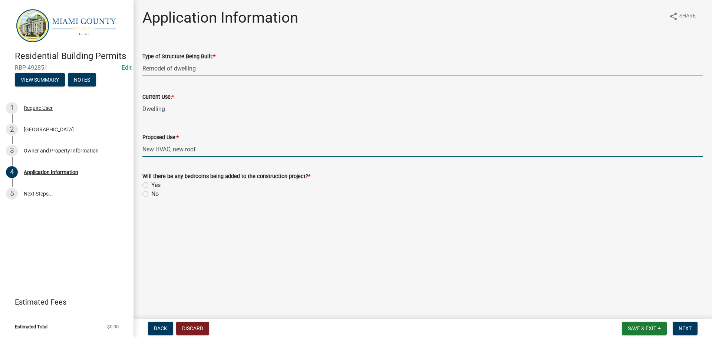
type input "New HVAC, new roof"
click at [151, 198] on label "No" at bounding box center [154, 193] width 7 height 9
click at [151, 194] on input "No" at bounding box center [153, 191] width 5 height 5
radio input "true"
click at [249, 157] on input "New HVAC, new roof" at bounding box center [422, 149] width 560 height 15
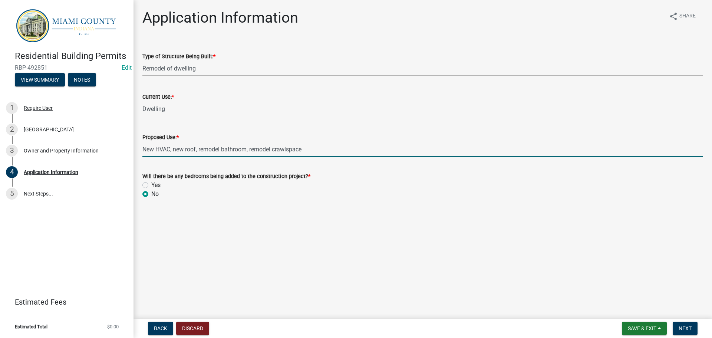
click at [289, 157] on input "New HVAC, new roof, remodel bathroom, remodel crawlspace" at bounding box center [422, 149] width 560 height 15
type input "New HVAC, new roof, remodel bathroom, fix crawlspace"
click at [369, 248] on main "Application Information share Share Type of Structure Being Built: * Remodel of…" at bounding box center [422, 157] width 578 height 315
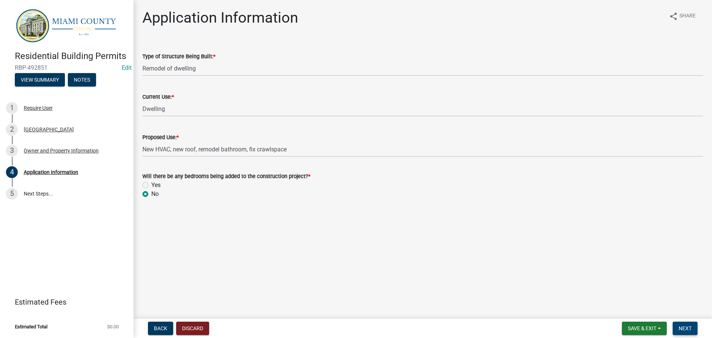
click at [677, 322] on button "Next" at bounding box center [684, 327] width 25 height 13
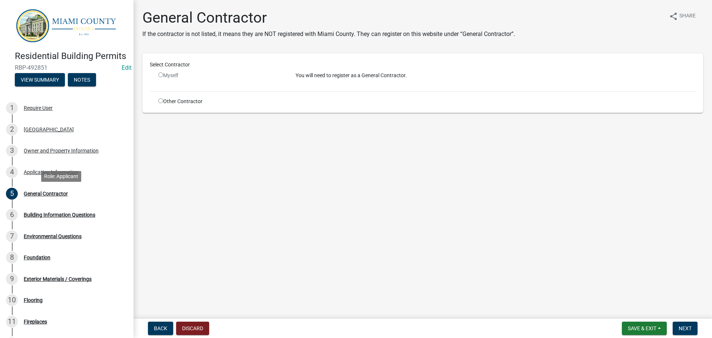
click at [61, 178] on div "4 Application Information" at bounding box center [64, 172] width 116 height 12
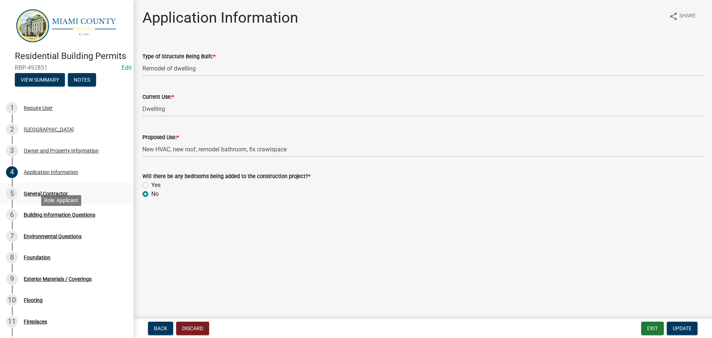
click at [62, 196] on div "General Contractor" at bounding box center [46, 193] width 44 height 5
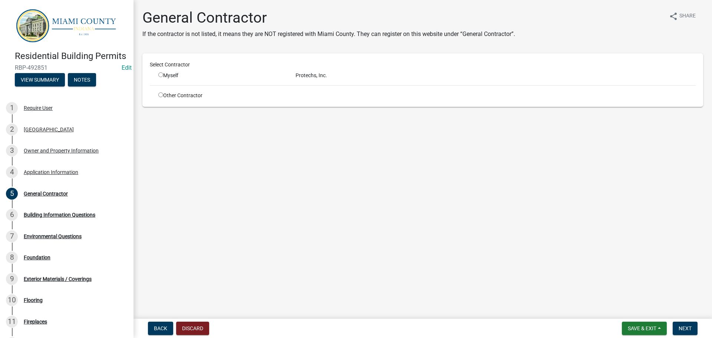
click at [163, 77] on input "radio" at bounding box center [160, 74] width 5 height 5
radio input "true"
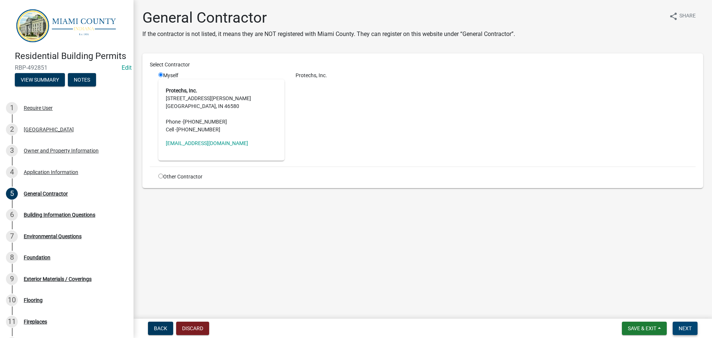
click at [683, 325] on span "Next" at bounding box center [684, 328] width 13 height 6
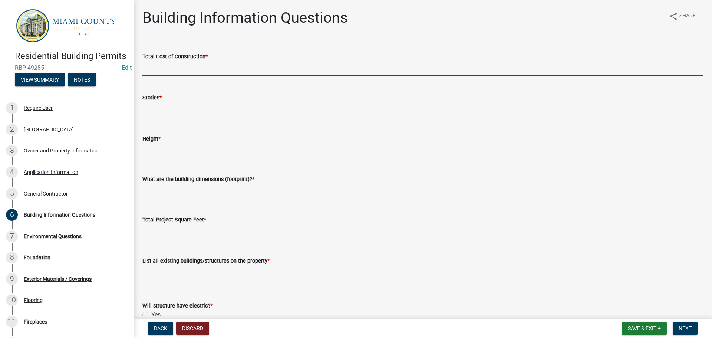
click at [208, 76] on input "text" at bounding box center [422, 68] width 560 height 15
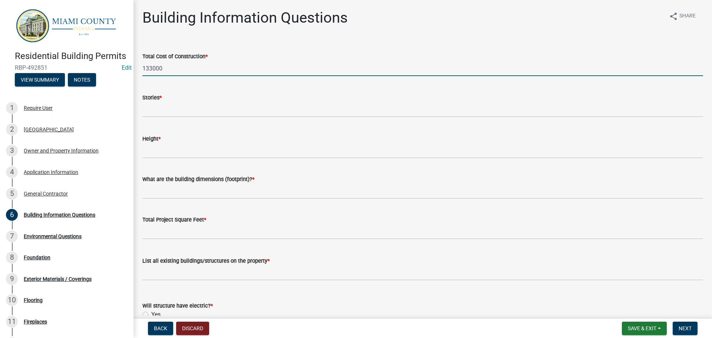
type input "133000"
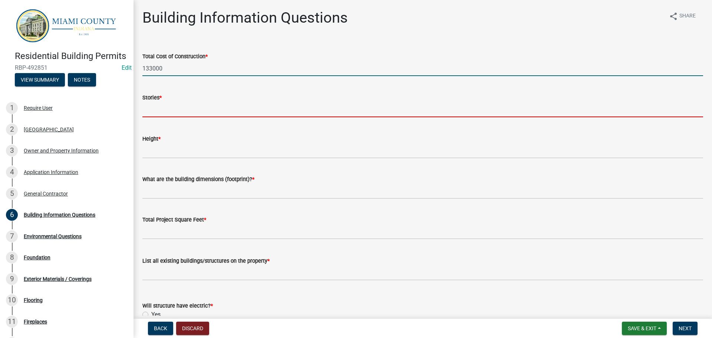
click at [203, 117] on input "text" at bounding box center [422, 109] width 560 height 15
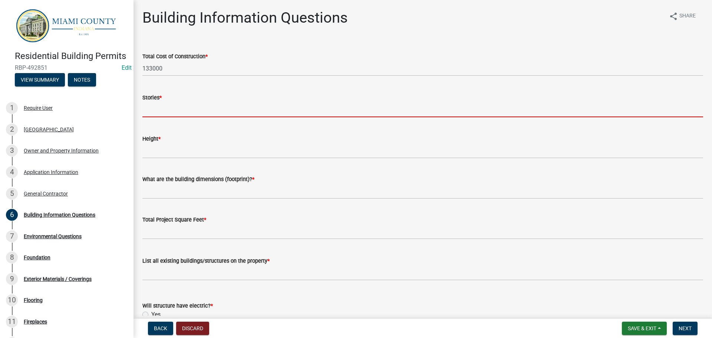
type input "1"
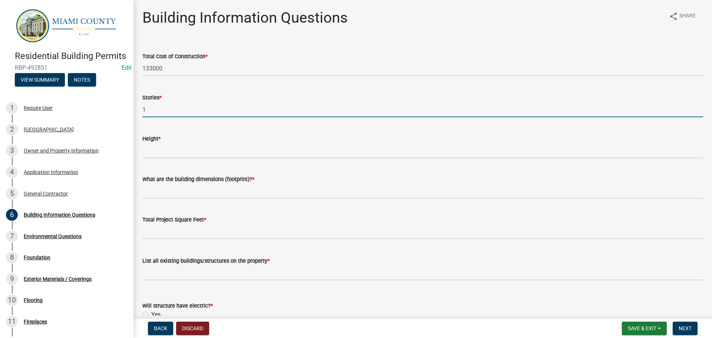
type input "1"
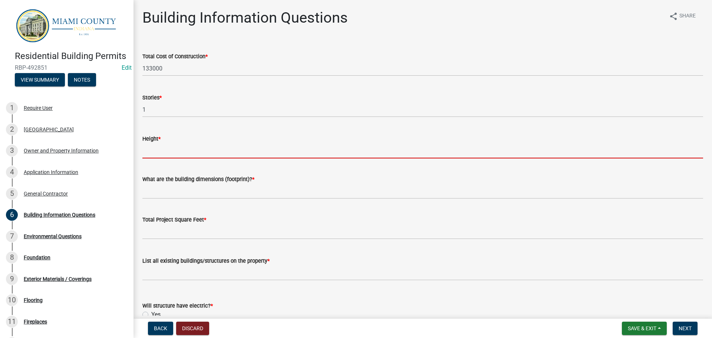
click at [196, 158] on input "Height *" at bounding box center [422, 150] width 560 height 15
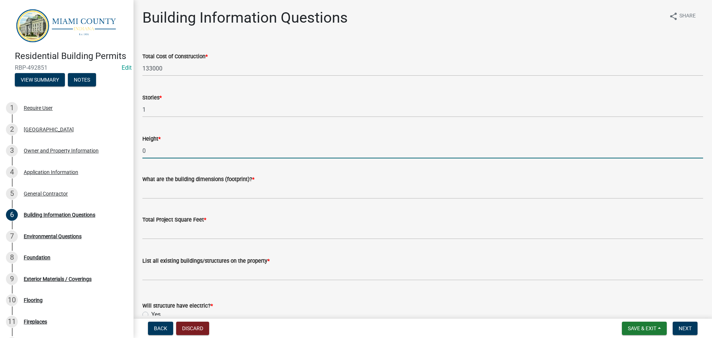
type input "0"
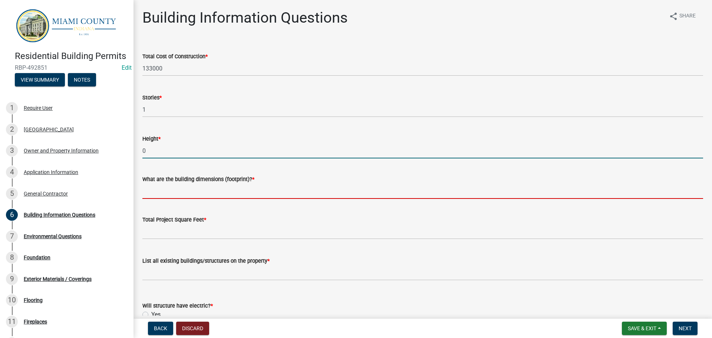
click at [259, 199] on input "What are the building dimensions (footprint)? *" at bounding box center [422, 190] width 560 height 15
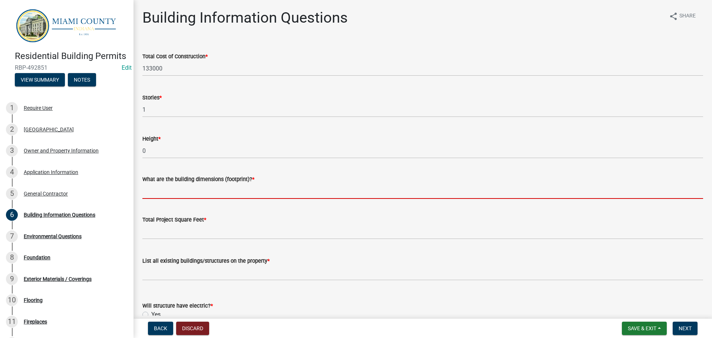
click at [193, 199] on input "What are the building dimensions (footprint)? *" at bounding box center [422, 190] width 560 height 15
click at [205, 199] on input "What are the building dimensions (footprint)? *" at bounding box center [422, 190] width 560 height 15
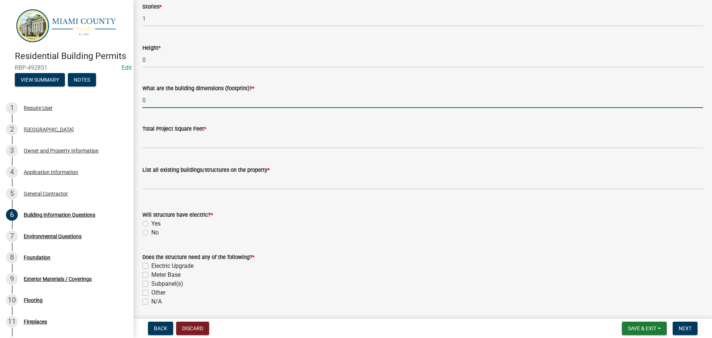
scroll to position [111, 0]
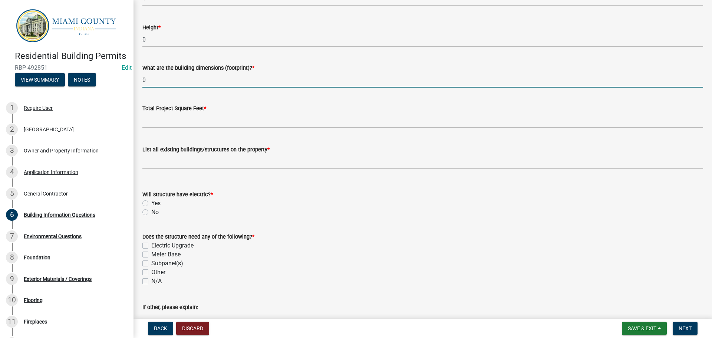
type input "0"
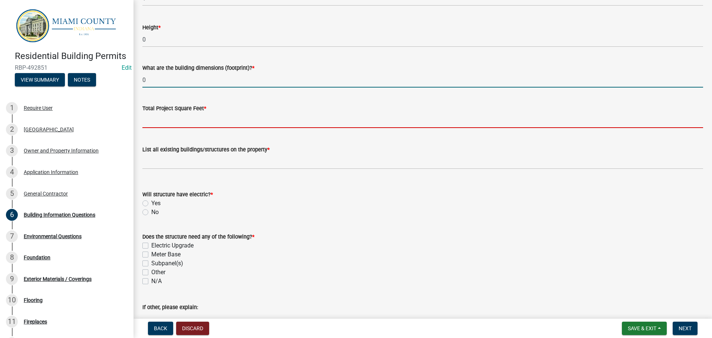
click at [207, 128] on input "text" at bounding box center [422, 120] width 560 height 15
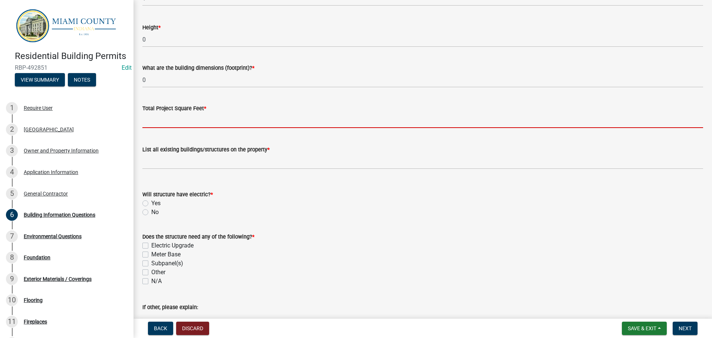
click at [234, 128] on input "text" at bounding box center [422, 120] width 560 height 15
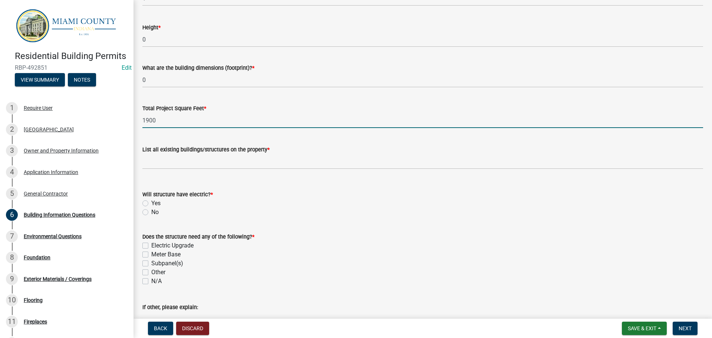
type input "1900"
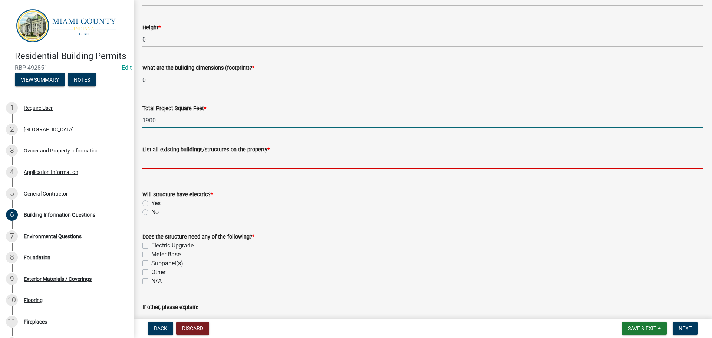
click at [224, 169] on input "List all existing buildings/structures on the property *" at bounding box center [422, 161] width 560 height 15
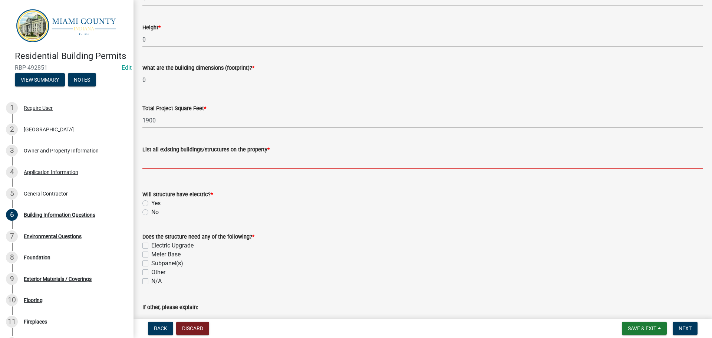
click at [231, 169] on input "List all existing buildings/structures on the property *" at bounding box center [422, 161] width 560 height 15
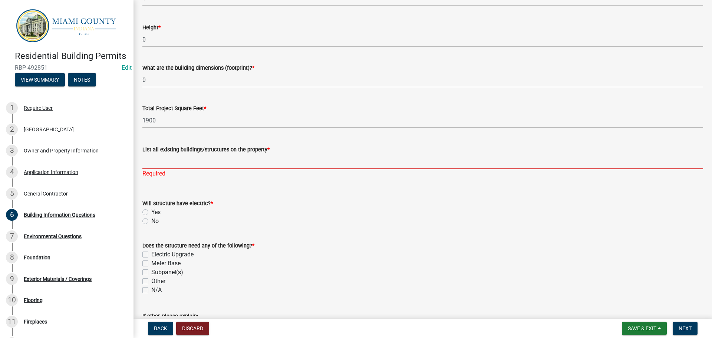
click at [168, 169] on input "List all existing buildings/structures on the property *" at bounding box center [422, 161] width 560 height 15
click at [181, 169] on input "List all existing buildings/structures on the property *" at bounding box center [422, 161] width 560 height 15
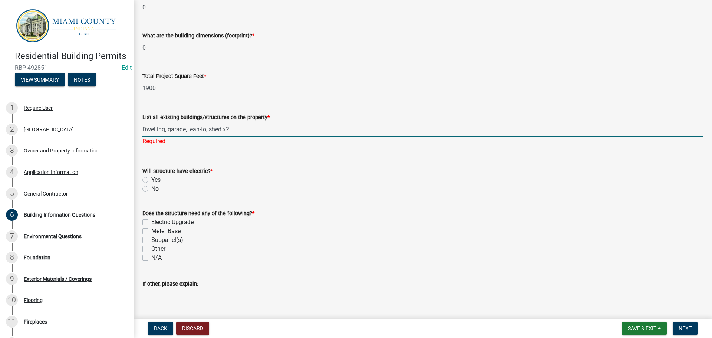
scroll to position [185, 0]
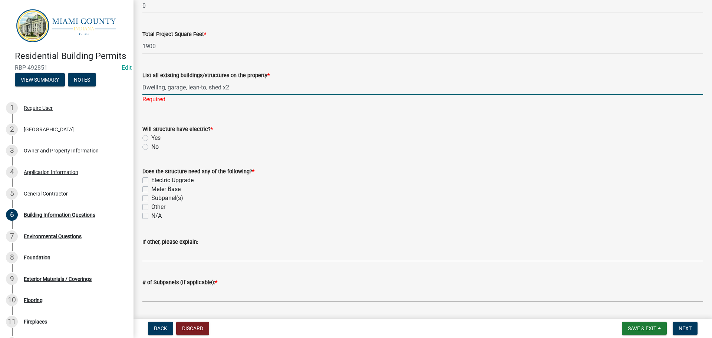
type input "Dwelling, garage, lean-to, shed x2"
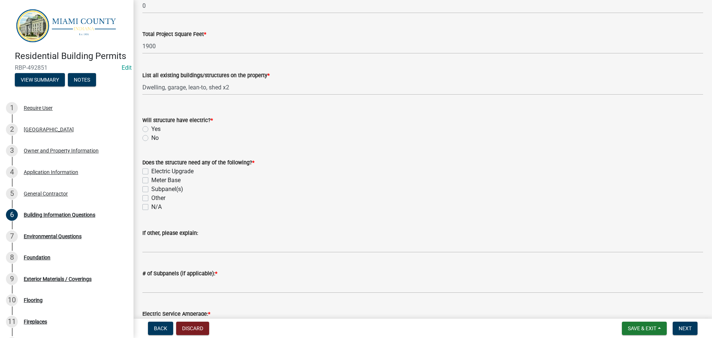
click at [147, 142] on div "Will structure have electric? * Yes No" at bounding box center [422, 129] width 560 height 27
click at [151, 133] on label "Yes" at bounding box center [155, 129] width 9 height 9
click at [151, 129] on input "Yes" at bounding box center [153, 127] width 5 height 5
radio input "true"
click at [146, 211] on div "N/A" at bounding box center [422, 206] width 560 height 9
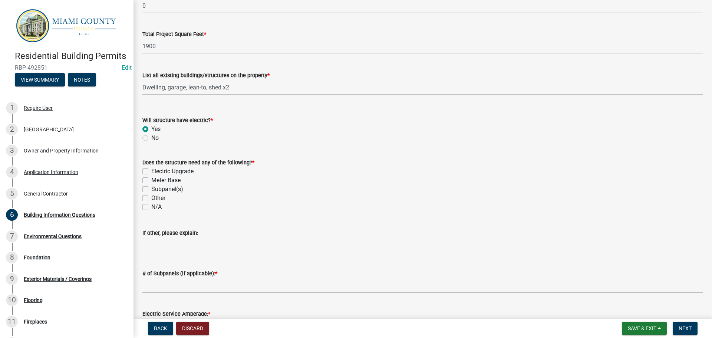
click at [153, 211] on div "N/A" at bounding box center [422, 206] width 560 height 9
click at [151, 211] on label "N/A" at bounding box center [156, 206] width 10 height 9
click at [151, 207] on input "N/A" at bounding box center [153, 204] width 5 height 5
checkbox input "true"
checkbox input "false"
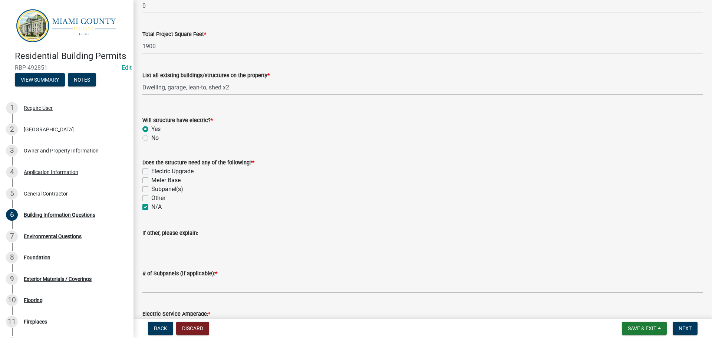
checkbox input "false"
checkbox input "true"
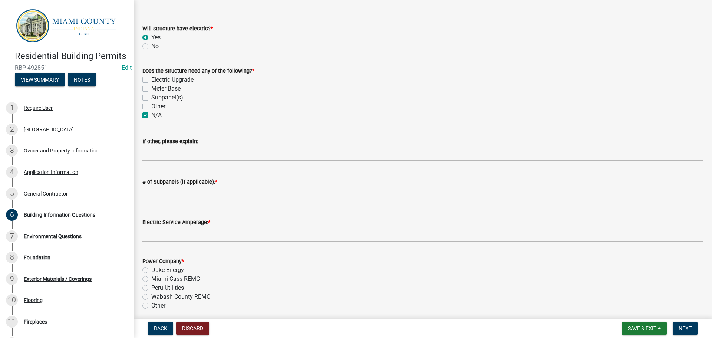
scroll to position [297, 0]
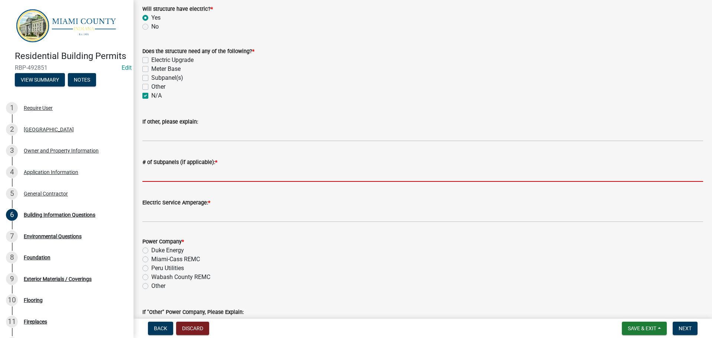
click at [185, 182] on input "# of Subpanels (if applicable): *" at bounding box center [422, 173] width 560 height 15
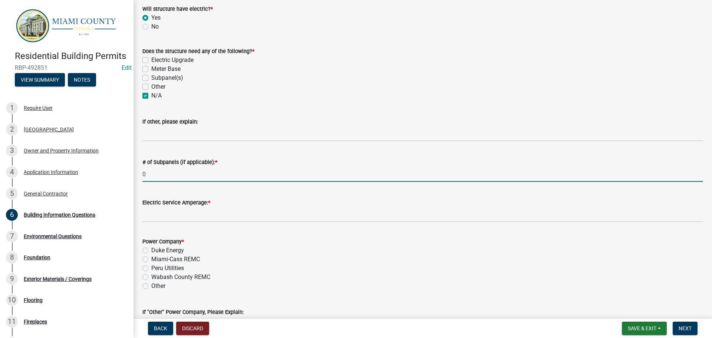
type input "0"
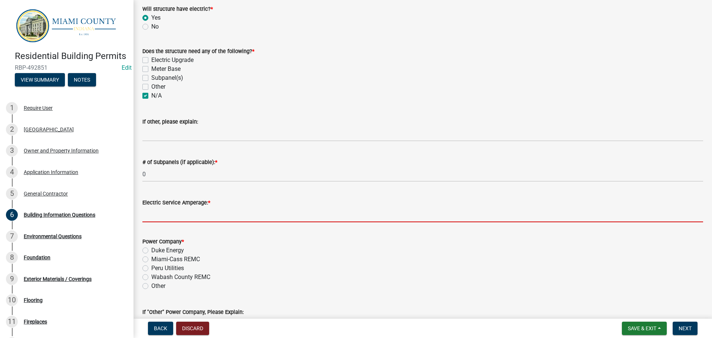
click at [179, 222] on input "Electric Service Amperage: *" at bounding box center [422, 214] width 560 height 15
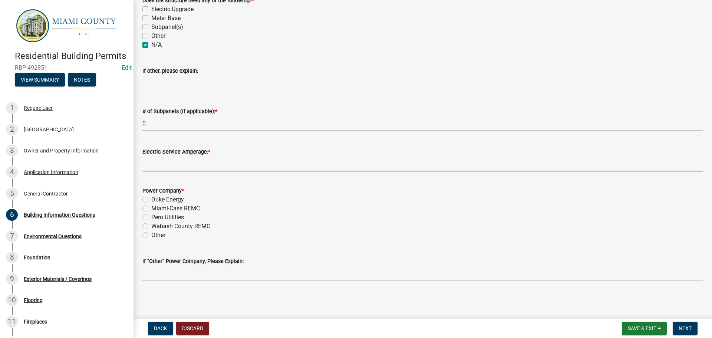
scroll to position [408, 0]
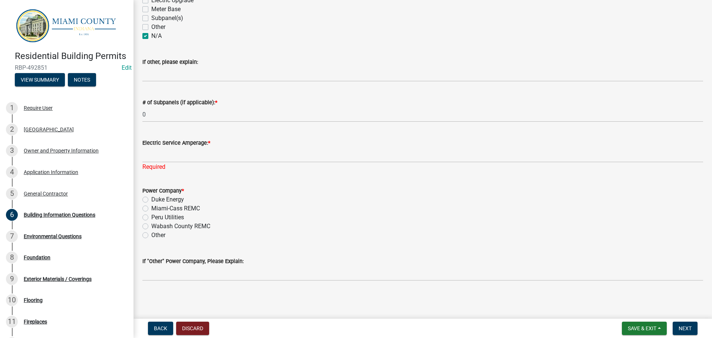
drag, startPoint x: 149, startPoint y: 255, endPoint x: 158, endPoint y: 266, distance: 13.7
click at [151, 239] on label "Other" at bounding box center [158, 235] width 14 height 9
click at [151, 235] on input "Other" at bounding box center [153, 233] width 5 height 5
radio input "true"
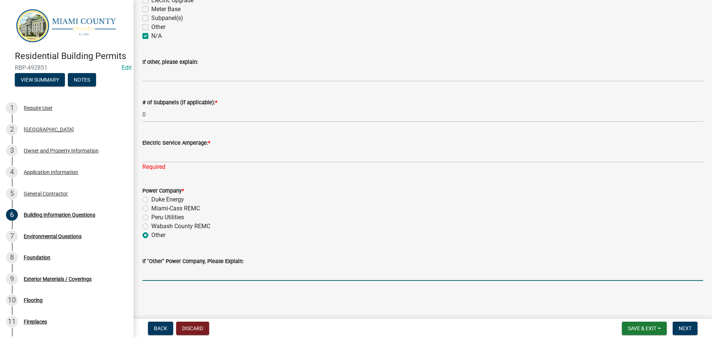
click at [172, 281] on input "If "Other" Power Company, Please Explain:" at bounding box center [422, 272] width 560 height 15
type input "Unknown"
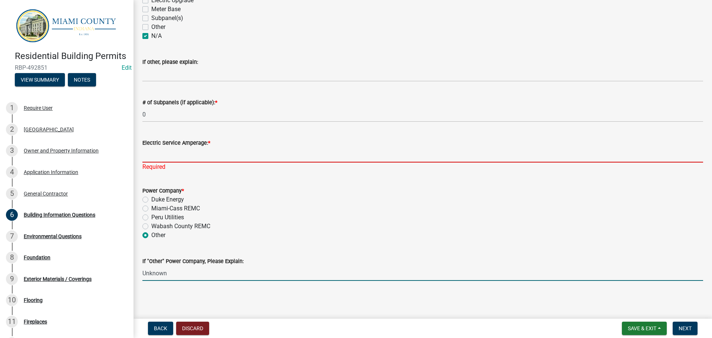
click at [178, 162] on input "Electric Service Amperage: *" at bounding box center [422, 154] width 560 height 15
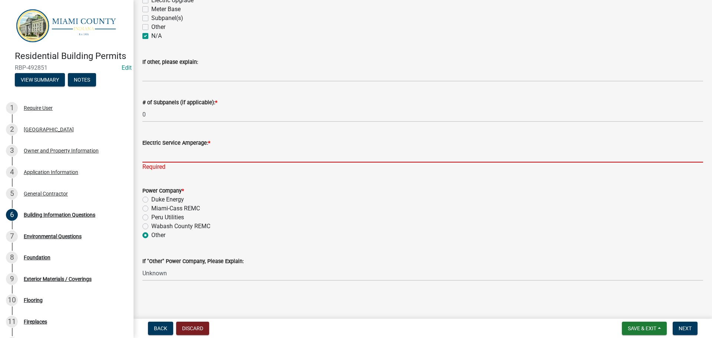
type input "0"
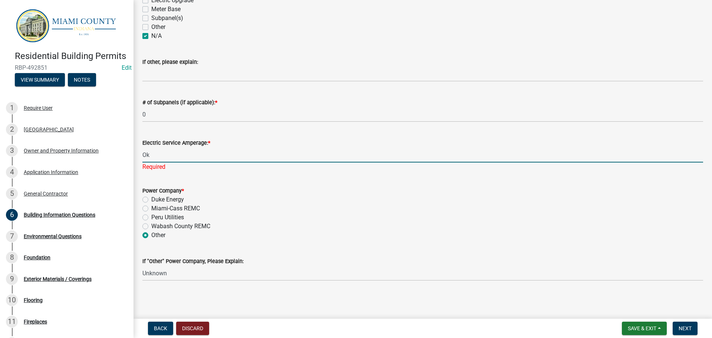
type input "O"
type input "Unknown"
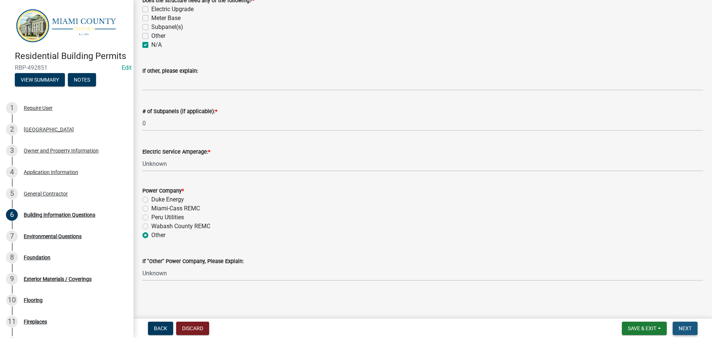
click at [682, 325] on span "Next" at bounding box center [684, 328] width 13 height 6
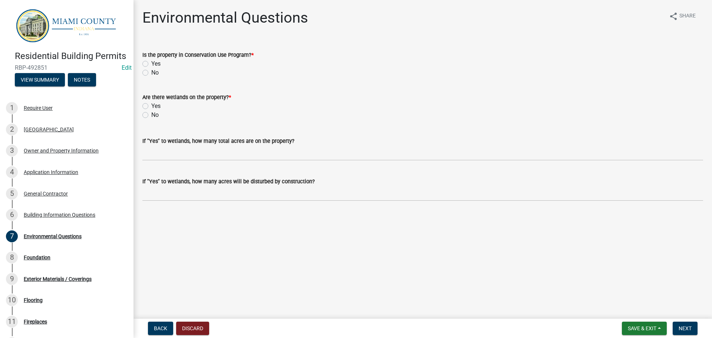
click at [151, 77] on label "No" at bounding box center [154, 72] width 7 height 9
click at [151, 73] on input "No" at bounding box center [153, 70] width 5 height 5
radio input "true"
click at [151, 119] on label "No" at bounding box center [154, 114] width 7 height 9
click at [151, 115] on input "No" at bounding box center [153, 112] width 5 height 5
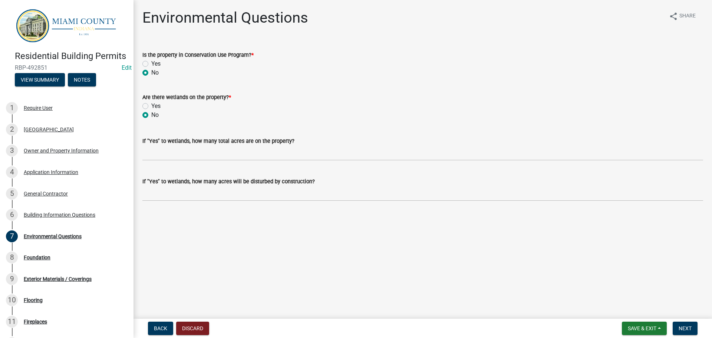
radio input "true"
click at [686, 327] on span "Next" at bounding box center [684, 328] width 13 height 6
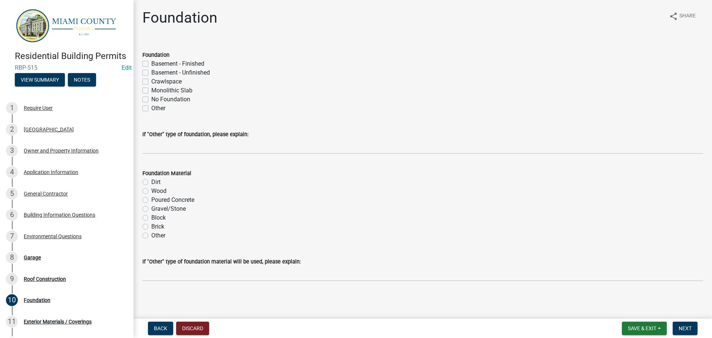
click at [151, 86] on label "Crawlspace" at bounding box center [166, 81] width 30 height 9
click at [151, 82] on input "Crawlspace" at bounding box center [153, 79] width 5 height 5
checkbox input "true"
checkbox input "false"
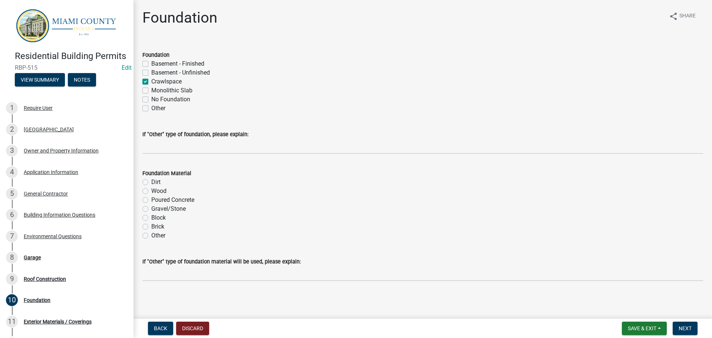
checkbox input "true"
checkbox input "false"
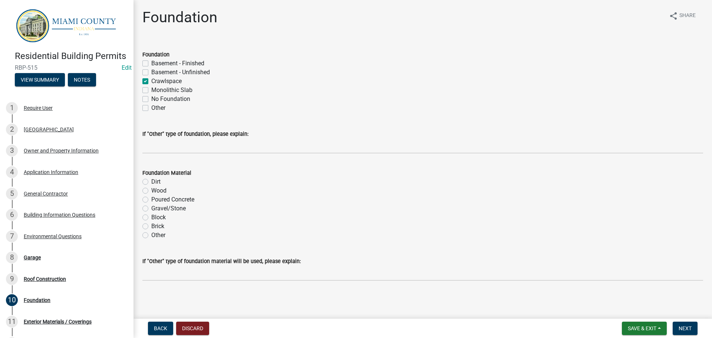
click at [151, 213] on label "Block" at bounding box center [158, 217] width 14 height 9
click at [151, 213] on input "Block" at bounding box center [153, 215] width 5 height 5
radio input "true"
click at [696, 324] on form "Save & Exit Save Save & Exit Next" at bounding box center [660, 327] width 82 height 13
click at [684, 325] on span "Next" at bounding box center [684, 328] width 13 height 6
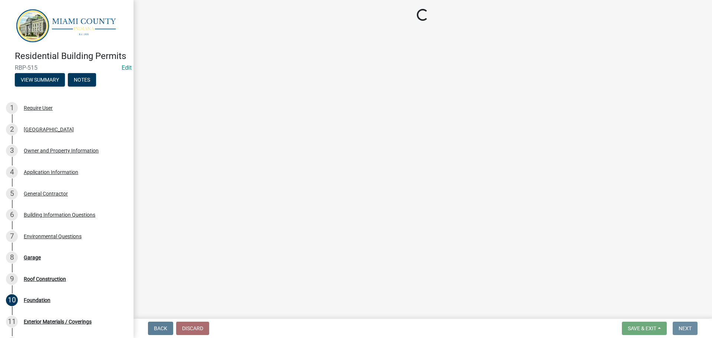
scroll to position [0, 0]
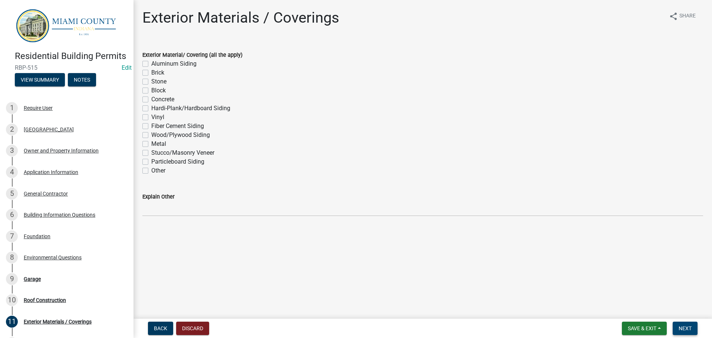
click at [687, 328] on span "Next" at bounding box center [684, 328] width 13 height 6
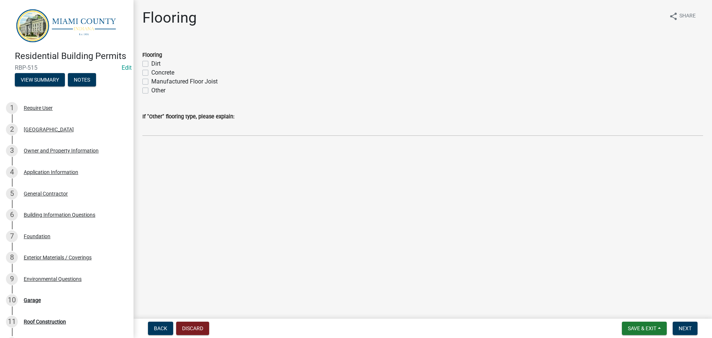
click at [151, 95] on label "Other" at bounding box center [158, 90] width 14 height 9
click at [151, 91] on input "Other" at bounding box center [153, 88] width 5 height 5
checkbox input "true"
checkbox input "false"
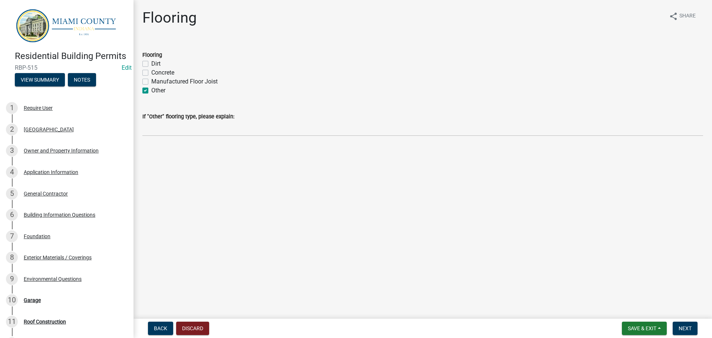
checkbox input "false"
checkbox input "true"
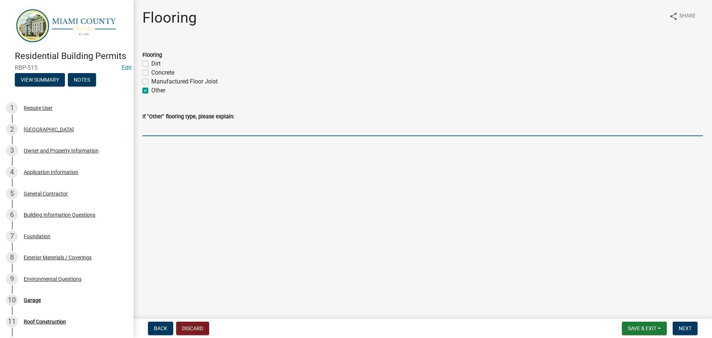
click at [181, 136] on input "If "Other" flooring type, please explain:" at bounding box center [422, 128] width 560 height 15
type input "N/A"
click at [682, 325] on span "Next" at bounding box center [684, 328] width 13 height 6
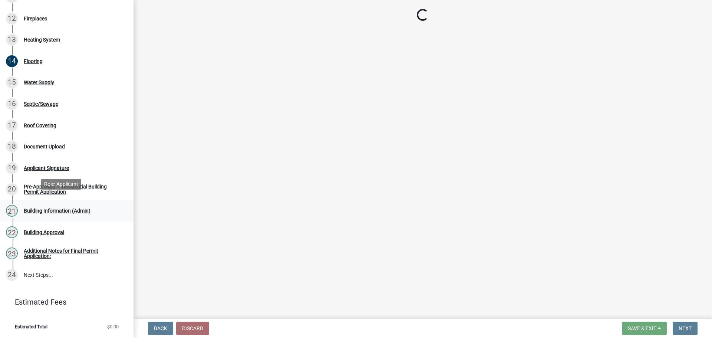
scroll to position [408, 0]
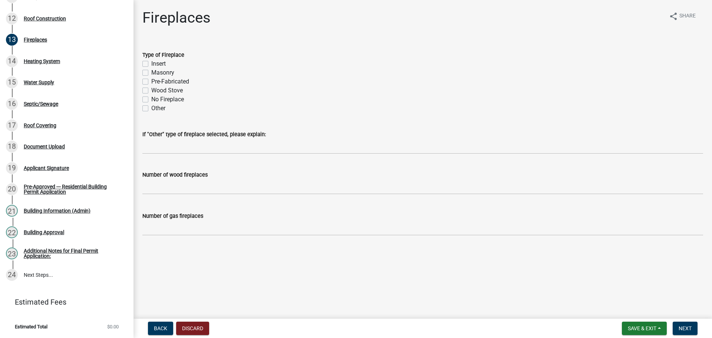
click at [151, 104] on label "No Fireplace" at bounding box center [167, 99] width 33 height 9
click at [151, 100] on input "No Fireplace" at bounding box center [153, 97] width 5 height 5
checkbox input "true"
checkbox input "false"
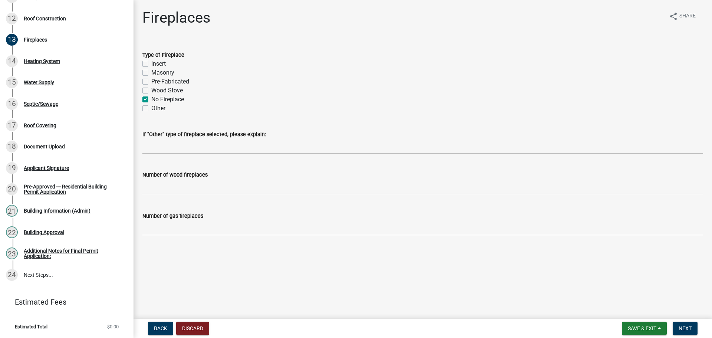
checkbox input "false"
checkbox input "true"
checkbox input "false"
click at [693, 325] on button "Next" at bounding box center [684, 327] width 25 height 13
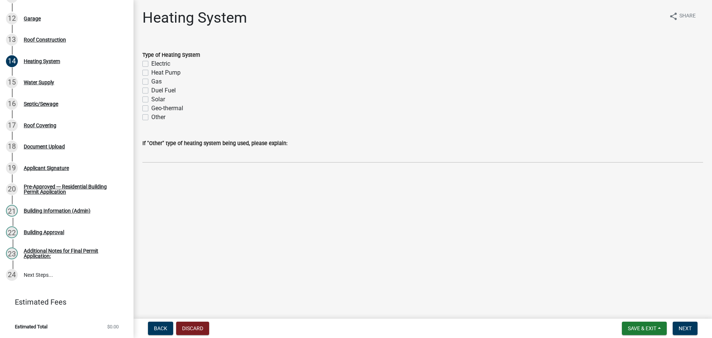
click at [151, 68] on label "Electric" at bounding box center [160, 63] width 19 height 9
click at [151, 64] on input "Electric" at bounding box center [153, 61] width 5 height 5
checkbox input "true"
checkbox input "false"
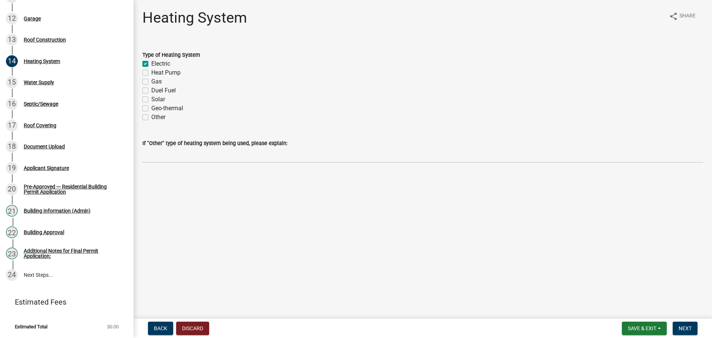
checkbox input "false"
click at [151, 68] on label "Electric" at bounding box center [160, 63] width 19 height 9
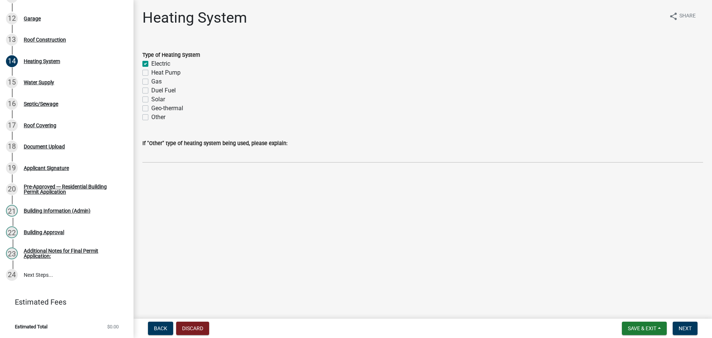
click at [151, 64] on input "Electric" at bounding box center [153, 61] width 5 height 5
checkbox input "false"
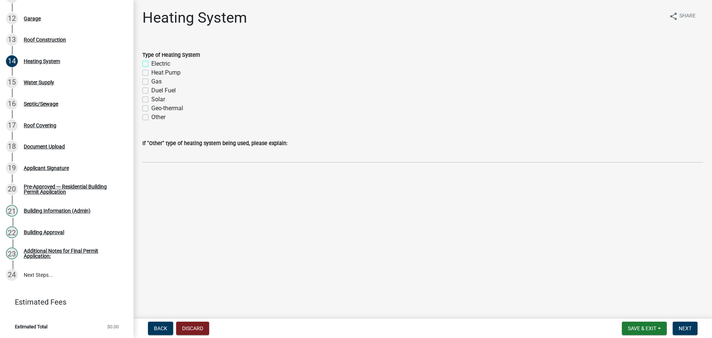
checkbox input "false"
click at [151, 68] on label "Electric" at bounding box center [160, 63] width 19 height 9
click at [151, 64] on input "Electric" at bounding box center [153, 61] width 5 height 5
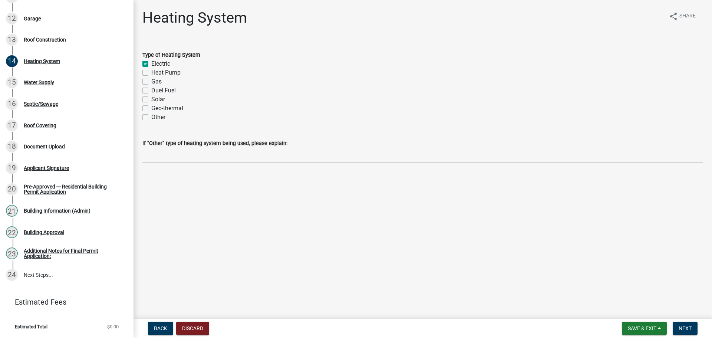
checkbox input "true"
checkbox input "false"
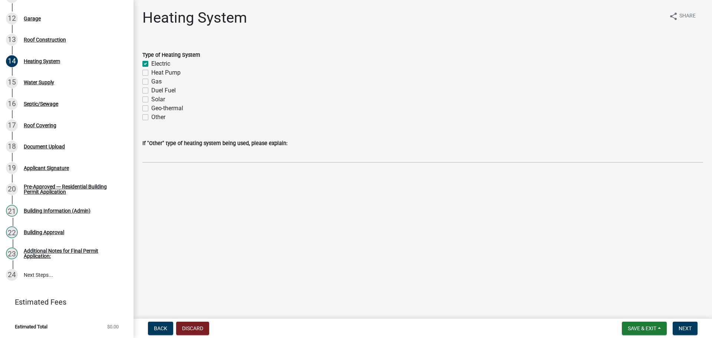
checkbox input "false"
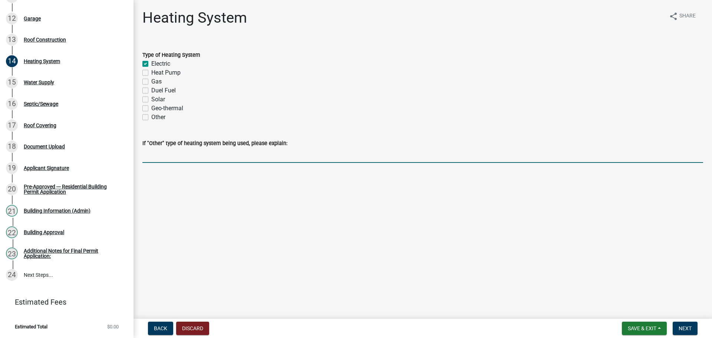
click at [183, 163] on input "If "Other" type of heating system being used, please explain:" at bounding box center [422, 155] width 560 height 15
click at [151, 86] on label "Gas" at bounding box center [156, 81] width 10 height 9
click at [151, 82] on input "Gas" at bounding box center [153, 79] width 5 height 5
checkbox input "true"
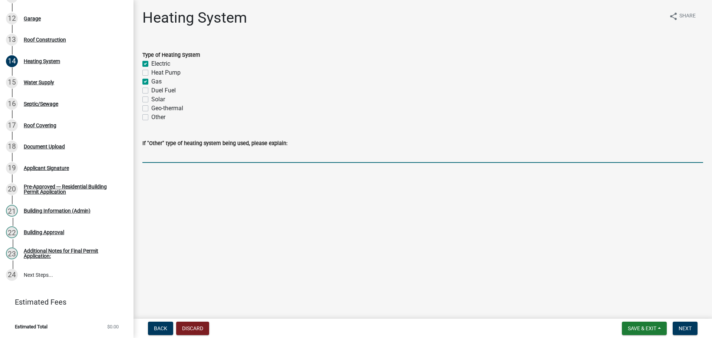
checkbox input "false"
checkbox input "true"
checkbox input "false"
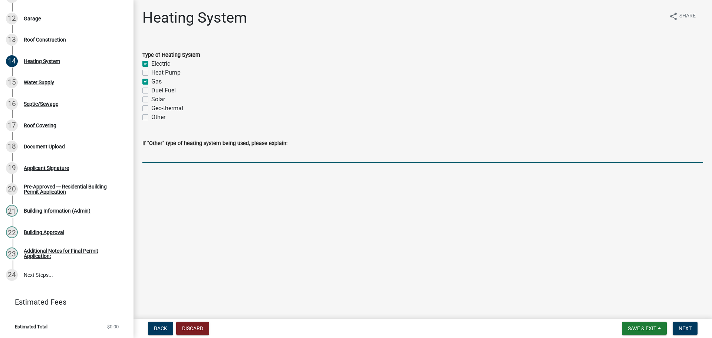
checkbox input "false"
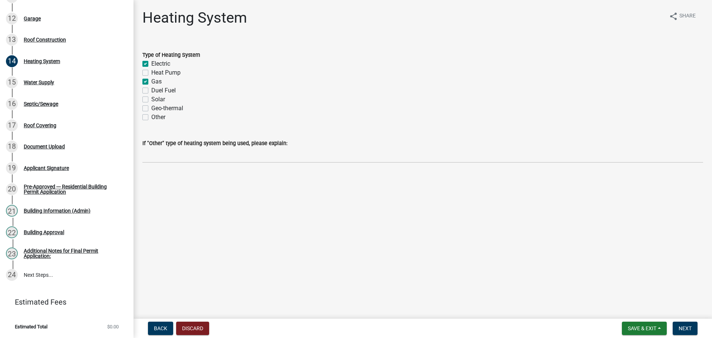
click at [151, 68] on label "Electric" at bounding box center [160, 63] width 19 height 9
click at [151, 64] on input "Electric" at bounding box center [153, 61] width 5 height 5
checkbox input "false"
checkbox input "true"
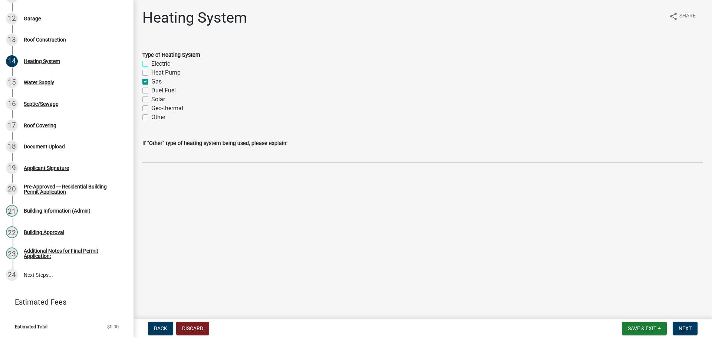
checkbox input "false"
click at [687, 325] on span "Next" at bounding box center [684, 328] width 13 height 6
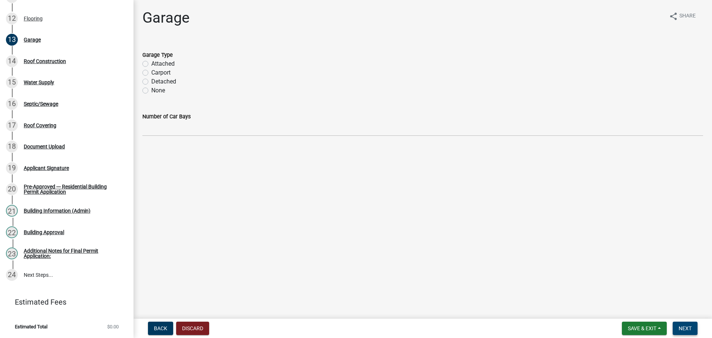
click at [683, 327] on span "Next" at bounding box center [684, 328] width 13 height 6
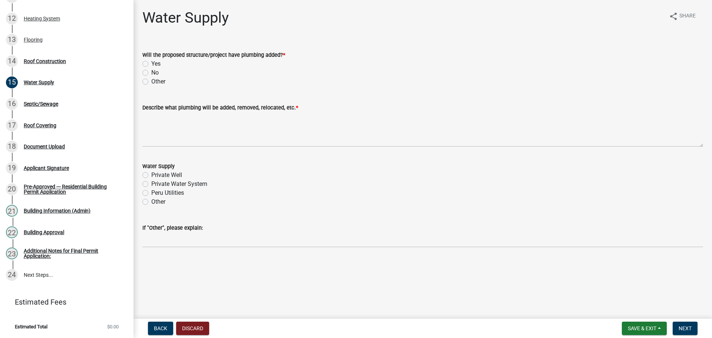
click at [151, 77] on label "No" at bounding box center [154, 72] width 7 height 9
click at [151, 73] on input "No" at bounding box center [153, 70] width 5 height 5
radio input "true"
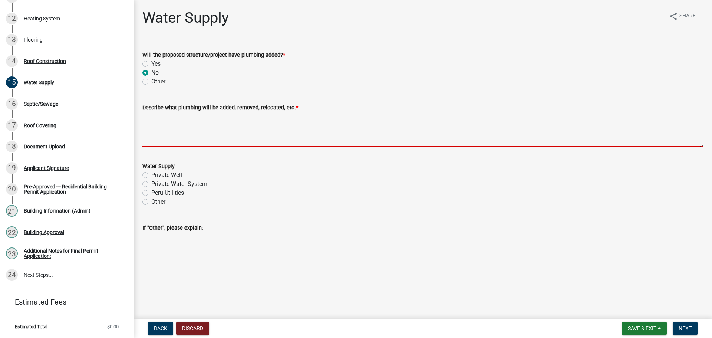
click at [189, 147] on textarea "Describe what plumbing will be added, removed, relocated, etc. *" at bounding box center [422, 129] width 560 height 35
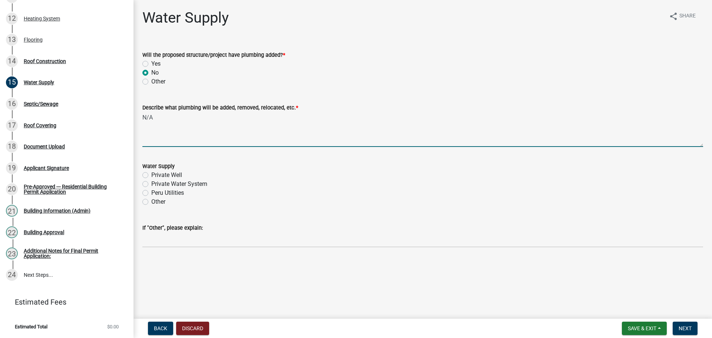
type textarea "N/A"
click at [151, 179] on label "Private Well" at bounding box center [166, 174] width 31 height 9
click at [151, 175] on input "Private Well" at bounding box center [153, 172] width 5 height 5
radio input "true"
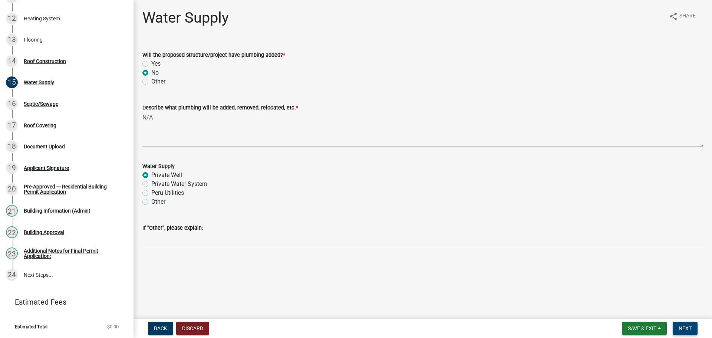
click at [682, 329] on span "Next" at bounding box center [684, 328] width 13 height 6
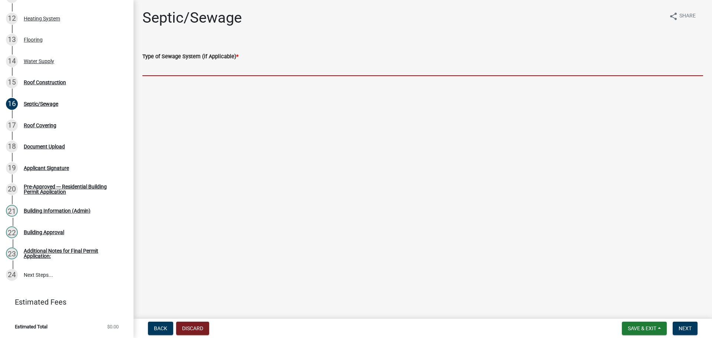
click at [215, 74] on input "Type of Sewage System (if Applicable) *" at bounding box center [422, 68] width 560 height 15
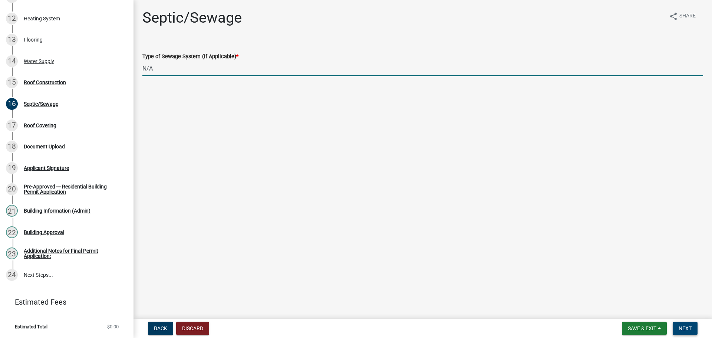
type input "N/A"
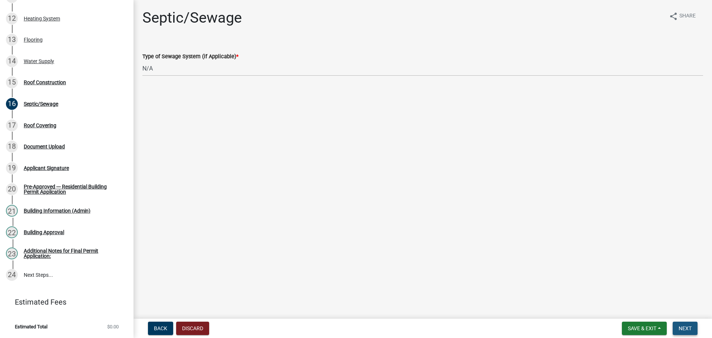
click at [680, 325] on span "Next" at bounding box center [684, 328] width 13 height 6
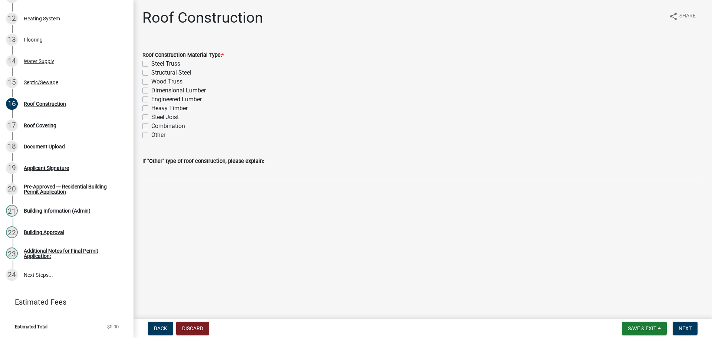
click at [151, 86] on label "Wood Truss" at bounding box center [166, 81] width 31 height 9
click at [151, 82] on input "Wood Truss" at bounding box center [153, 79] width 5 height 5
checkbox input "true"
checkbox input "false"
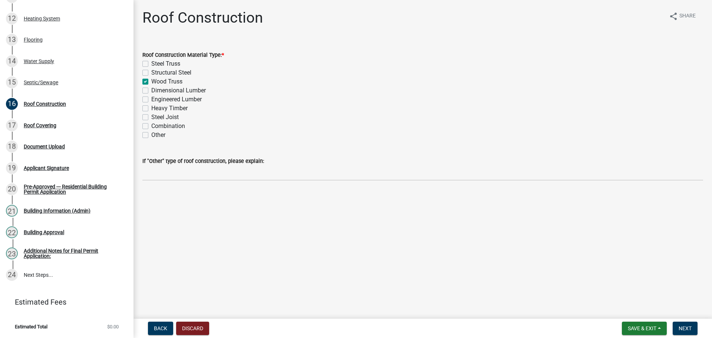
checkbox input "true"
checkbox input "false"
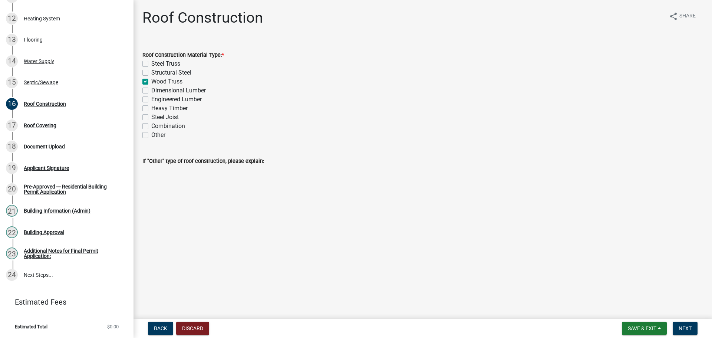
checkbox input "false"
click at [681, 328] on span "Next" at bounding box center [684, 328] width 13 height 6
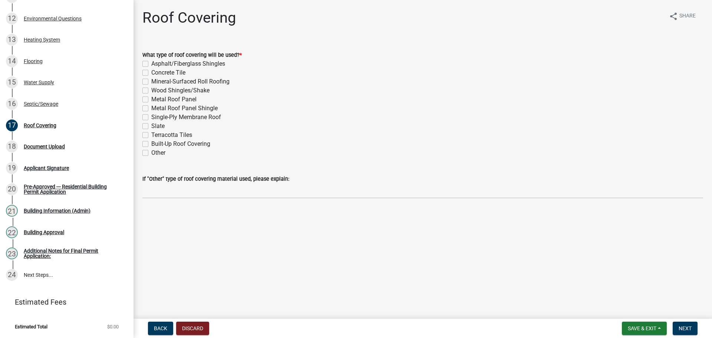
drag, startPoint x: 146, startPoint y: 70, endPoint x: 187, endPoint y: 90, distance: 45.8
click at [151, 68] on label "Asphalt/Fiberglass Shingles" at bounding box center [188, 63] width 74 height 9
click at [151, 64] on input "Asphalt/Fiberglass Shingles" at bounding box center [153, 61] width 5 height 5
checkbox input "true"
checkbox input "false"
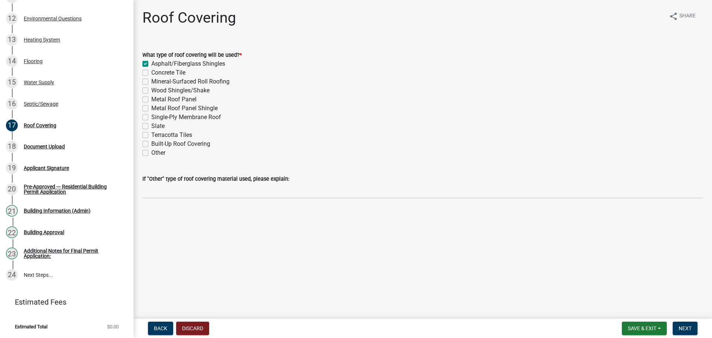
checkbox input "false"
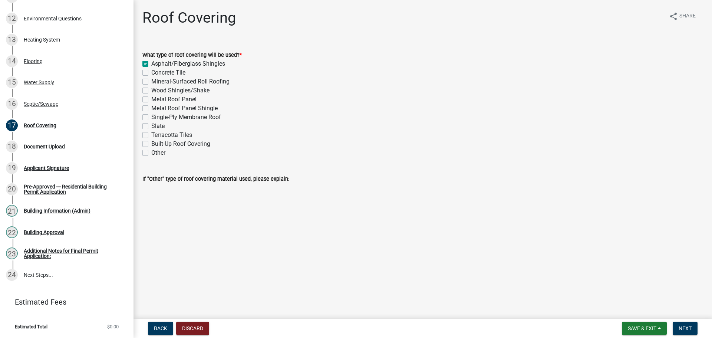
checkbox input "false"
click at [678, 323] on button "Next" at bounding box center [684, 327] width 25 height 13
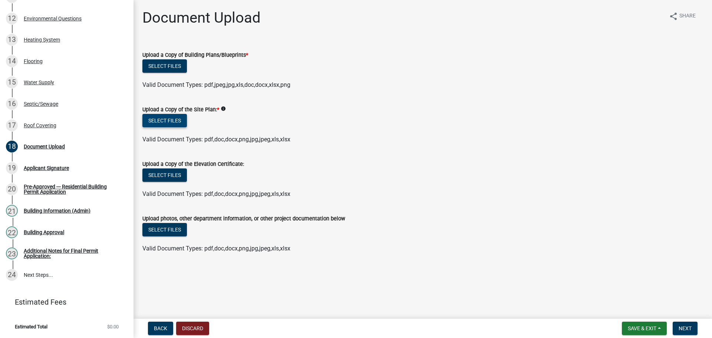
click at [174, 127] on button "Select files" at bounding box center [164, 120] width 44 height 13
click at [167, 73] on button "Select files" at bounding box center [164, 65] width 44 height 13
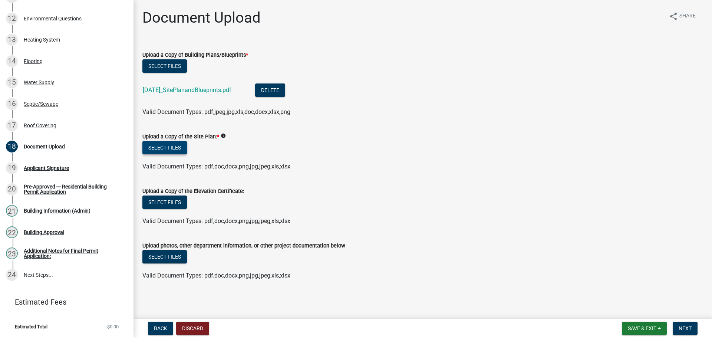
click at [170, 154] on button "Select files" at bounding box center [164, 147] width 44 height 13
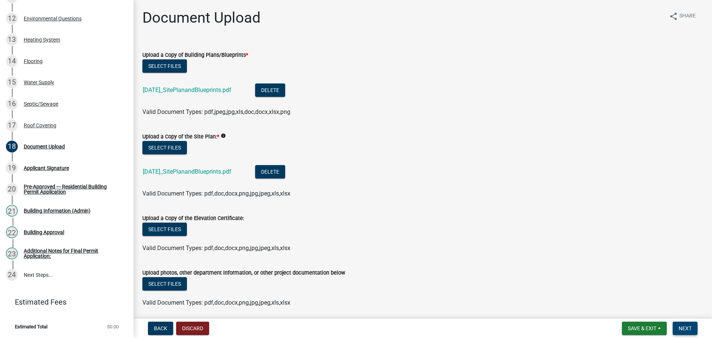
click at [680, 329] on span "Next" at bounding box center [684, 328] width 13 height 6
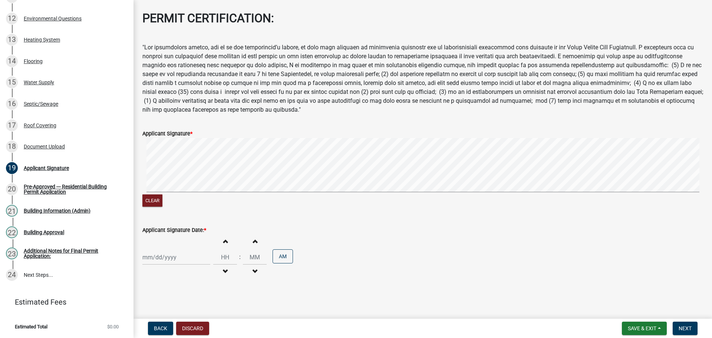
scroll to position [74, 0]
click at [151, 255] on div at bounding box center [176, 256] width 68 height 15
select select "10"
select select "2025"
click at [179, 196] on div "15" at bounding box center [174, 202] width 12 height 12
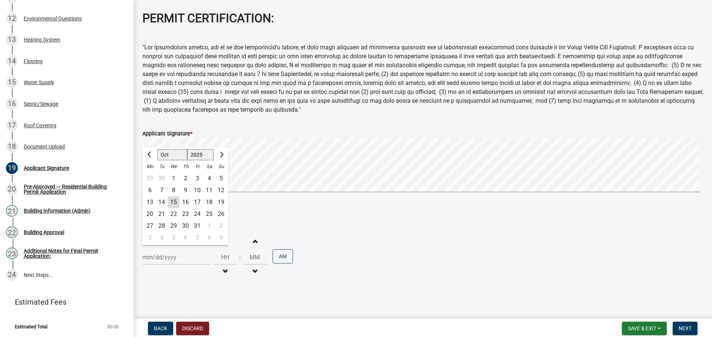
type input "[DATE]"
click at [689, 326] on span "Next" at bounding box center [684, 328] width 13 height 6
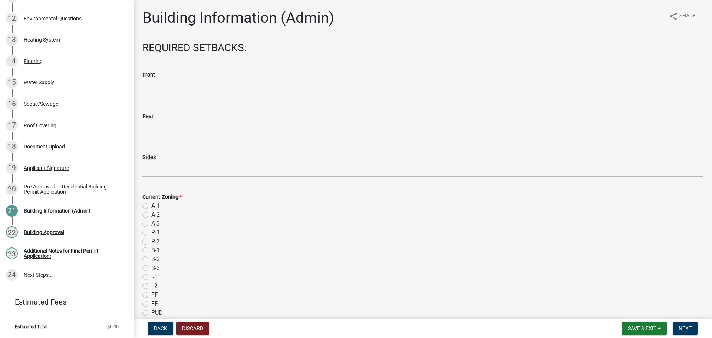
scroll to position [424, 0]
click at [151, 210] on label "A-1" at bounding box center [155, 205] width 9 height 9
click at [151, 206] on input "A-1" at bounding box center [153, 203] width 5 height 5
radio input "true"
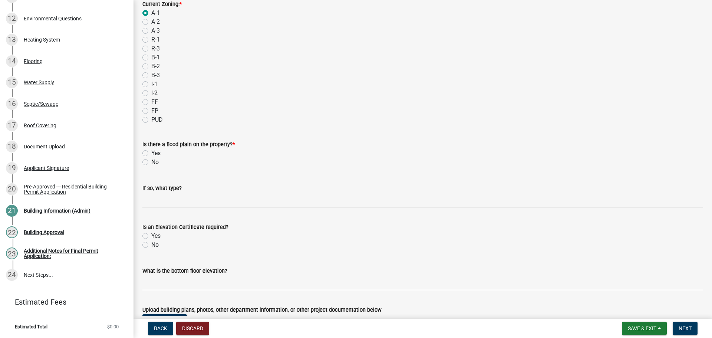
scroll to position [325, 0]
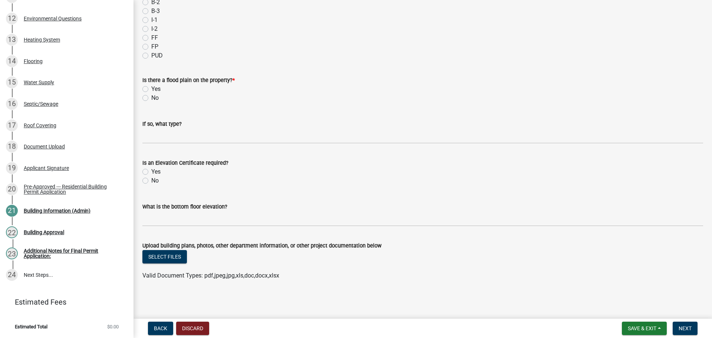
click at [151, 93] on label "No" at bounding box center [154, 97] width 7 height 9
click at [151, 93] on input "No" at bounding box center [153, 95] width 5 height 5
radio input "true"
click at [681, 326] on span "Next" at bounding box center [684, 328] width 13 height 6
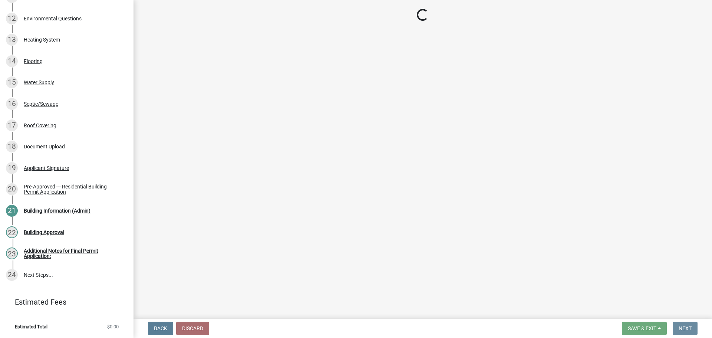
scroll to position [0, 0]
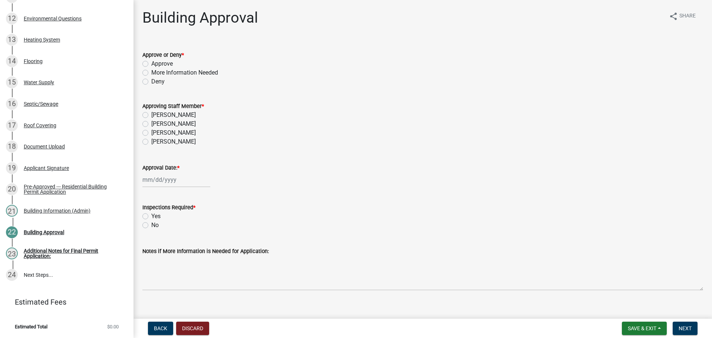
click at [151, 68] on label "Approve" at bounding box center [161, 63] width 21 height 9
click at [151, 64] on input "Approve" at bounding box center [153, 61] width 5 height 5
radio input "true"
click at [151, 128] on label "[PERSON_NAME]" at bounding box center [173, 123] width 44 height 9
click at [151, 124] on input "[PERSON_NAME]" at bounding box center [153, 121] width 5 height 5
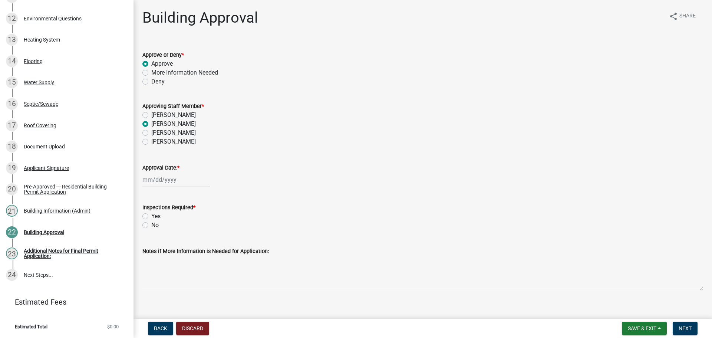
radio input "true"
click at [161, 187] on div at bounding box center [176, 179] width 68 height 15
select select "10"
select select "2025"
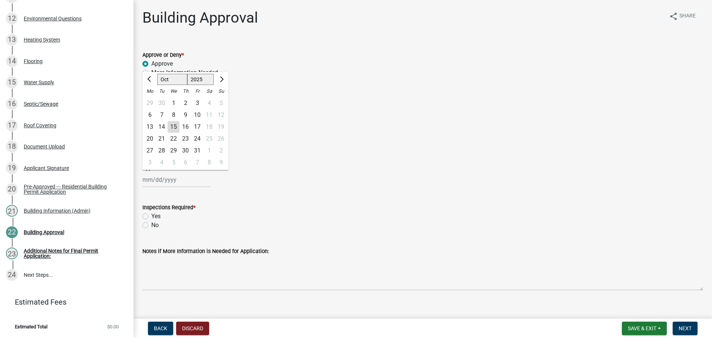
click at [176, 133] on div "15" at bounding box center [174, 127] width 12 height 12
type input "[DATE]"
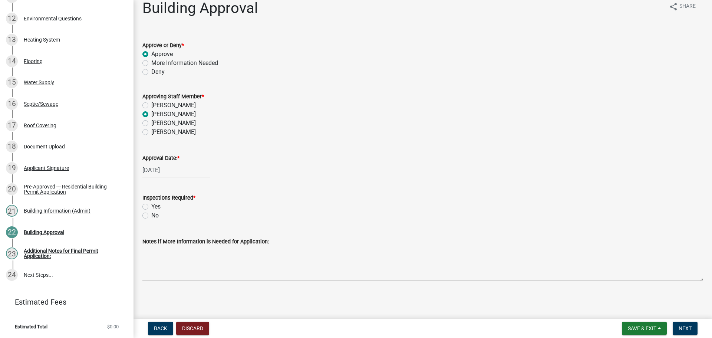
scroll to position [47, 0]
click at [151, 202] on label "Yes" at bounding box center [155, 206] width 9 height 9
click at [151, 202] on input "Yes" at bounding box center [153, 204] width 5 height 5
radio input "true"
click at [685, 325] on span "Next" at bounding box center [684, 328] width 13 height 6
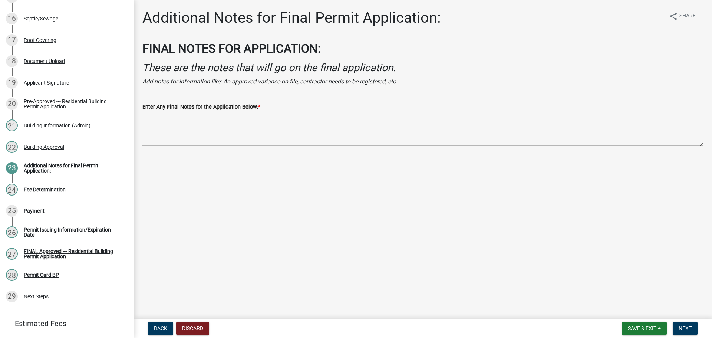
scroll to position [544, 0]
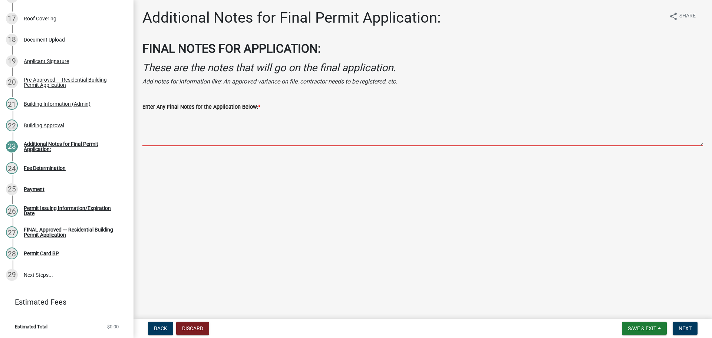
click at [215, 140] on textarea "Enter Any Final Notes for the Application Below: *" at bounding box center [422, 128] width 560 height 35
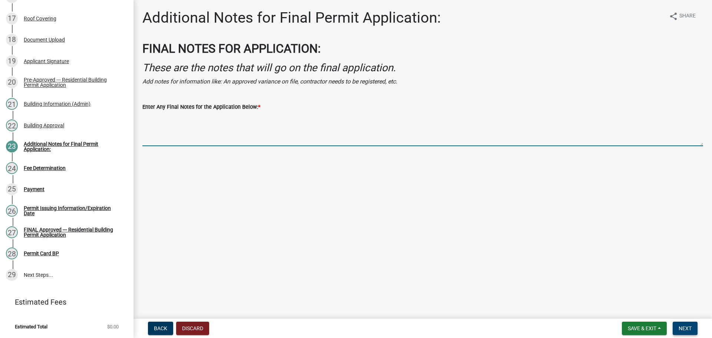
click at [682, 325] on span "Next" at bounding box center [684, 328] width 13 height 6
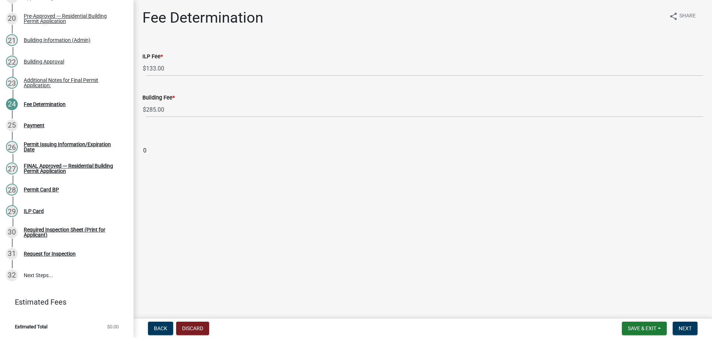
scroll to position [616, 0]
click at [686, 329] on span "Next" at bounding box center [684, 328] width 13 height 6
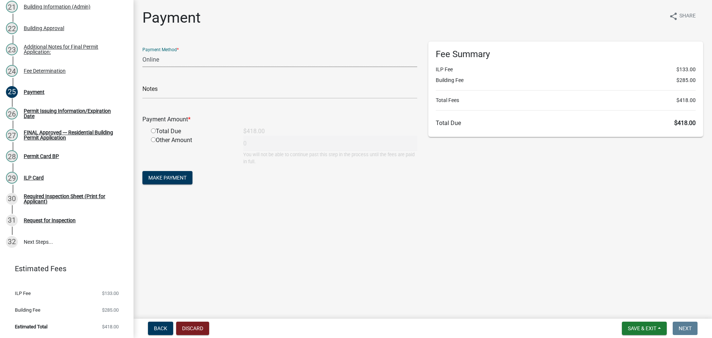
click at [191, 66] on select "Credit Card POS Check Cash Online" at bounding box center [279, 59] width 275 height 15
select select "0: 2"
click at [143, 58] on select "Credit Card POS Check Cash Online" at bounding box center [279, 59] width 275 height 15
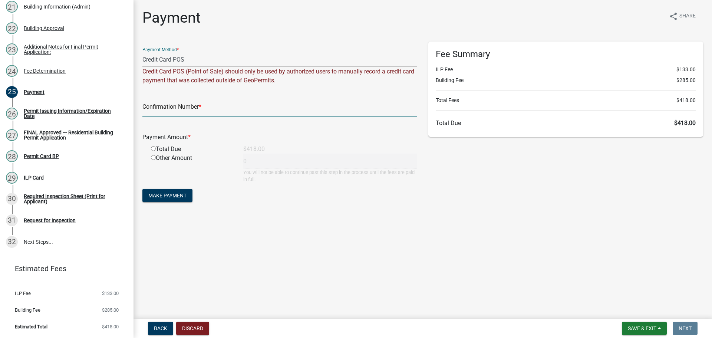
click at [170, 116] on input "text" at bounding box center [279, 108] width 275 height 15
paste input "15126799"
type input "15126799"
click at [154, 151] on input "radio" at bounding box center [153, 148] width 5 height 5
radio input "true"
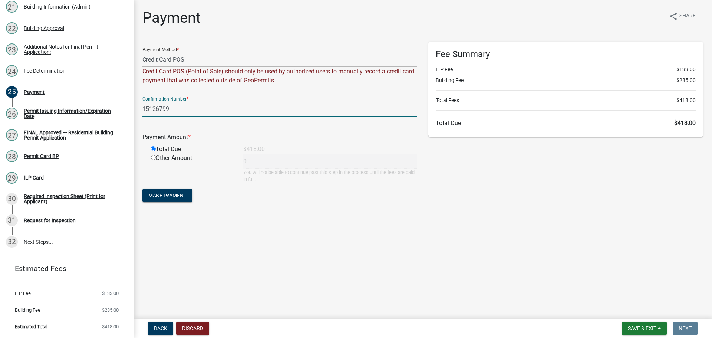
type input "418"
click at [178, 198] on span "Make Payment" at bounding box center [167, 195] width 38 height 6
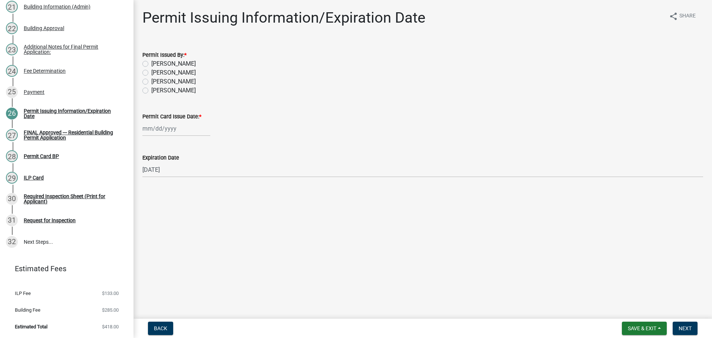
click at [162, 77] on label "[PERSON_NAME]" at bounding box center [173, 72] width 44 height 9
click at [156, 73] on input "[PERSON_NAME]" at bounding box center [153, 70] width 5 height 5
radio input "true"
click at [168, 136] on div at bounding box center [176, 128] width 68 height 15
select select "10"
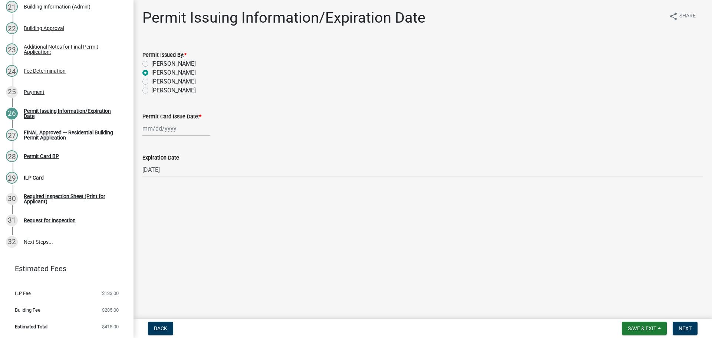
select select "2025"
click at [179, 202] on div "15" at bounding box center [174, 196] width 12 height 12
type input "[DATE]"
click at [685, 330] on span "Next" at bounding box center [684, 328] width 13 height 6
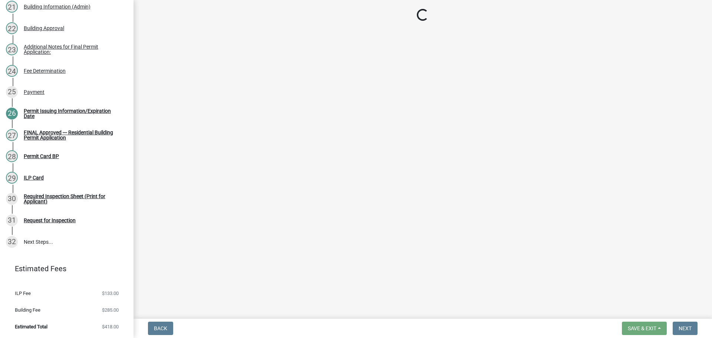
scroll to position [665, 0]
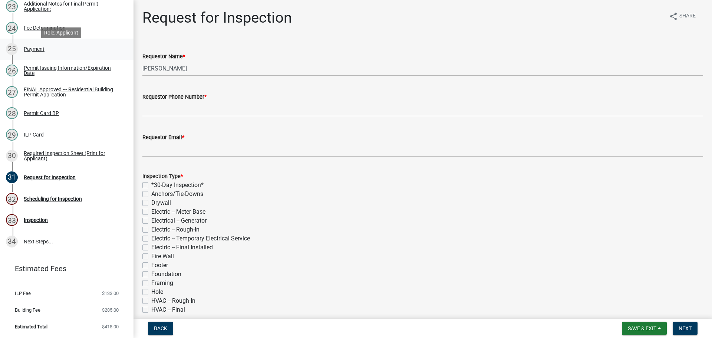
click at [58, 55] on div "25 Payment" at bounding box center [64, 49] width 116 height 12
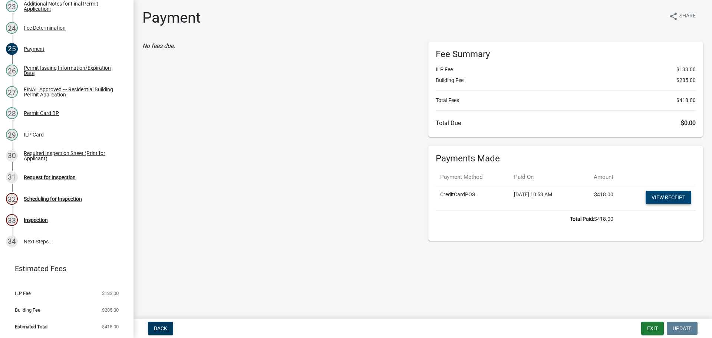
click at [672, 204] on link "View receipt" at bounding box center [668, 197] width 46 height 13
click at [61, 97] on div "FINAL Approved --- Residential Building Permit Application" at bounding box center [73, 92] width 98 height 10
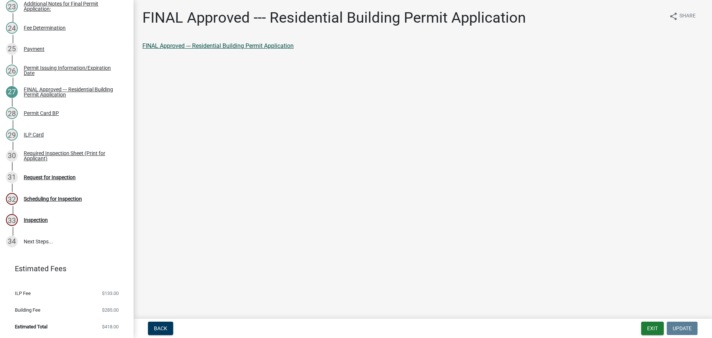
click at [249, 49] on link "FINAL Approved --- Residential Building Permit Application" at bounding box center [217, 45] width 151 height 7
click at [54, 116] on div "Permit Card BP" at bounding box center [41, 112] width 35 height 5
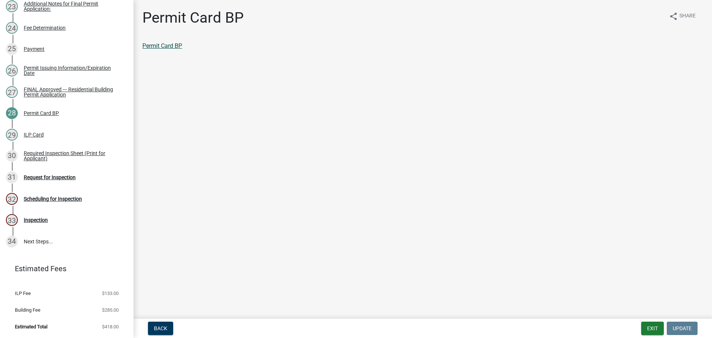
click at [182, 49] on link "Permit Card BP" at bounding box center [162, 45] width 40 height 7
click at [59, 140] on div "29 ILP Card" at bounding box center [64, 135] width 116 height 12
click at [157, 49] on link "ILP Card" at bounding box center [153, 45] width 22 height 7
click at [80, 161] on div "Required Inspection Sheet (Print for Applicant)" at bounding box center [73, 155] width 98 height 10
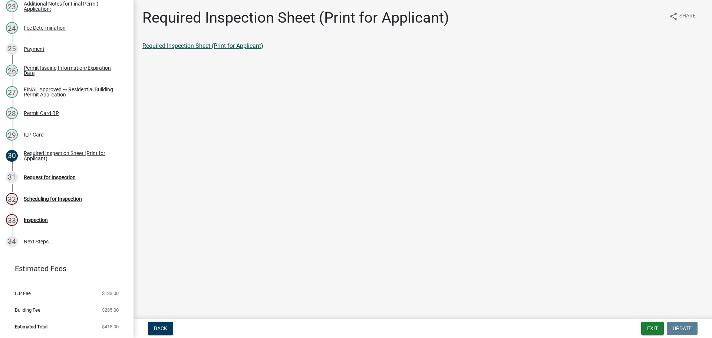
click at [243, 49] on link "Required Inspection Sheet (Print for Applicant)" at bounding box center [202, 45] width 121 height 7
click at [65, 180] on div "Request for Inspection" at bounding box center [50, 177] width 52 height 5
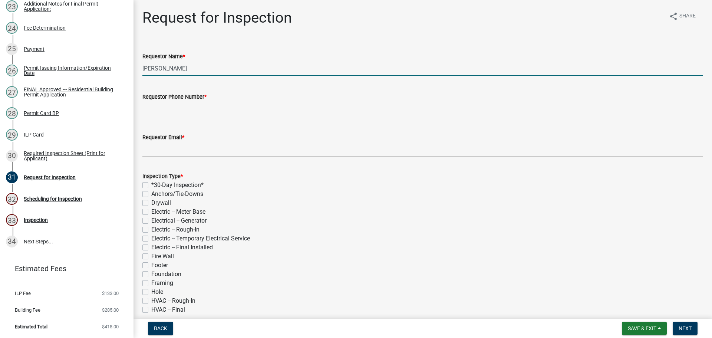
click at [224, 76] on input "[PERSON_NAME]" at bounding box center [422, 68] width 560 height 15
type input "Steven & Sue Ellen Sopher"
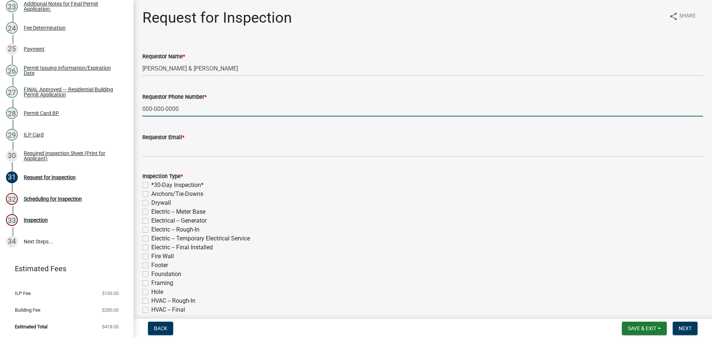
type input "000-000-0000"
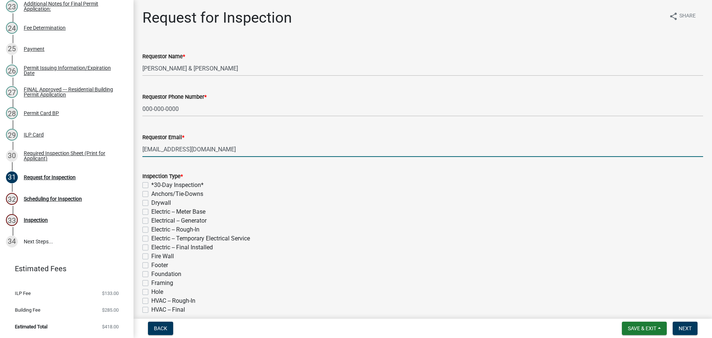
type input "user@user.com"
click at [151, 189] on label "*30-Day Inspection*" at bounding box center [177, 185] width 52 height 9
click at [151, 185] on input "*30-Day Inspection*" at bounding box center [153, 183] width 5 height 5
checkbox input "true"
checkbox input "false"
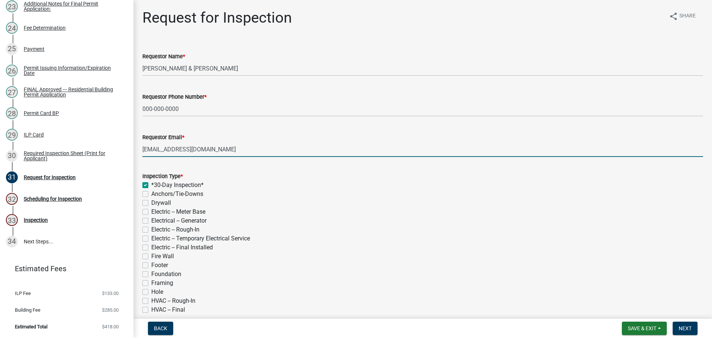
checkbox input "false"
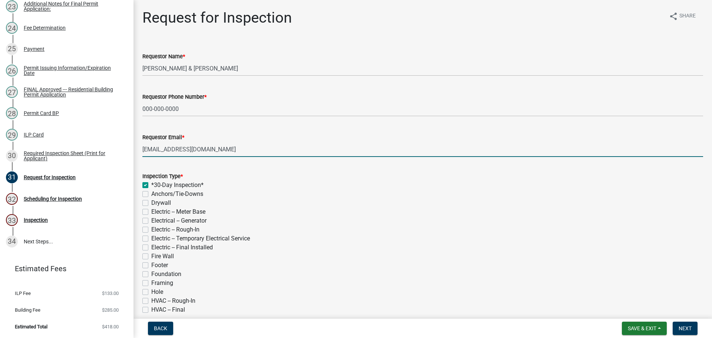
checkbox input "false"
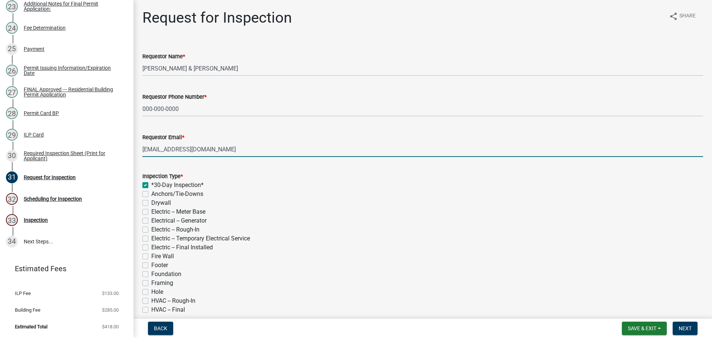
checkbox input "false"
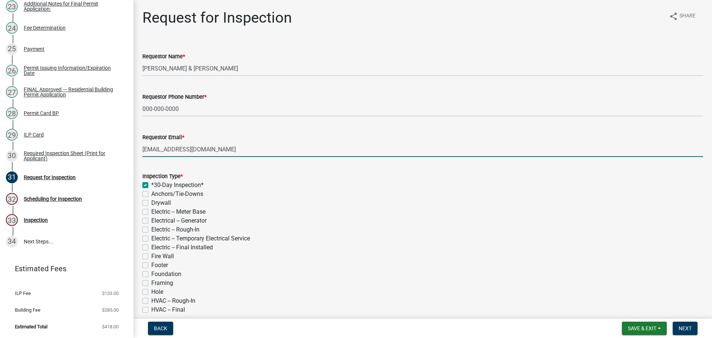
checkbox input "false"
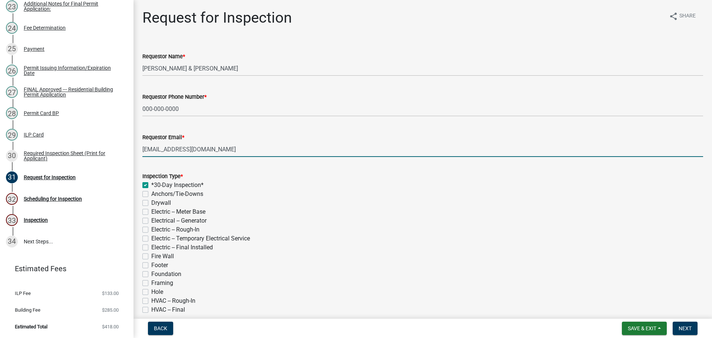
checkbox input "false"
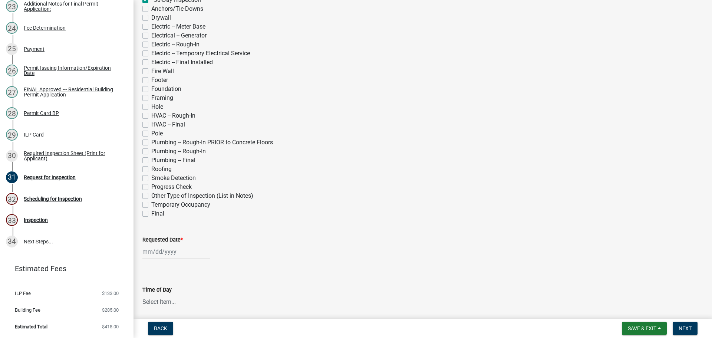
scroll to position [259, 0]
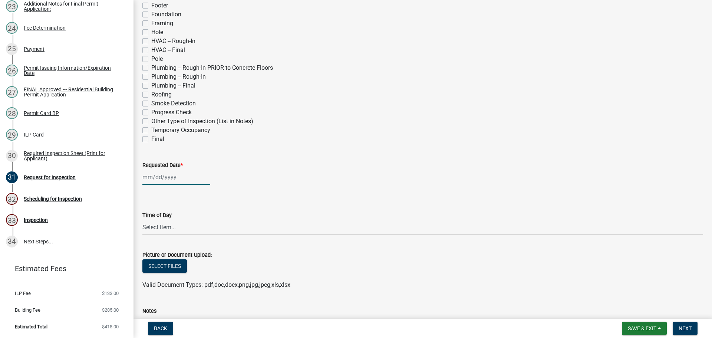
click at [153, 185] on div at bounding box center [176, 176] width 68 height 15
select select "10"
select select "2025"
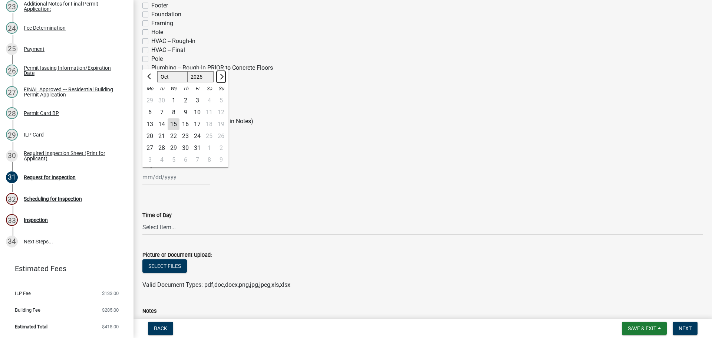
click at [224, 79] on span "Next month" at bounding box center [221, 77] width 6 height 6
select select "11"
click at [191, 130] on div "13" at bounding box center [185, 124] width 12 height 12
type input "11/13/2025"
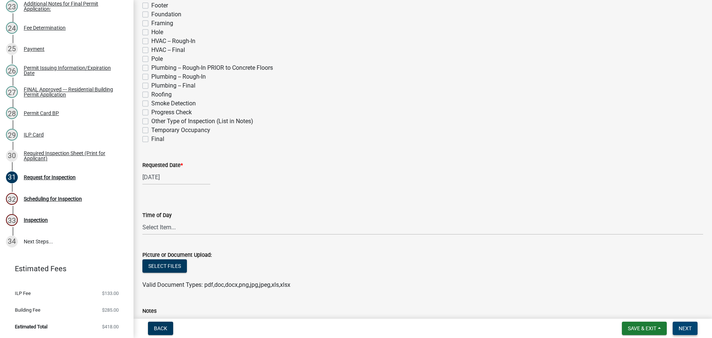
click at [678, 327] on span "Next" at bounding box center [684, 328] width 13 height 6
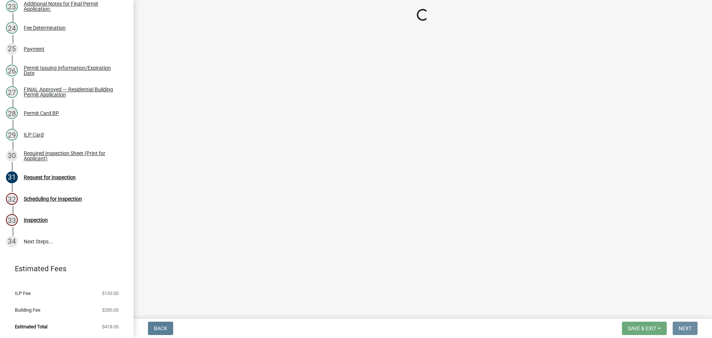
scroll to position [0, 0]
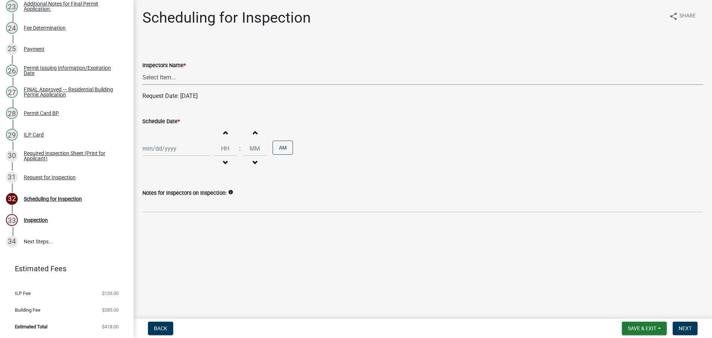
click at [179, 85] on select "Select Item... bmthomas ([PERSON_NAME]) croser ([PERSON_NAME]) [PERSON_NAME] ([…" at bounding box center [422, 77] width 560 height 15
select select "25b75ae6-03c7-4280-9b34-fcf63005d5e5"
click at [143, 78] on select "Select Item... bmthomas ([PERSON_NAME]) croser ([PERSON_NAME]) [PERSON_NAME] ([…" at bounding box center [422, 77] width 560 height 15
click at [166, 156] on div at bounding box center [176, 148] width 68 height 15
select select "10"
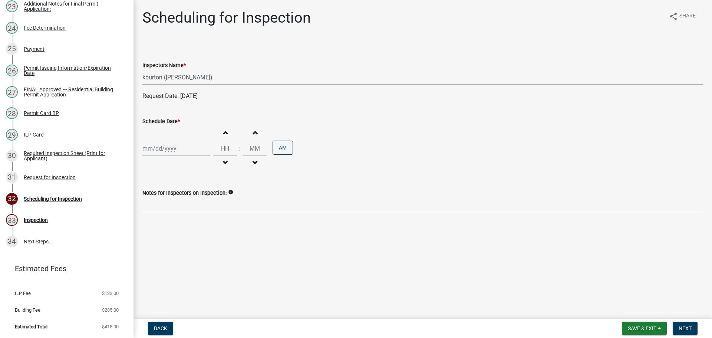
select select "2025"
click at [225, 176] on button "Next month" at bounding box center [220, 171] width 9 height 12
select select "11"
click at [191, 224] on div "13" at bounding box center [185, 218] width 12 height 12
type input "11/13/2025"
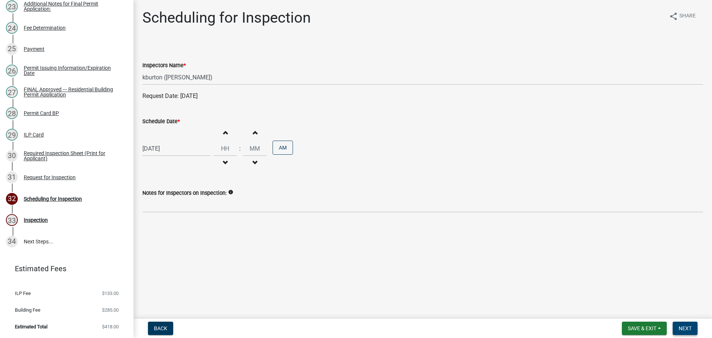
click at [681, 325] on span "Next" at bounding box center [684, 328] width 13 height 6
